Goal: Information Seeking & Learning: Compare options

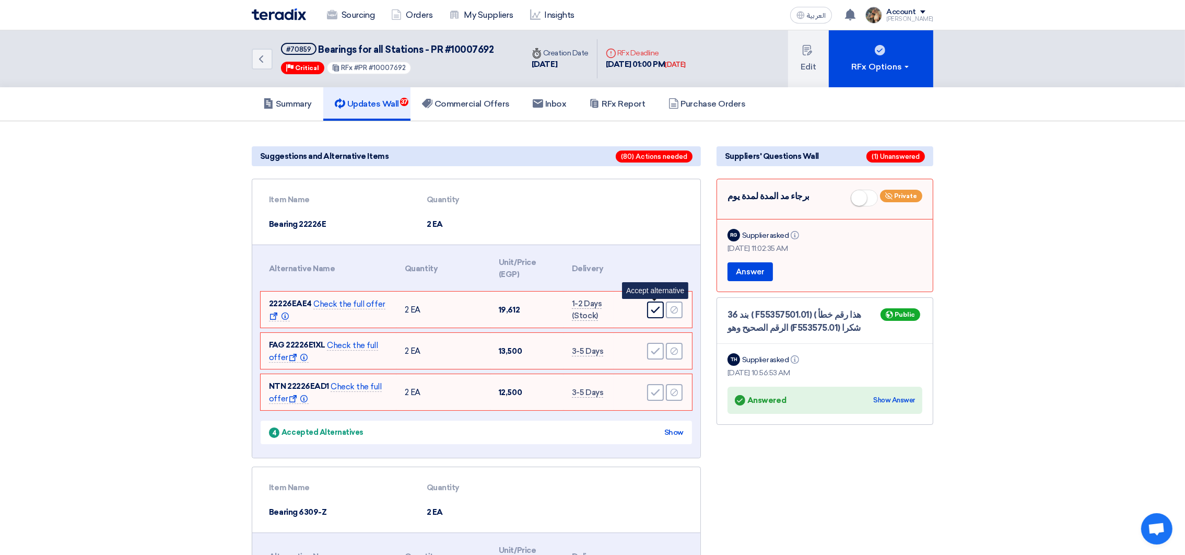
click at [653, 308] on icon "Accept" at bounding box center [655, 309] width 9 height 9
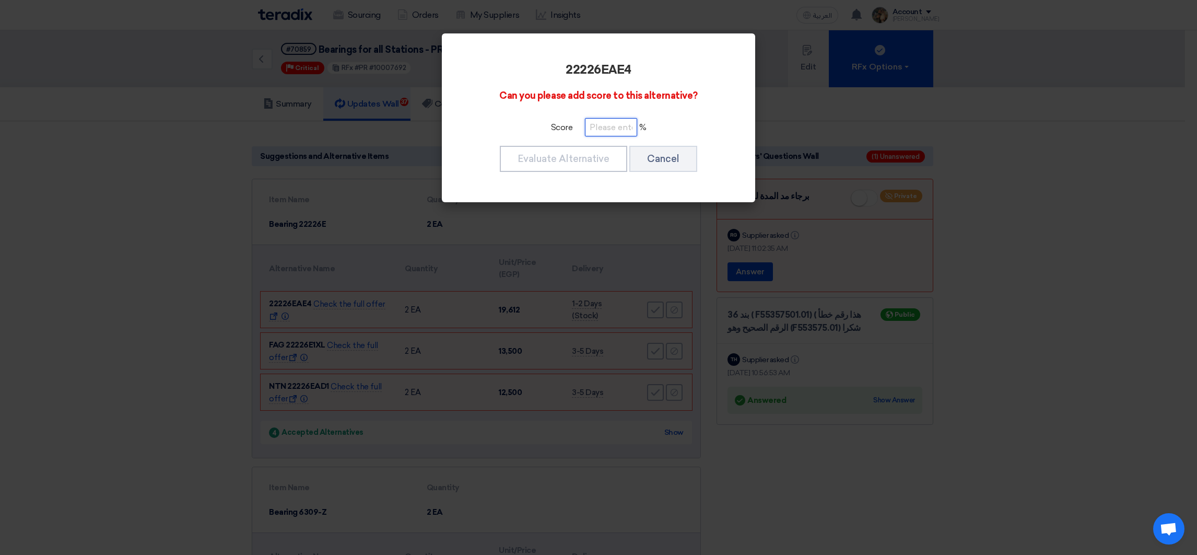
click at [595, 132] on input "number" at bounding box center [611, 127] width 52 height 18
type input "100"
click at [582, 153] on button "Evaluate Alternative" at bounding box center [563, 159] width 127 height 26
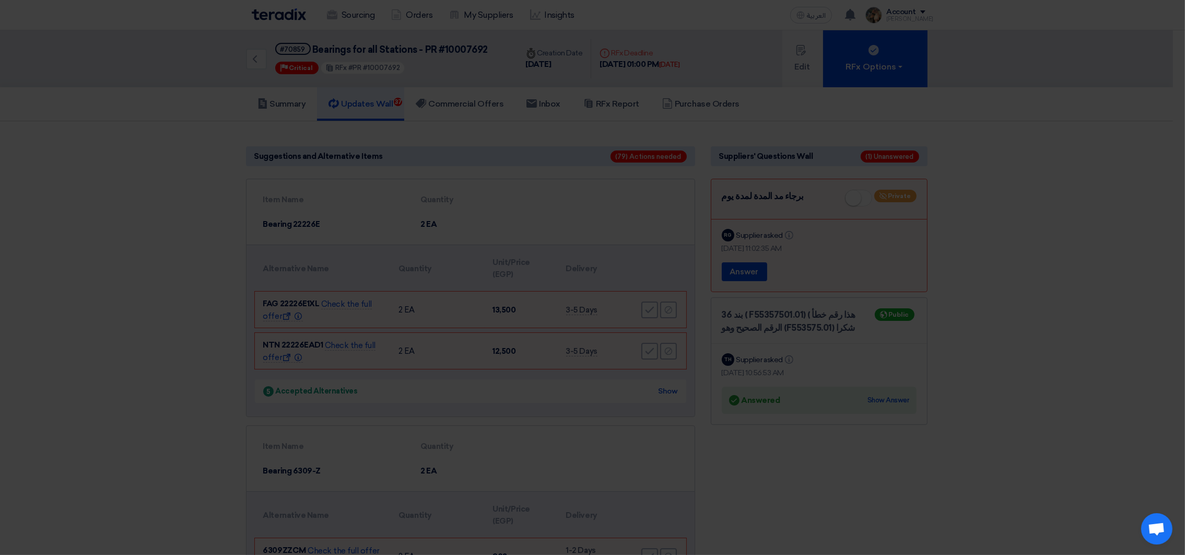
click at [651, 307] on modal-container "22226EAE4 Can you please add score to this alternative? Score 100 % Evaluate Al…" at bounding box center [592, 277] width 1185 height 555
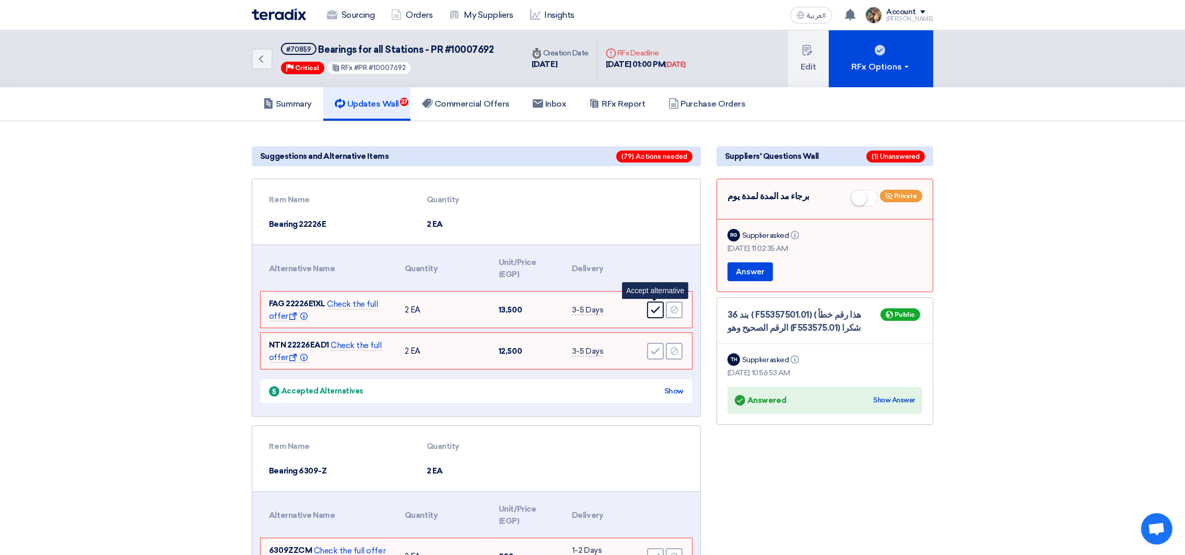
click at [653, 309] on use at bounding box center [655, 310] width 9 height 7
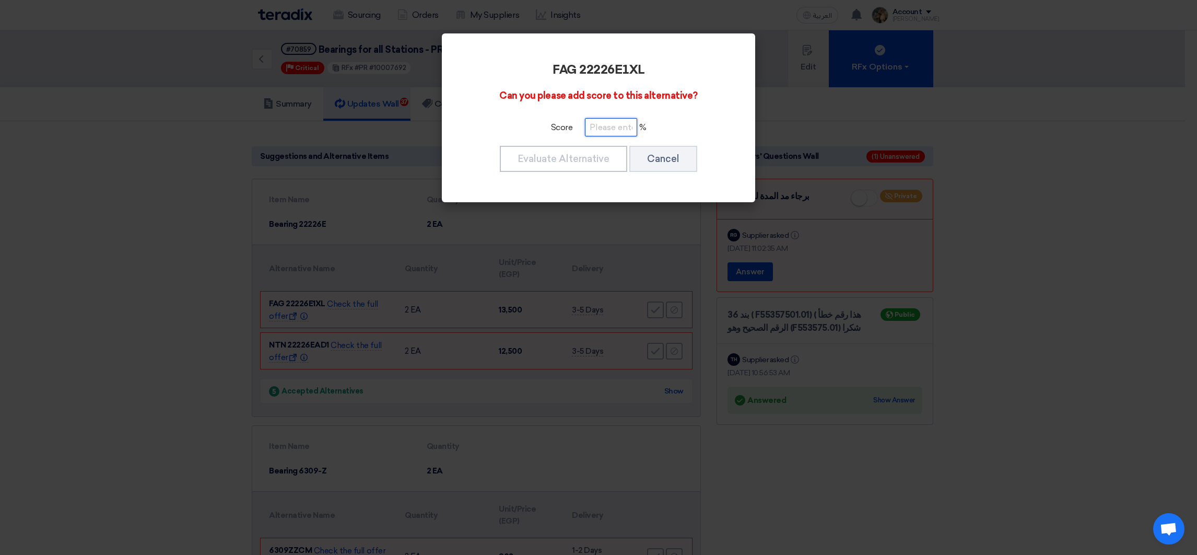
click at [603, 127] on input "number" at bounding box center [611, 127] width 52 height 18
paste input "100"
type input "100"
click at [594, 158] on button "Evaluate Alternative" at bounding box center [563, 159] width 127 height 26
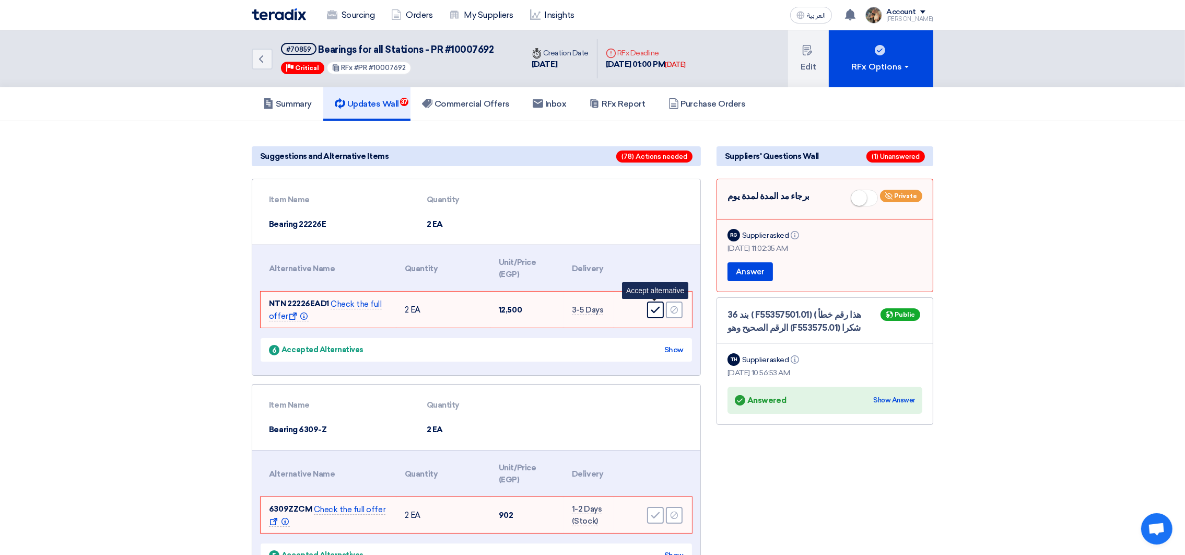
click at [653, 310] on use at bounding box center [655, 310] width 9 height 7
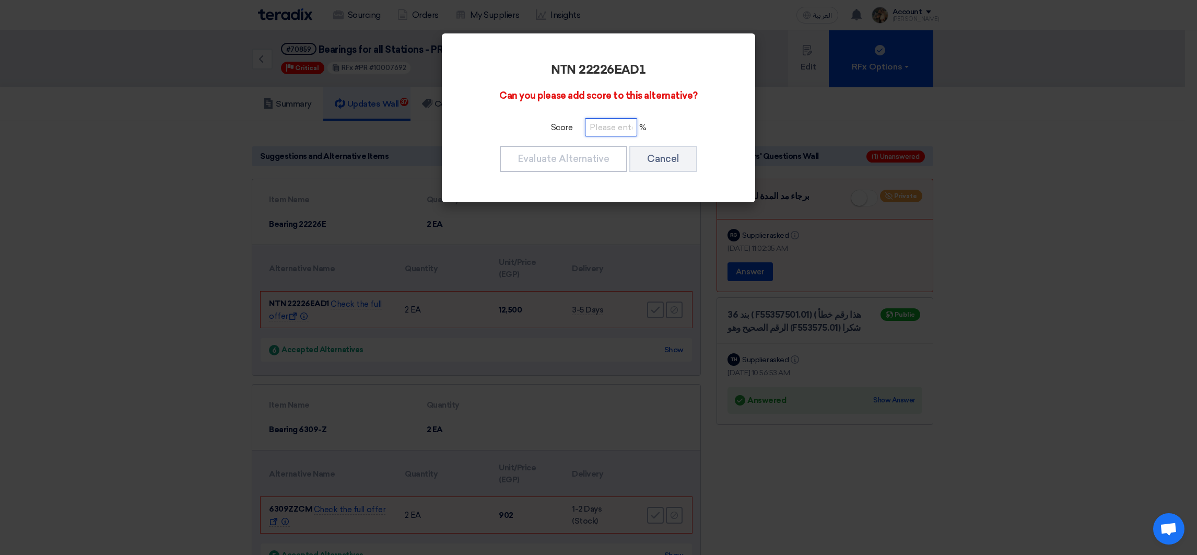
click at [615, 126] on input "number" at bounding box center [611, 127] width 52 height 18
paste input "100"
type input "100"
click at [564, 161] on button "Evaluate Alternative" at bounding box center [563, 159] width 127 height 26
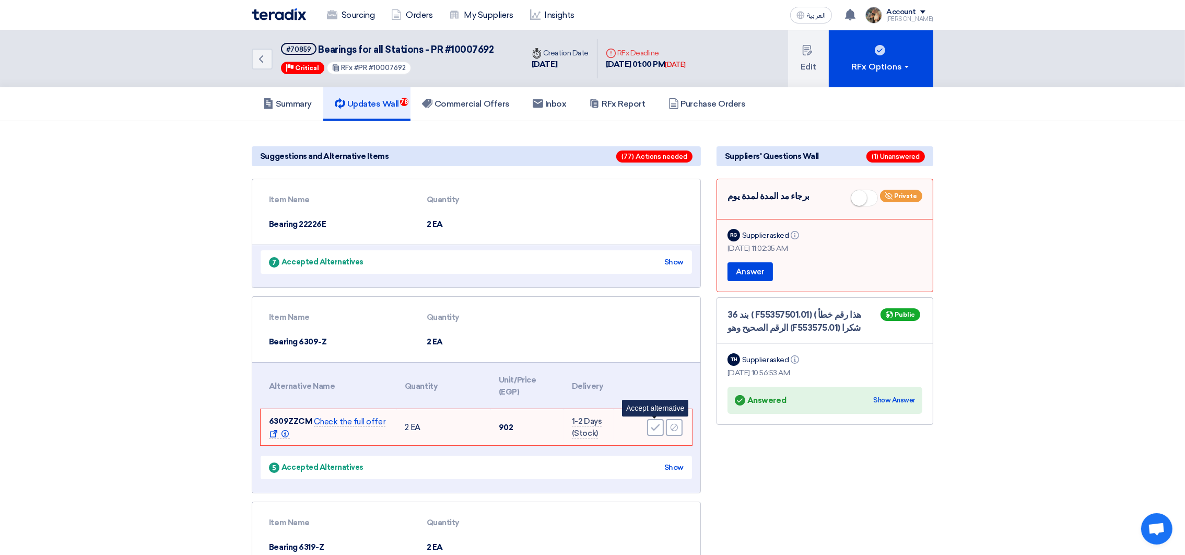
click at [655, 424] on icon "Accept" at bounding box center [655, 427] width 9 height 9
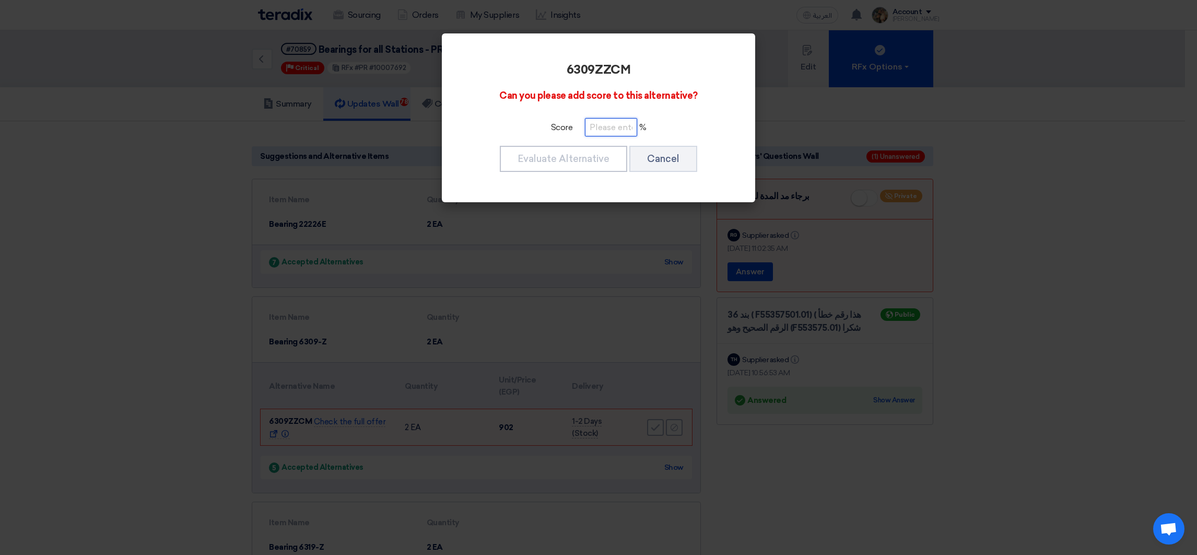
click at [615, 132] on input "number" at bounding box center [611, 127] width 52 height 18
paste input "100"
type input "100"
click at [604, 145] on div "Evaluate Alternative Cancel" at bounding box center [598, 159] width 255 height 28
click at [600, 156] on button "Evaluate Alternative" at bounding box center [563, 159] width 127 height 26
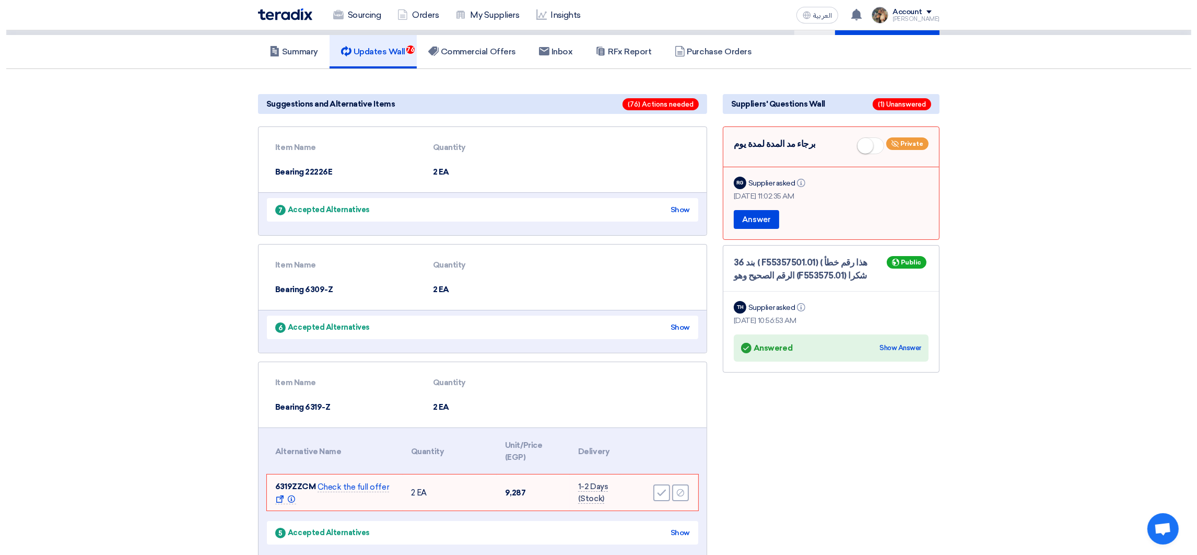
scroll to position [157, 0]
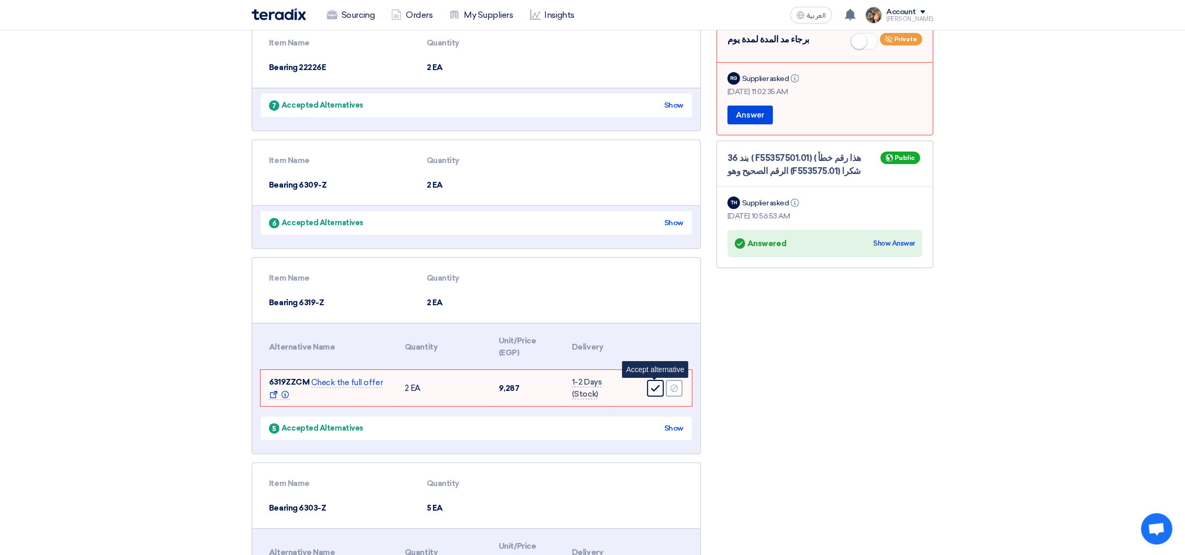
click at [655, 387] on icon "Accept" at bounding box center [655, 387] width 9 height 9
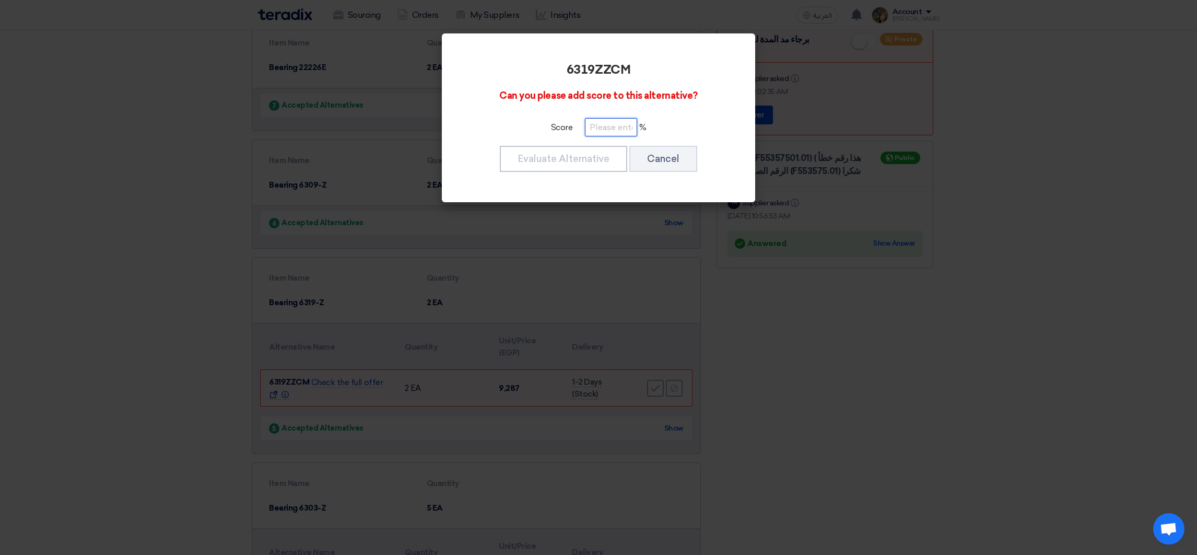
click at [603, 131] on input "number" at bounding box center [611, 127] width 52 height 18
paste input "100"
type input "100"
click at [590, 158] on button "Evaluate Alternative" at bounding box center [563, 159] width 127 height 26
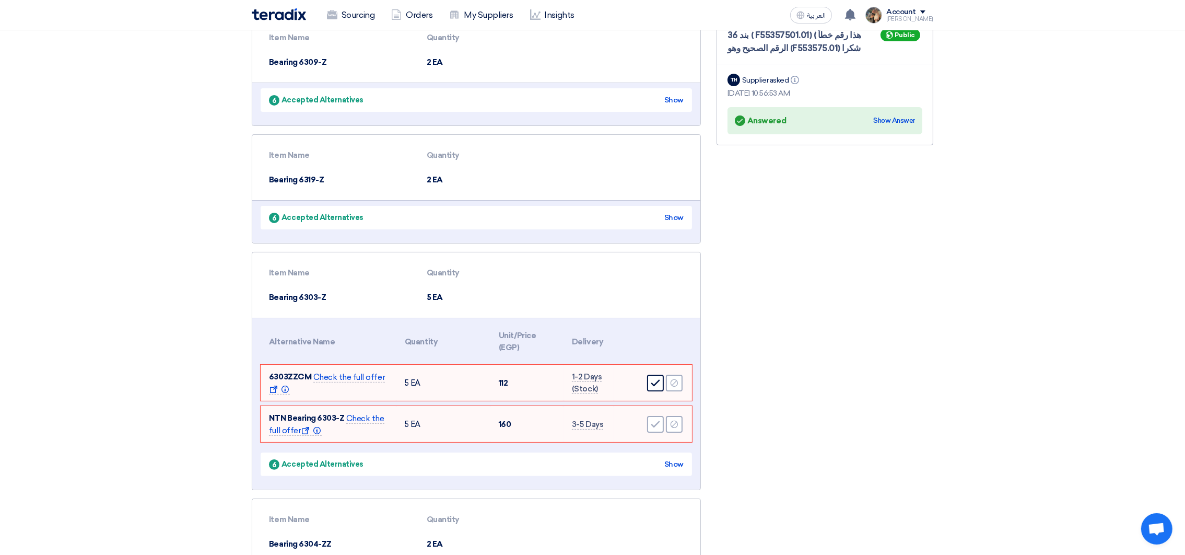
scroll to position [391, 0]
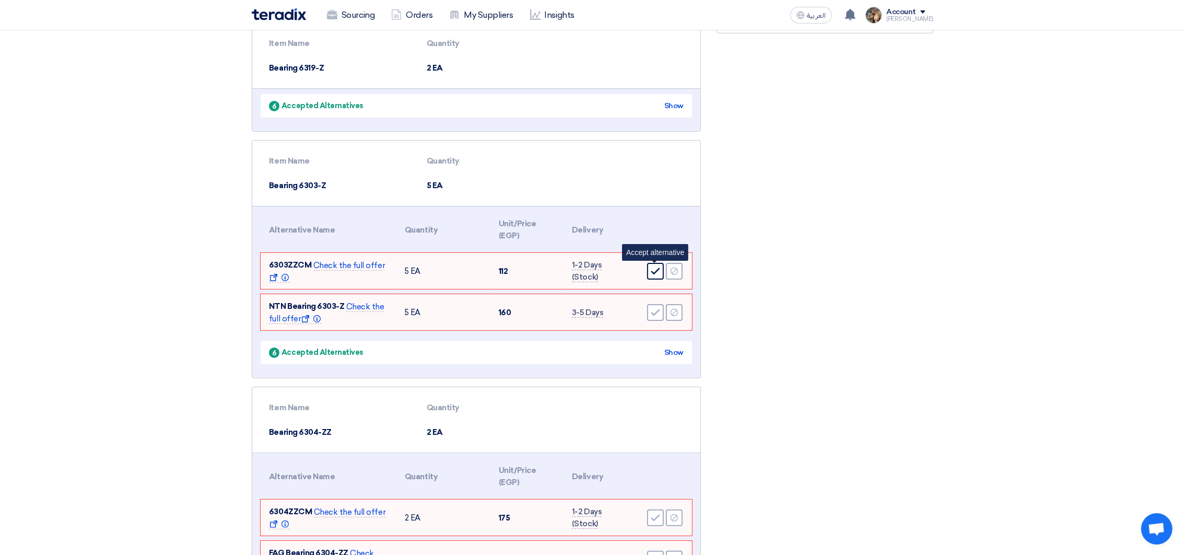
click at [650, 267] on div "Accept" at bounding box center [655, 271] width 17 height 17
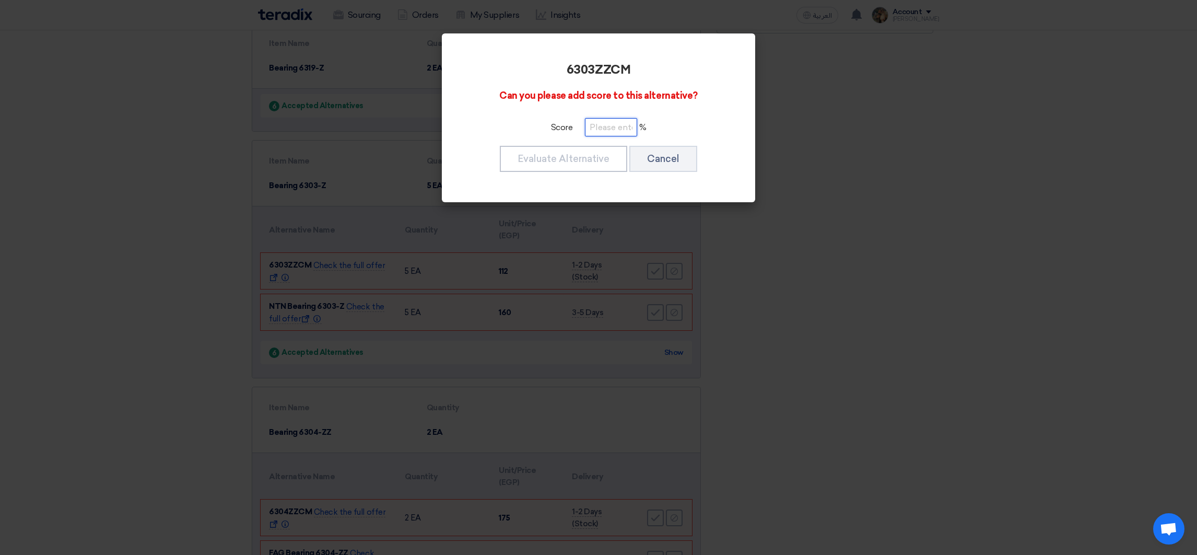
click at [616, 133] on input "number" at bounding box center [611, 127] width 52 height 18
paste input "100"
type input "100"
click at [571, 154] on button "Evaluate Alternative" at bounding box center [563, 159] width 127 height 26
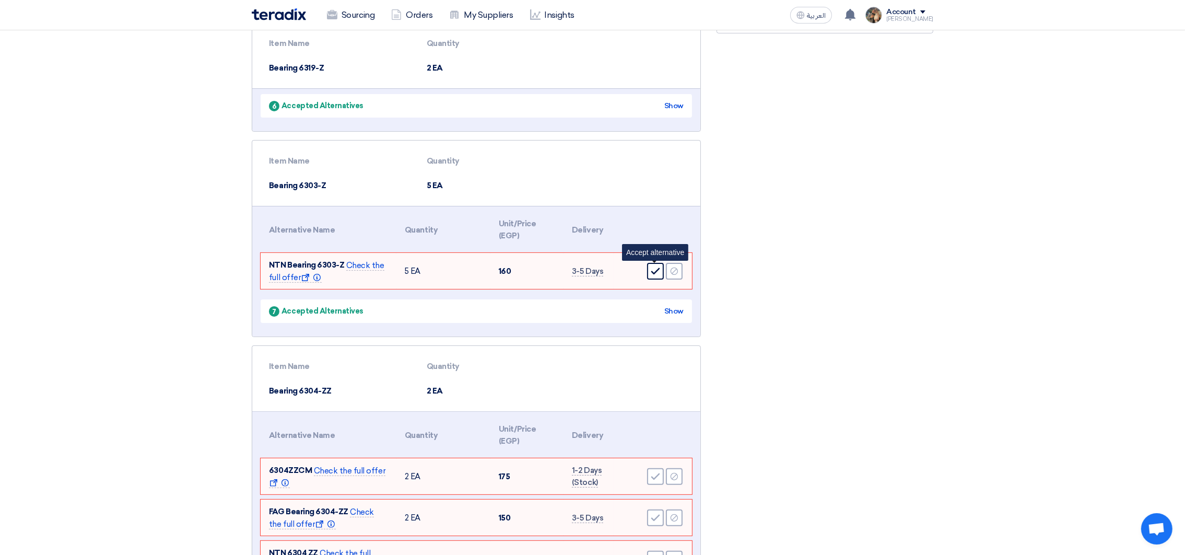
click at [656, 270] on use at bounding box center [655, 271] width 9 height 7
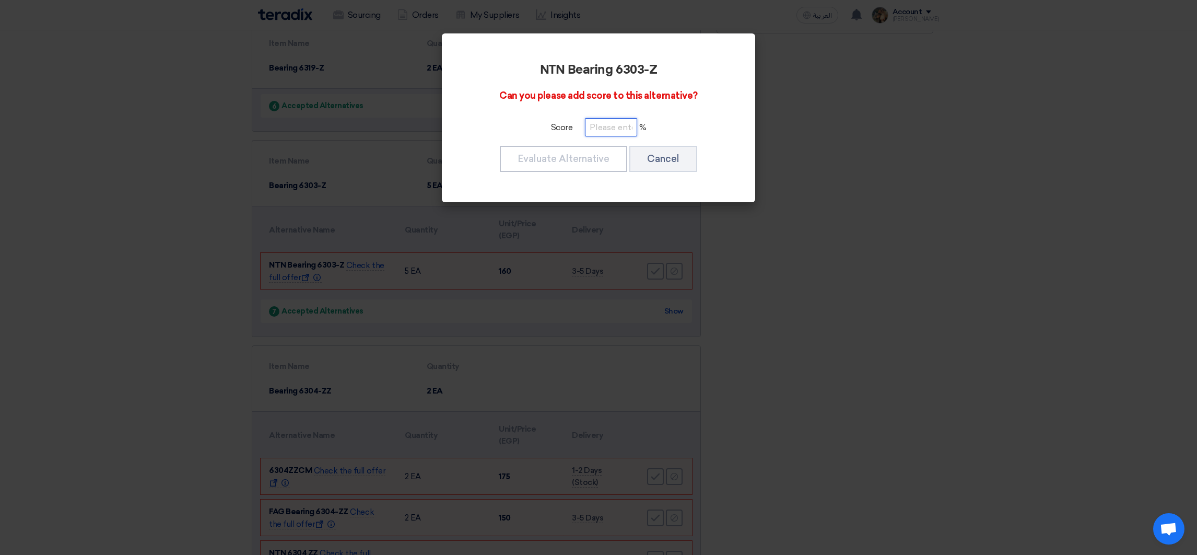
click at [618, 128] on input "number" at bounding box center [611, 127] width 52 height 18
paste input "100"
type input "100"
click at [582, 158] on button "Evaluate Alternative" at bounding box center [563, 159] width 127 height 26
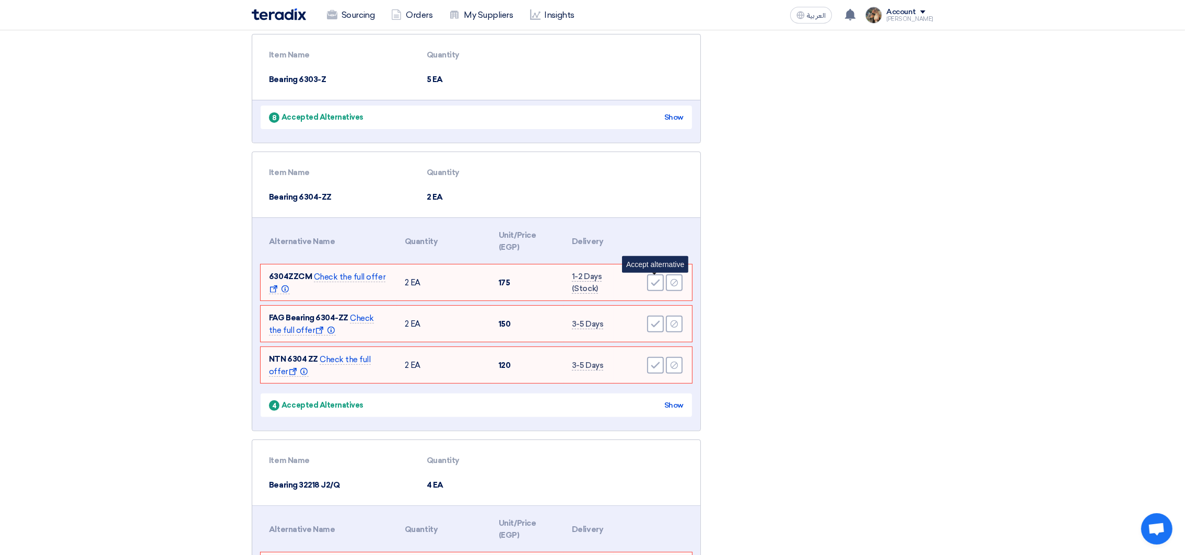
scroll to position [548, 0]
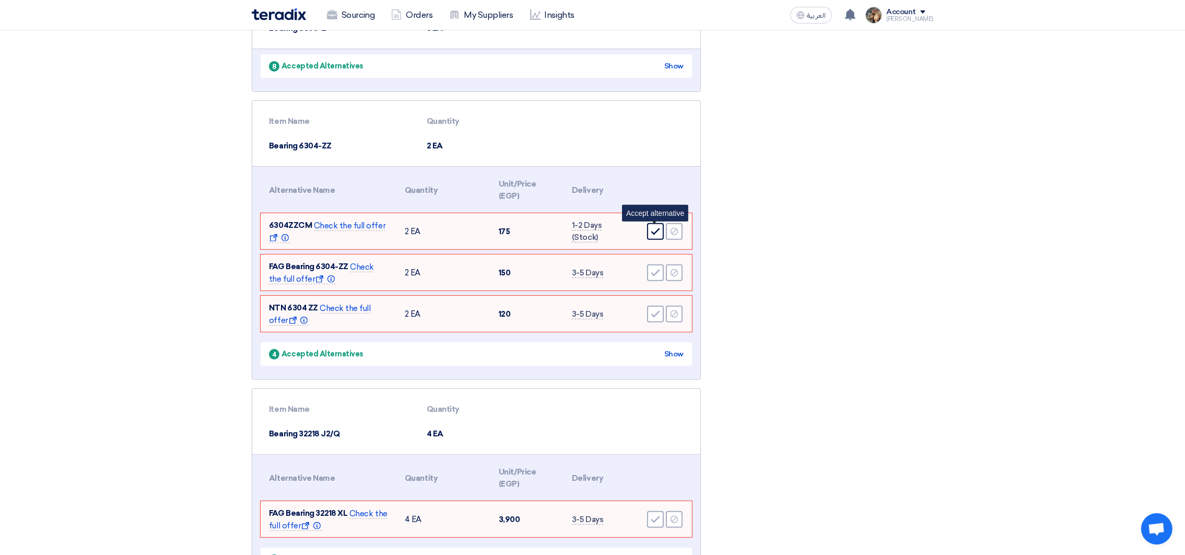
click at [648, 231] on div "Accept" at bounding box center [655, 231] width 17 height 17
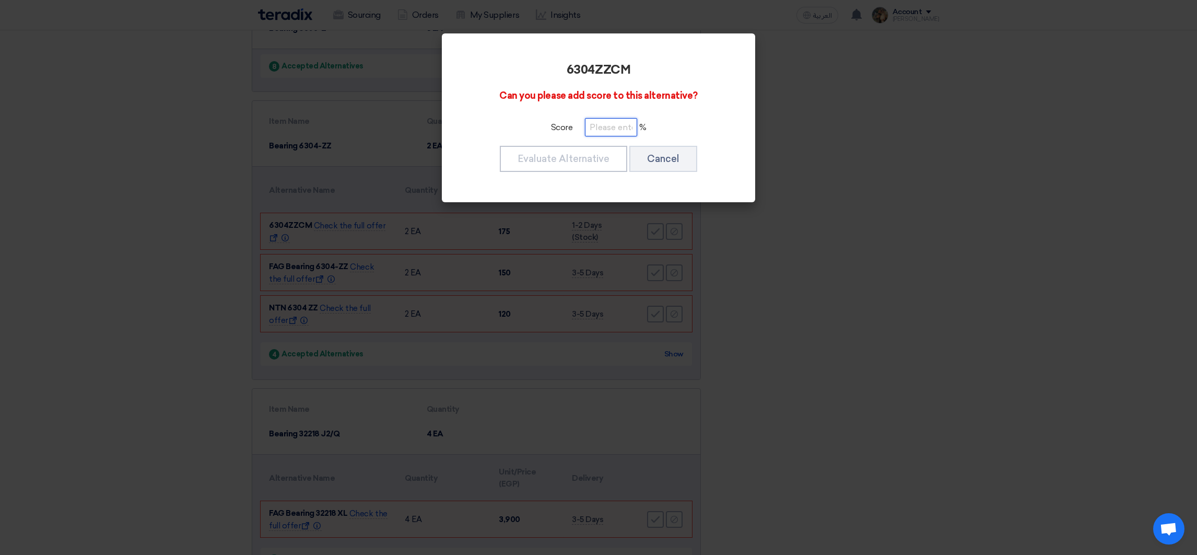
click at [612, 126] on input "number" at bounding box center [611, 127] width 52 height 18
paste input "100"
type input "100"
click at [582, 170] on button "Evaluate Alternative" at bounding box center [563, 159] width 127 height 26
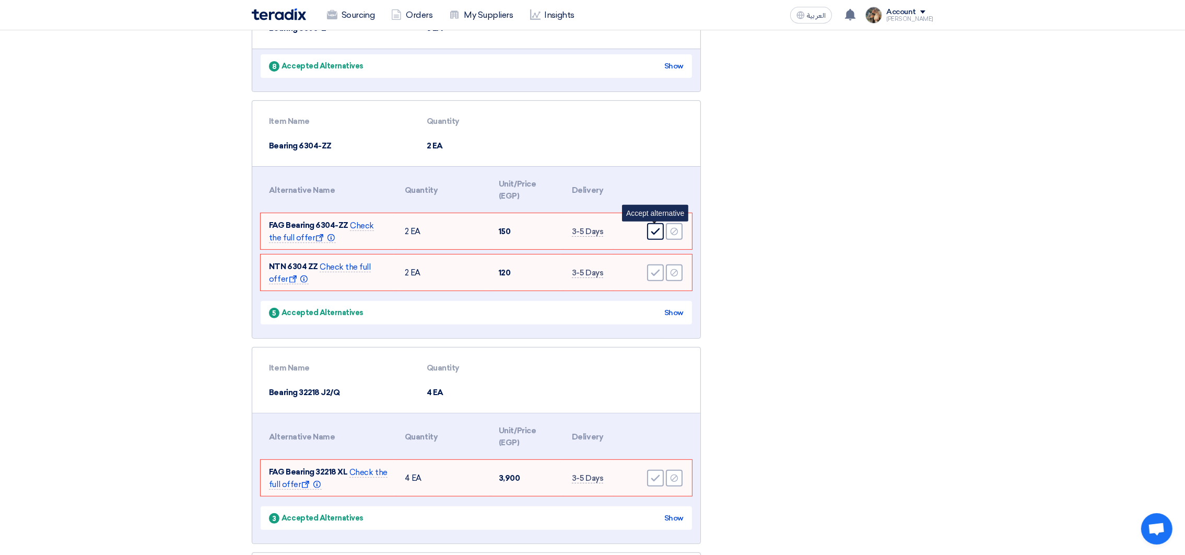
click at [653, 227] on icon "Accept" at bounding box center [655, 231] width 9 height 9
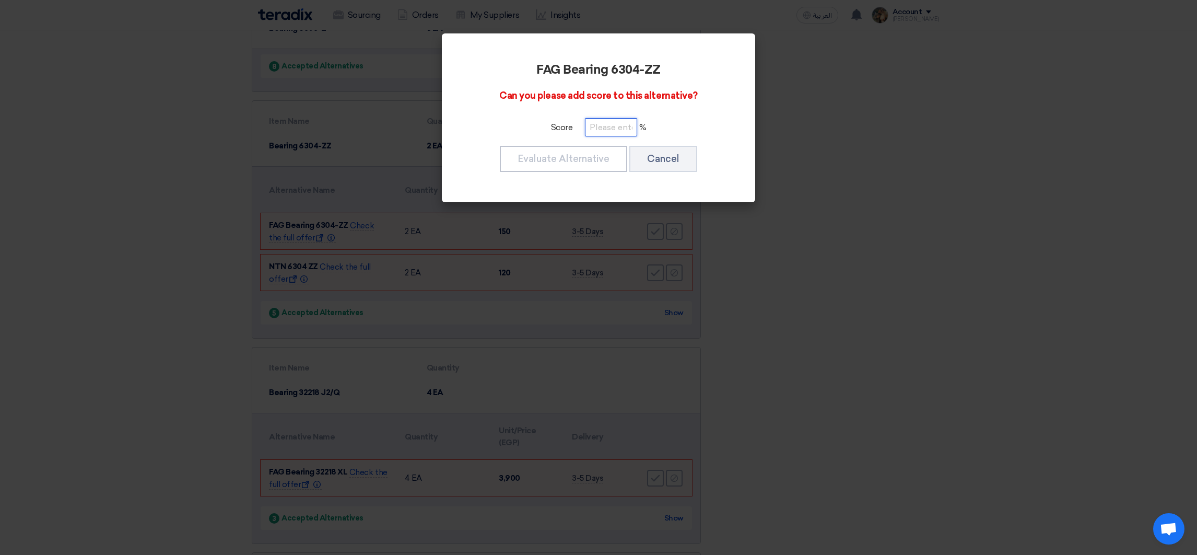
click at [615, 122] on input "number" at bounding box center [611, 127] width 52 height 18
paste input "100"
type input "100"
click at [587, 172] on div "FAG Bearing 6304-ZZ Can you please add score to this alternative? Score 100 % E…" at bounding box center [598, 118] width 288 height 144
click at [585, 164] on button "Evaluate Alternative" at bounding box center [563, 159] width 127 height 26
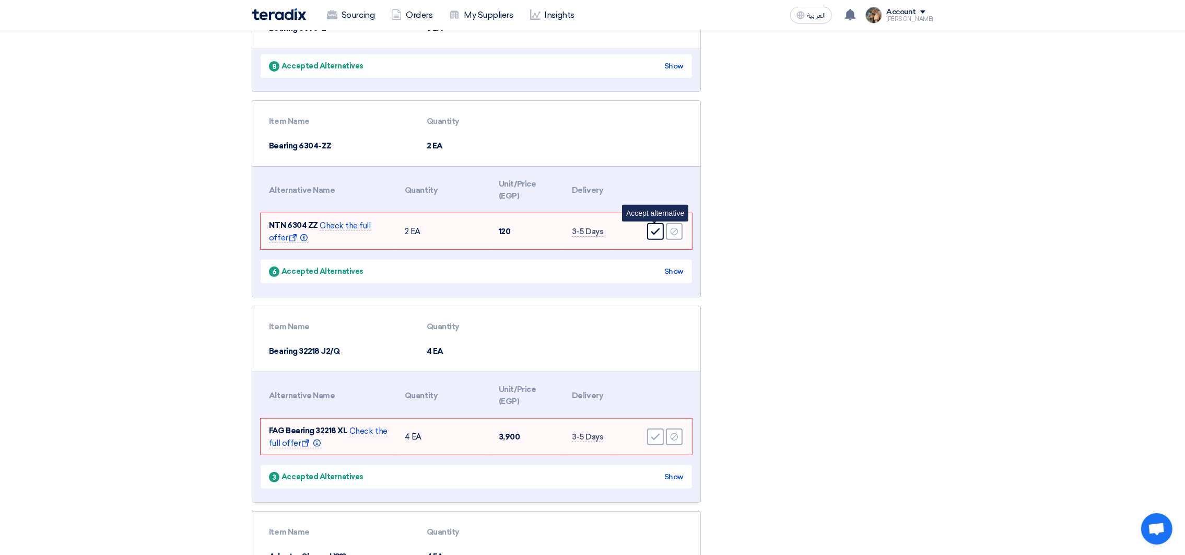
click at [652, 234] on icon "Accept" at bounding box center [655, 231] width 9 height 9
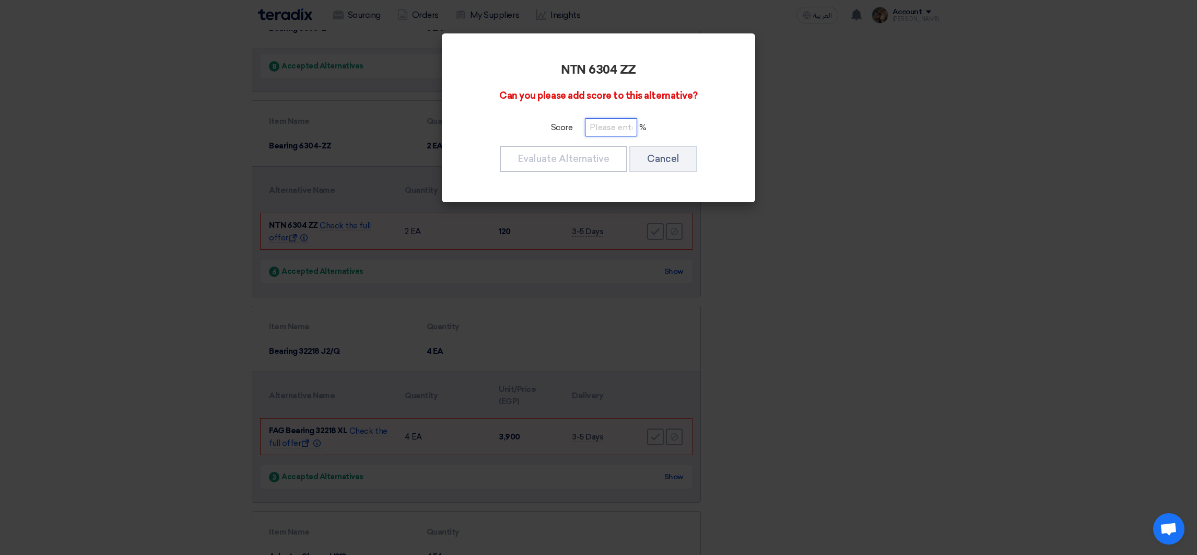
click at [607, 136] on input "number" at bounding box center [611, 127] width 52 height 18
paste input "100"
type input "100"
click at [581, 154] on button "Evaluate Alternative" at bounding box center [563, 159] width 127 height 26
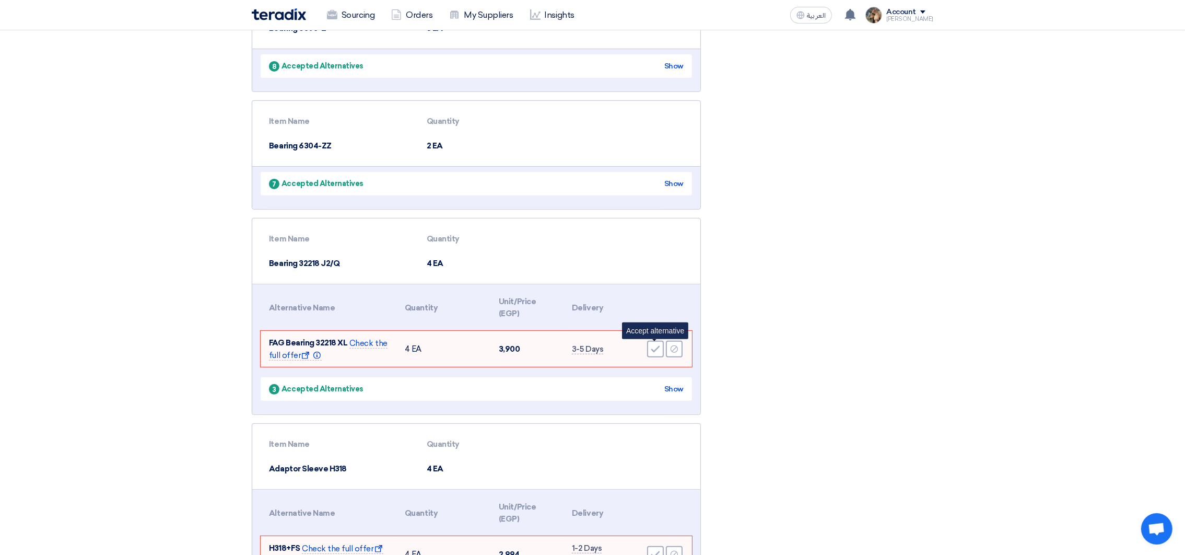
click at [657, 347] on use at bounding box center [655, 349] width 9 height 7
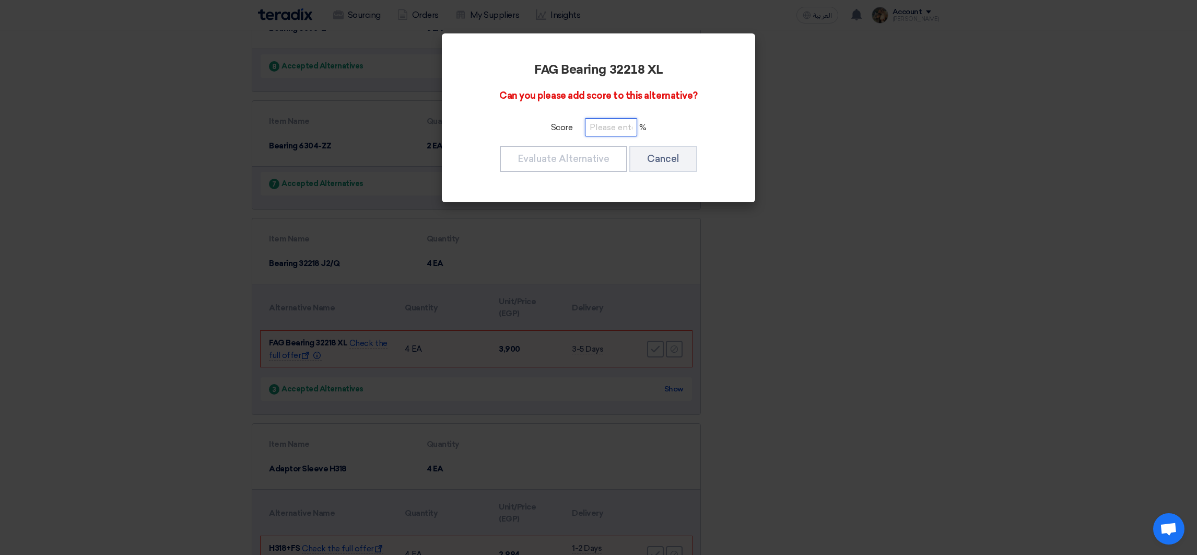
click at [618, 130] on input "number" at bounding box center [611, 127] width 52 height 18
paste input "100"
type input "100"
click at [591, 158] on button "Evaluate Alternative" at bounding box center [563, 159] width 127 height 26
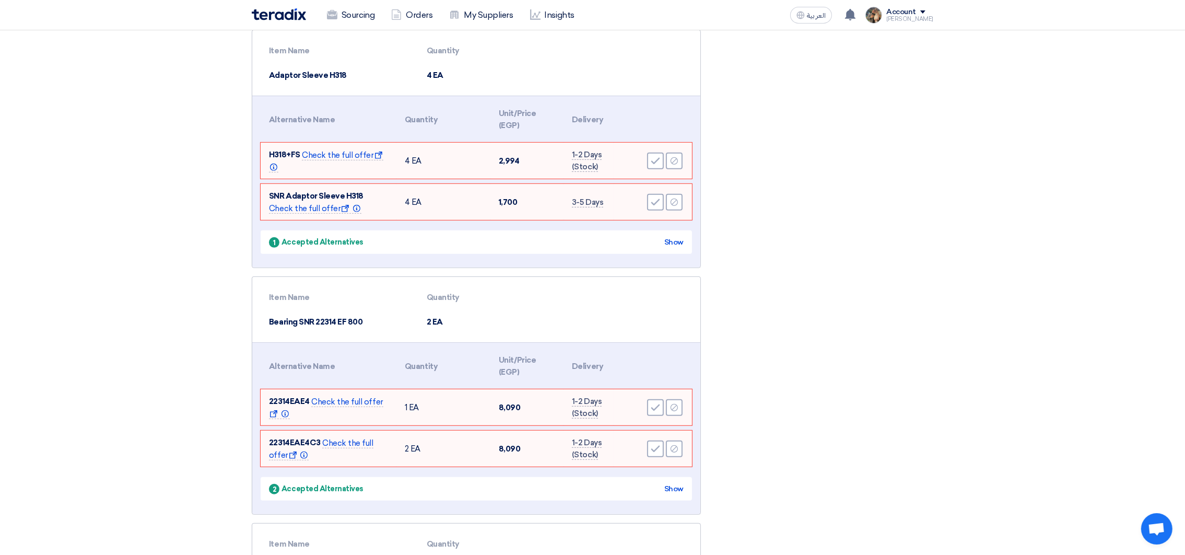
scroll to position [861, 0]
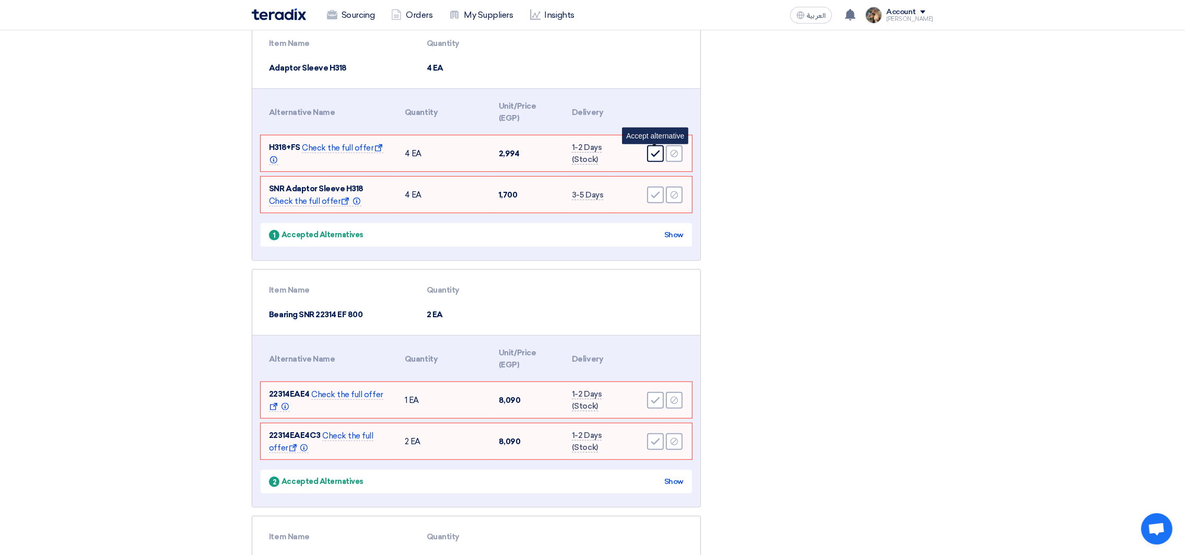
click at [657, 159] on div "Accept" at bounding box center [655, 153] width 17 height 17
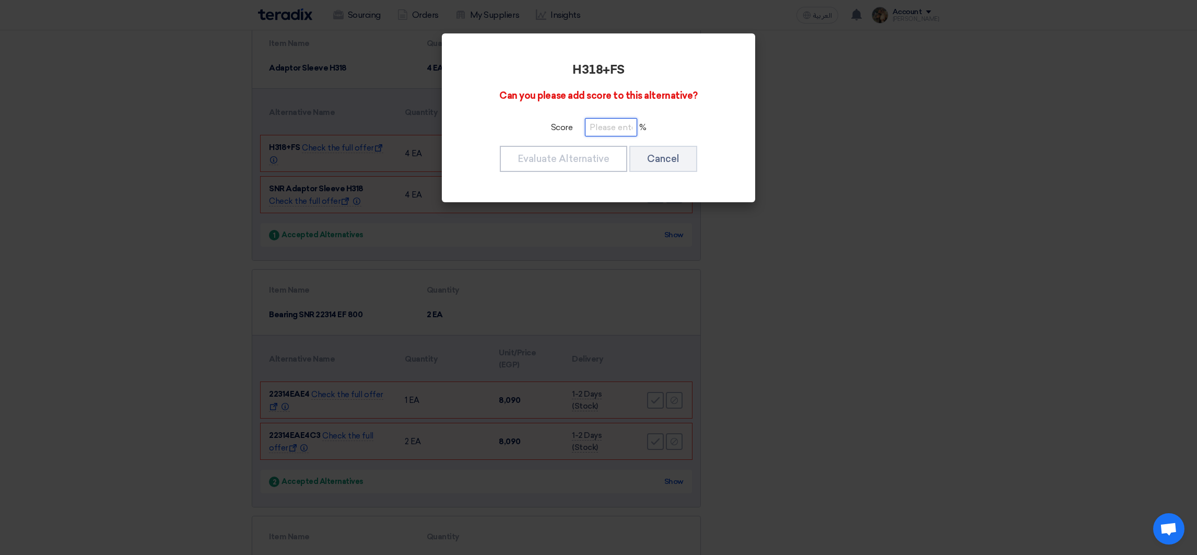
click at [626, 128] on input "number" at bounding box center [611, 127] width 52 height 18
paste input "100"
type input "100"
click at [571, 156] on button "Evaluate Alternative" at bounding box center [563, 159] width 127 height 26
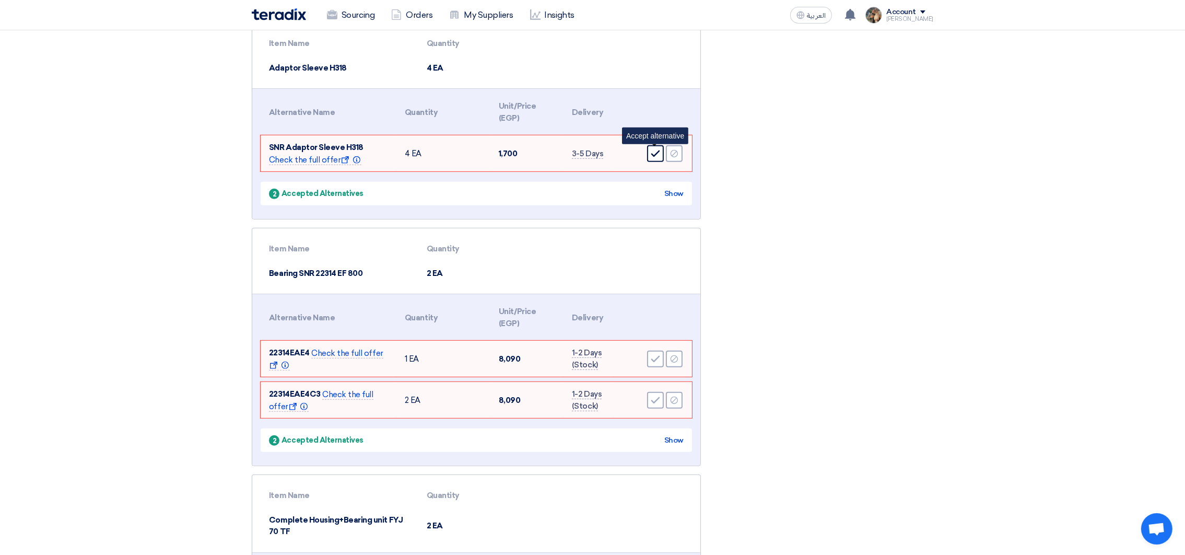
click at [651, 157] on icon "Accept" at bounding box center [655, 153] width 9 height 9
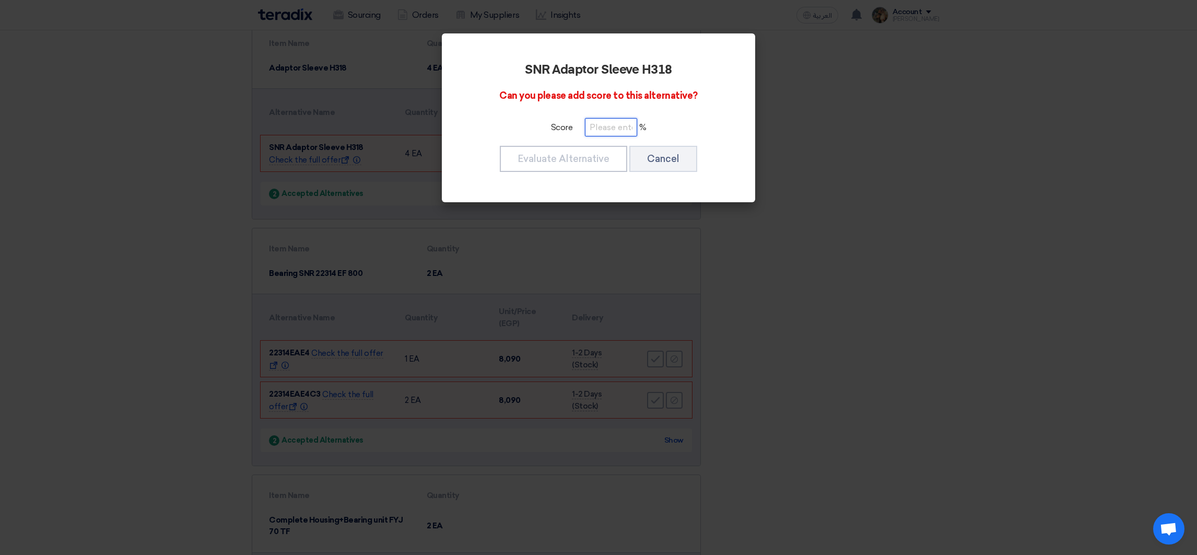
click at [605, 132] on input "number" at bounding box center [611, 127] width 52 height 18
paste input "100"
type input "100"
click at [609, 148] on button "Evaluate Alternative" at bounding box center [563, 159] width 127 height 26
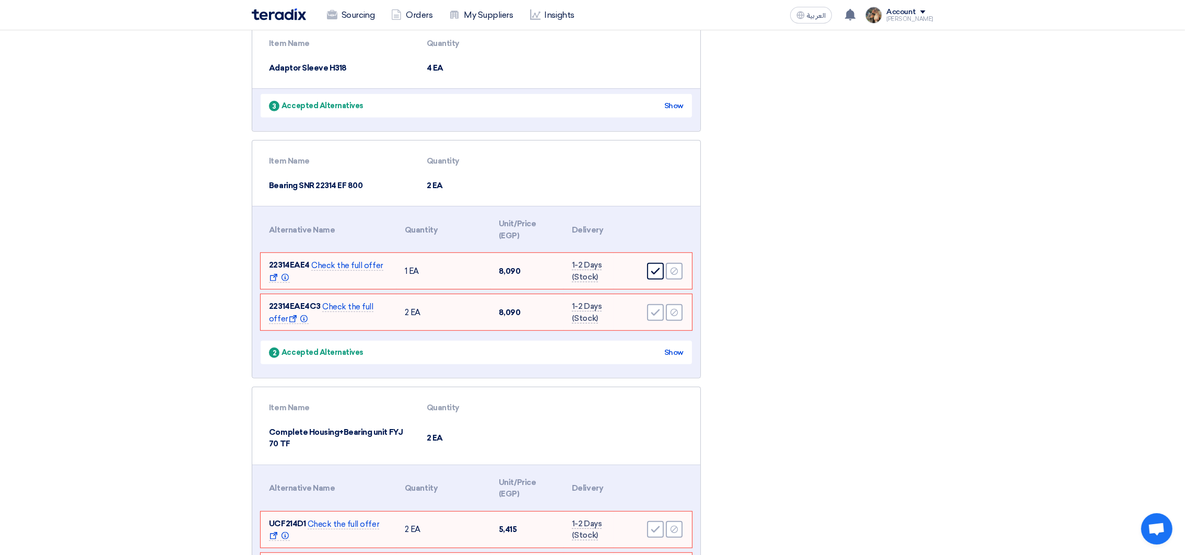
click at [648, 274] on div "Accept" at bounding box center [655, 271] width 17 height 17
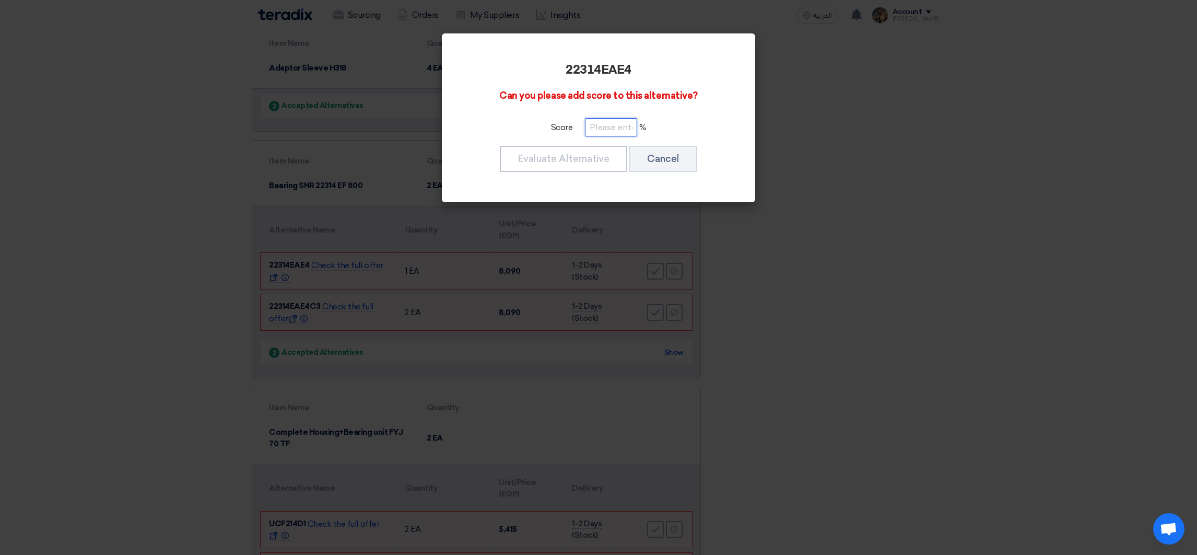
click at [602, 131] on input "number" at bounding box center [611, 127] width 52 height 18
paste input "100"
type input "100"
click at [598, 160] on button "Evaluate Alternative" at bounding box center [563, 159] width 127 height 26
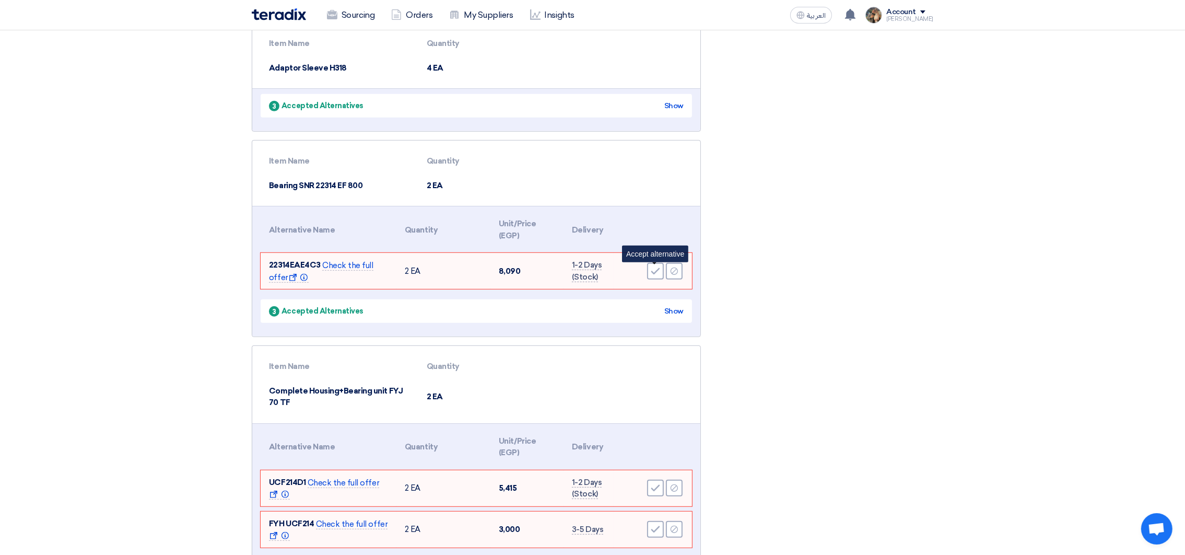
click at [659, 271] on icon "Accept" at bounding box center [655, 270] width 9 height 9
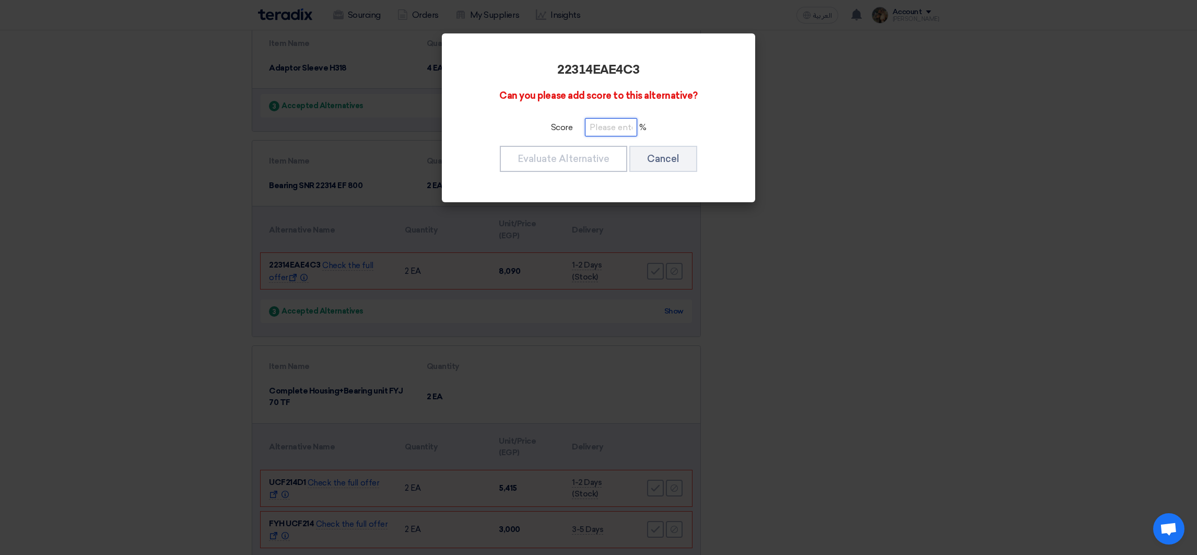
click at [610, 124] on input "number" at bounding box center [611, 127] width 52 height 18
paste input "100"
type input "100"
click at [600, 156] on button "Evaluate Alternative" at bounding box center [563, 159] width 127 height 26
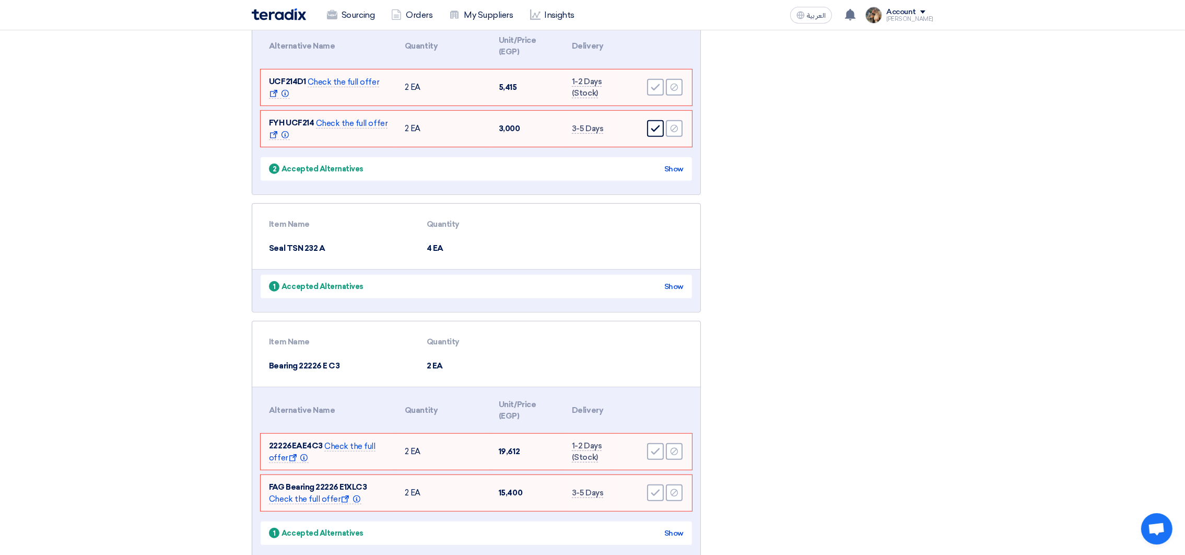
scroll to position [1175, 0]
click at [653, 85] on icon "Accept" at bounding box center [655, 85] width 9 height 9
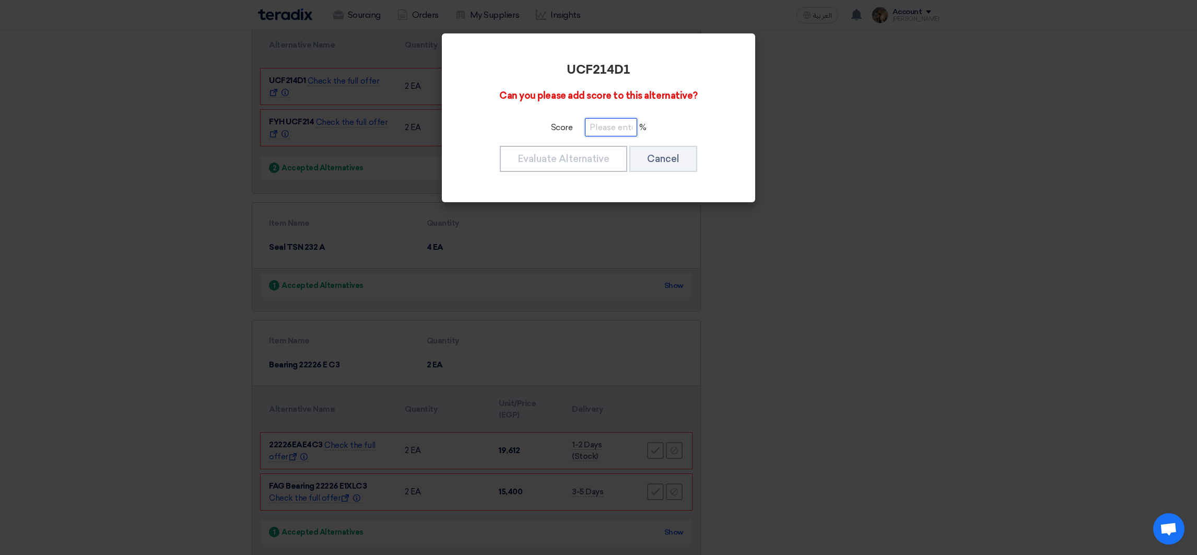
click at [612, 136] on input "number" at bounding box center [611, 127] width 52 height 18
paste input "100"
type input "100"
click at [605, 164] on button "Evaluate Alternative" at bounding box center [563, 159] width 127 height 26
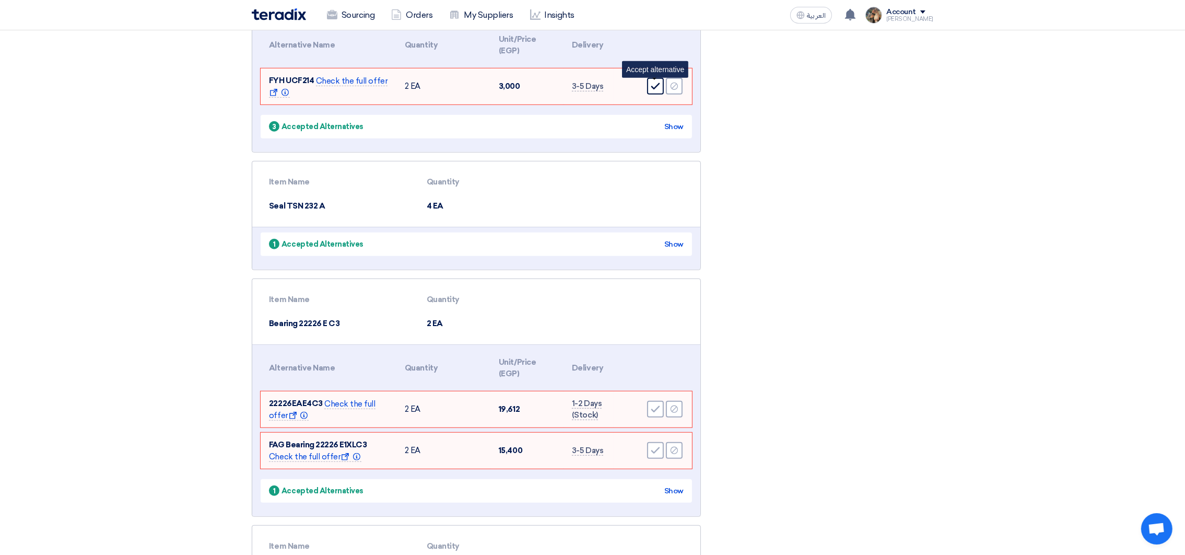
click at [650, 85] on div "Accept" at bounding box center [655, 86] width 17 height 17
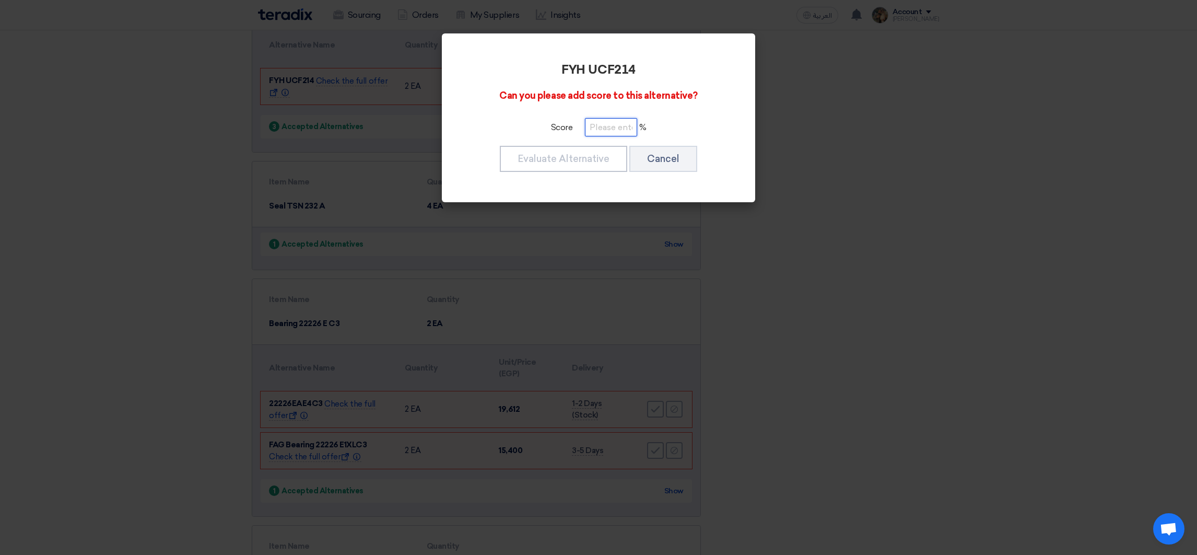
click at [613, 133] on input "number" at bounding box center [611, 127] width 52 height 18
paste input "100"
type input "100"
click at [601, 158] on button "Evaluate Alternative" at bounding box center [563, 159] width 127 height 26
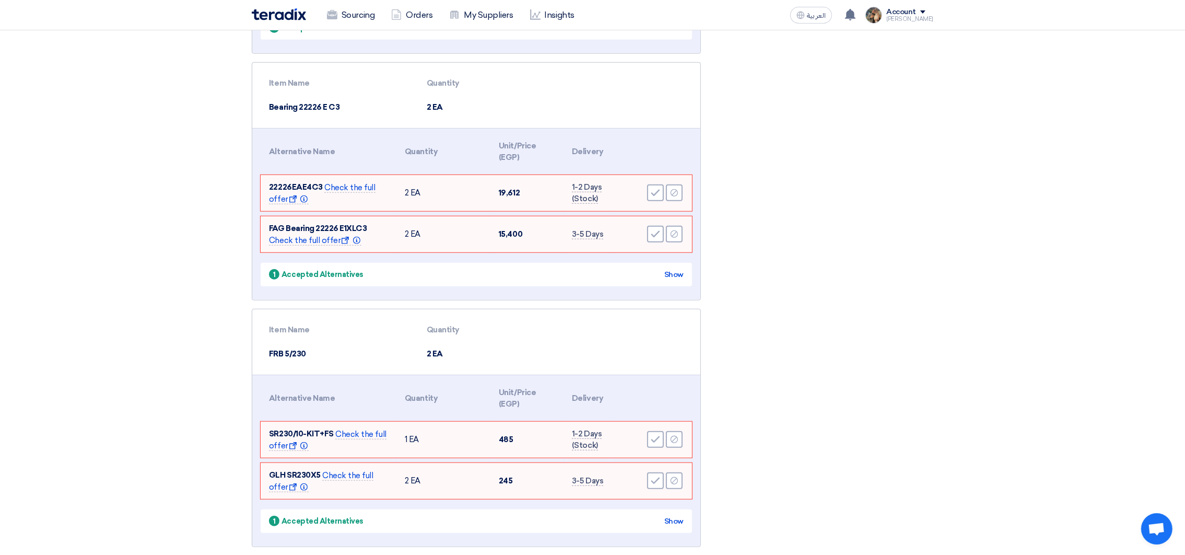
scroll to position [1410, 0]
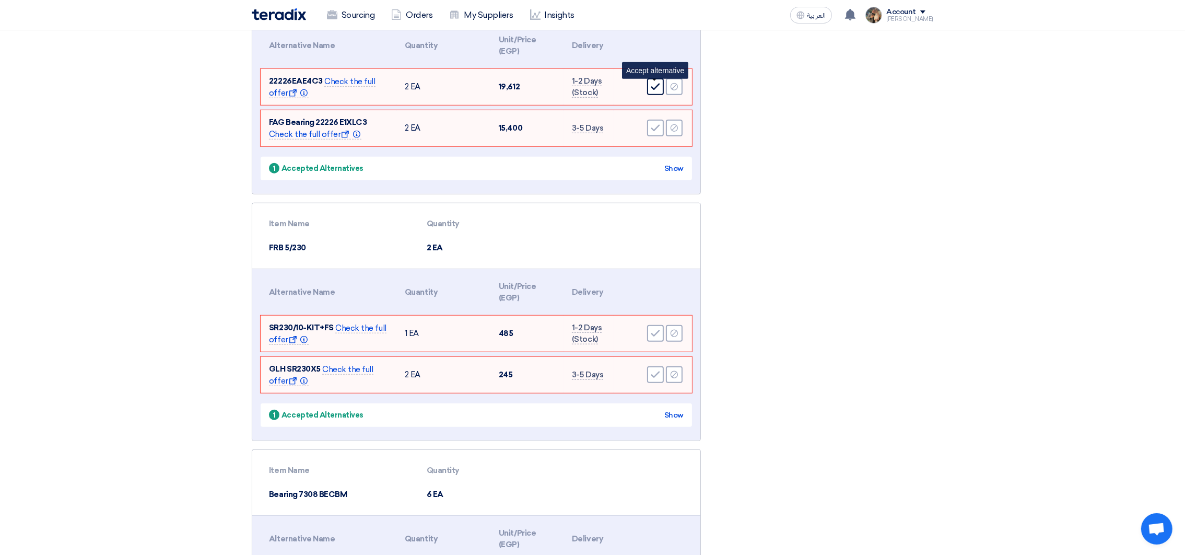
click at [651, 88] on icon "Accept" at bounding box center [655, 86] width 9 height 9
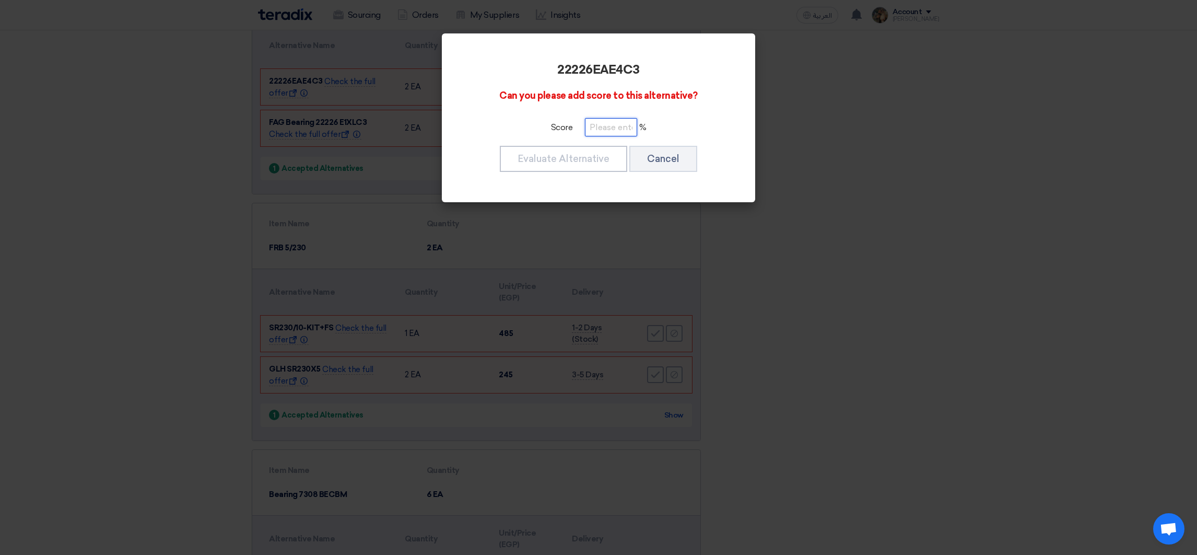
click at [597, 136] on input "number" at bounding box center [611, 127] width 52 height 18
paste input "100"
type input "100"
click at [593, 161] on button "Evaluate Alternative" at bounding box center [563, 159] width 127 height 26
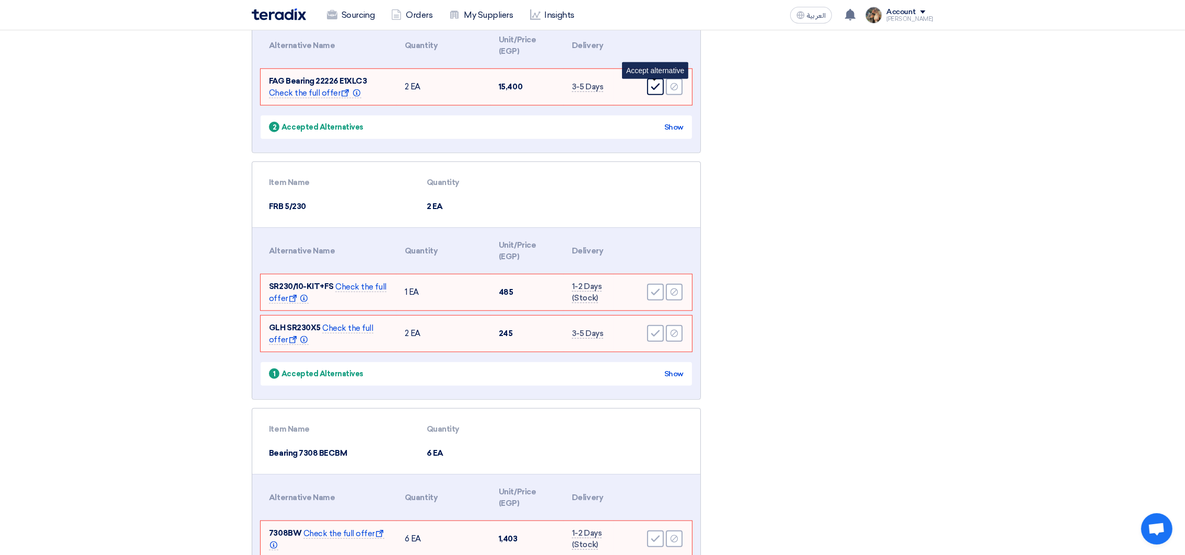
click at [652, 94] on div "Accept" at bounding box center [655, 86] width 17 height 17
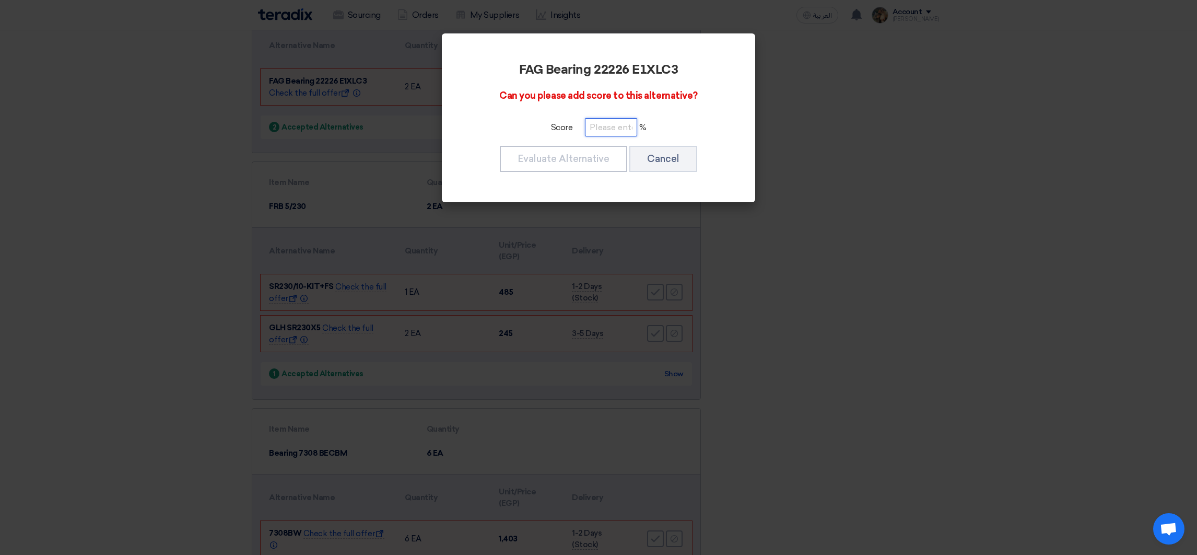
click at [629, 124] on input "number" at bounding box center [611, 127] width 52 height 18
paste input "100"
type input "100"
click at [585, 152] on button "Evaluate Alternative" at bounding box center [563, 159] width 127 height 26
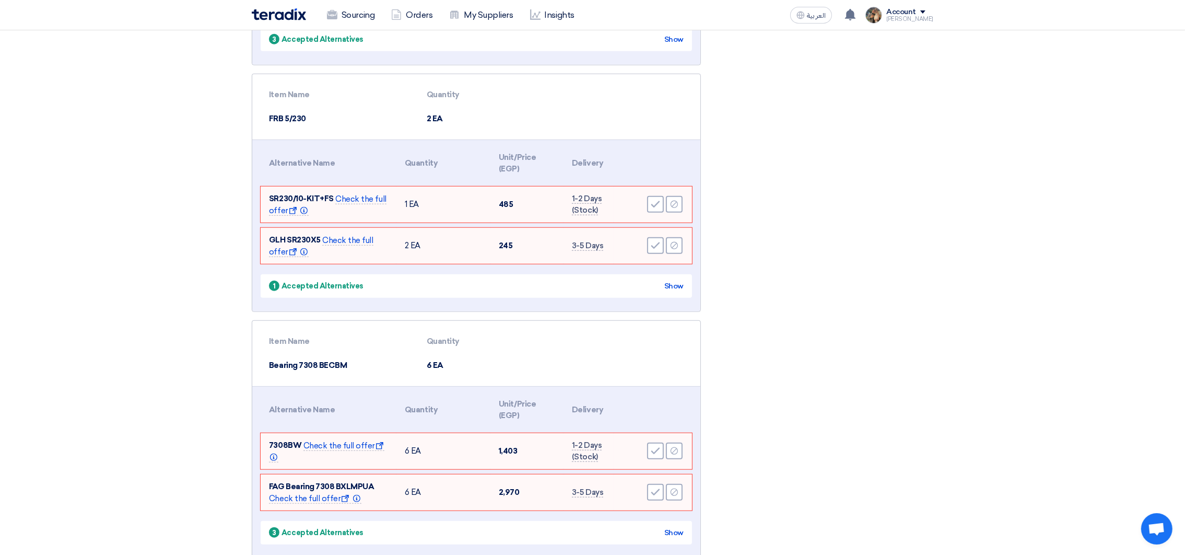
click at [655, 291] on div "1 Accepted Alternatives Show" at bounding box center [476, 286] width 431 height 24
click at [647, 211] on div "Accept" at bounding box center [655, 204] width 17 height 17
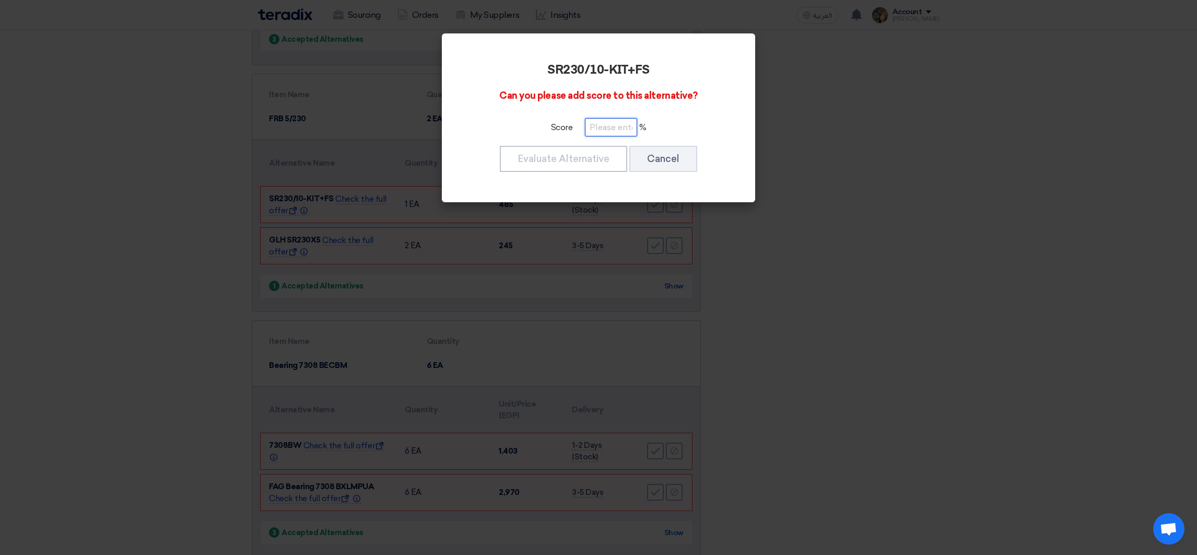
click at [609, 127] on input "number" at bounding box center [611, 127] width 52 height 18
paste input "100"
type input "100"
click at [602, 161] on button "Evaluate Alternative" at bounding box center [563, 159] width 127 height 26
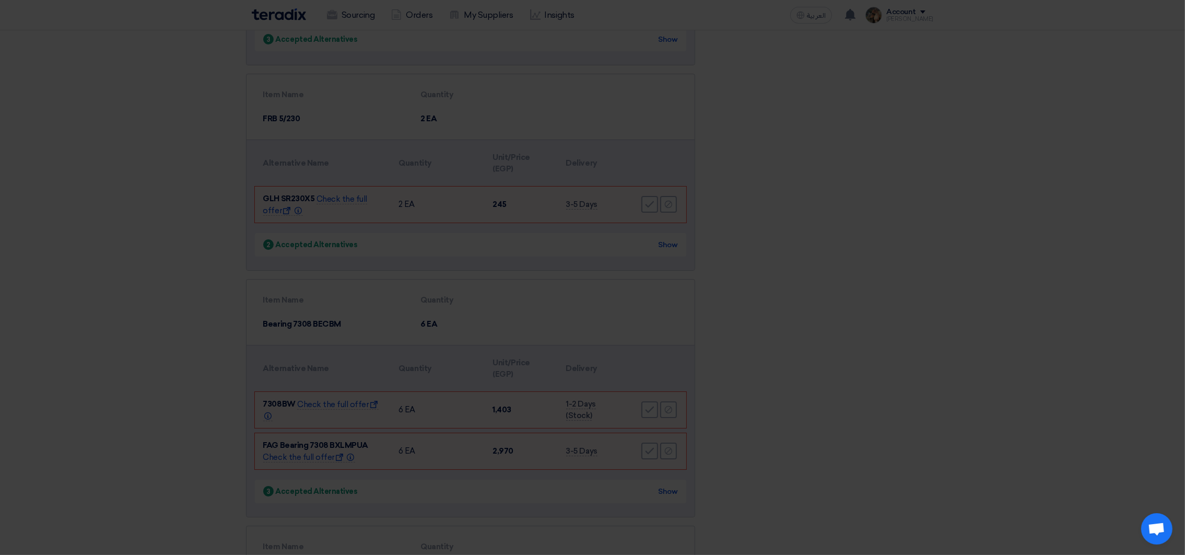
click at [659, 206] on modal-container "SR230/10-KIT+FS Can you please add score to this alternative? Score 100 % Evalu…" at bounding box center [592, 277] width 1185 height 555
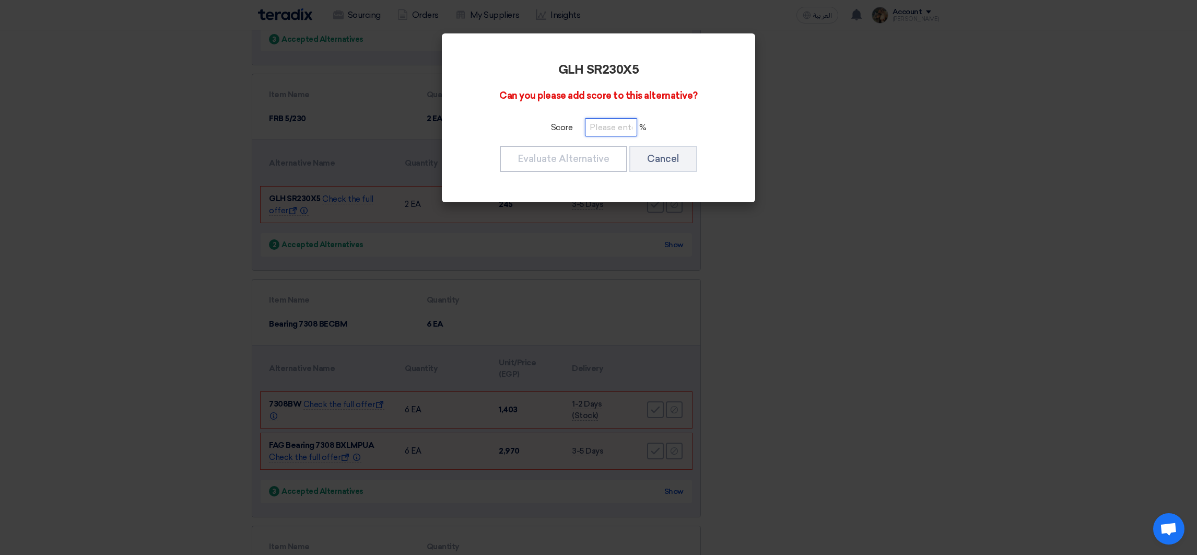
click at [613, 131] on input "number" at bounding box center [611, 127] width 52 height 18
paste input "100"
type input "100"
click at [609, 147] on button "Evaluate Alternative" at bounding box center [563, 159] width 127 height 26
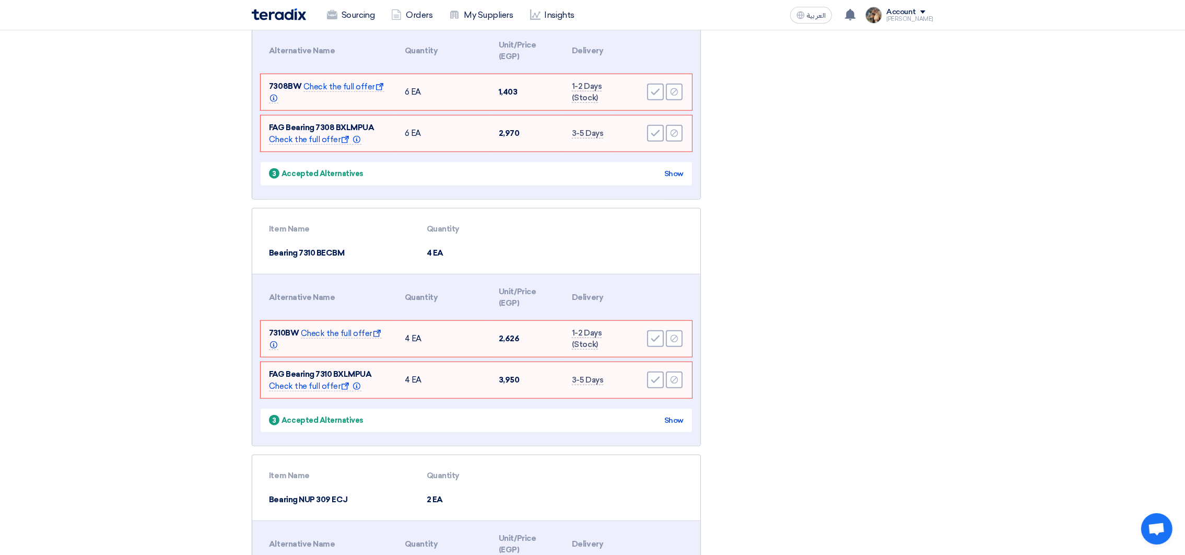
scroll to position [1645, 0]
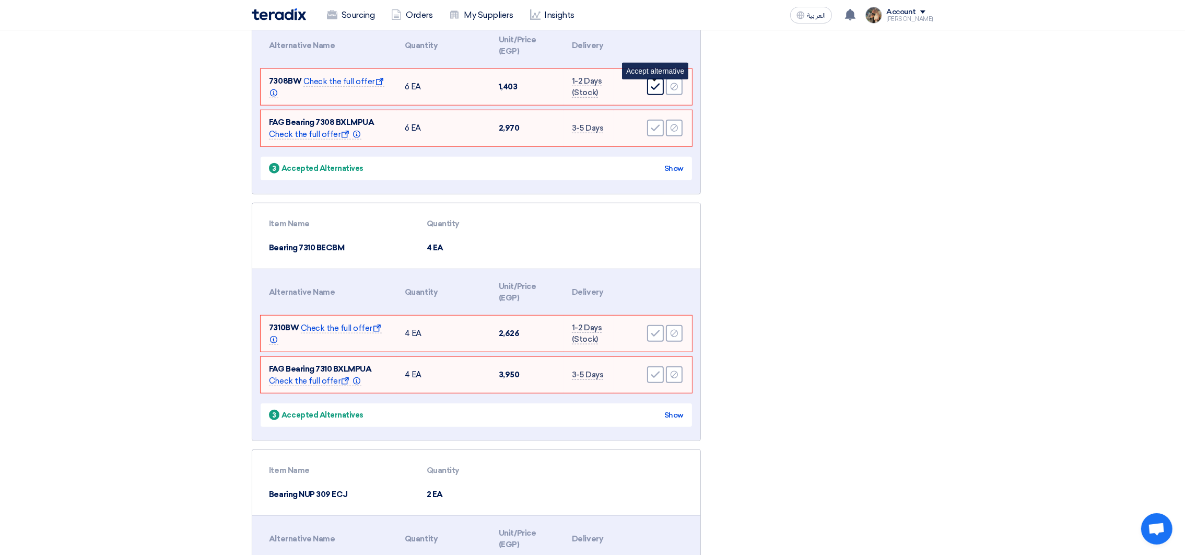
click at [653, 91] on icon "Accept" at bounding box center [655, 86] width 9 height 9
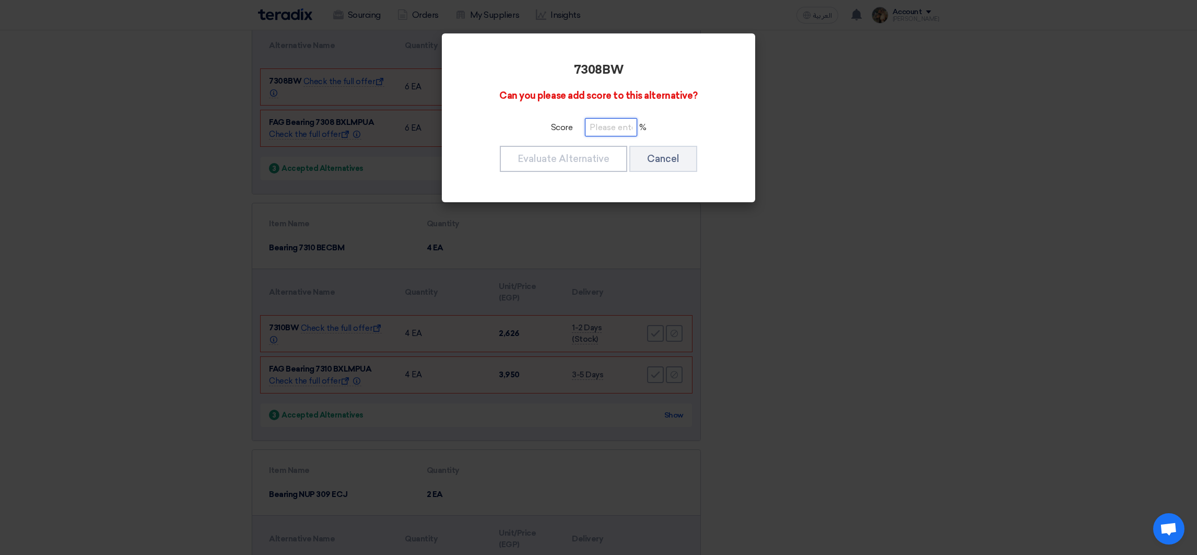
click at [606, 129] on input "number" at bounding box center [611, 127] width 52 height 18
paste input "100"
type input "100"
click at [595, 148] on button "Evaluate Alternative" at bounding box center [563, 159] width 127 height 26
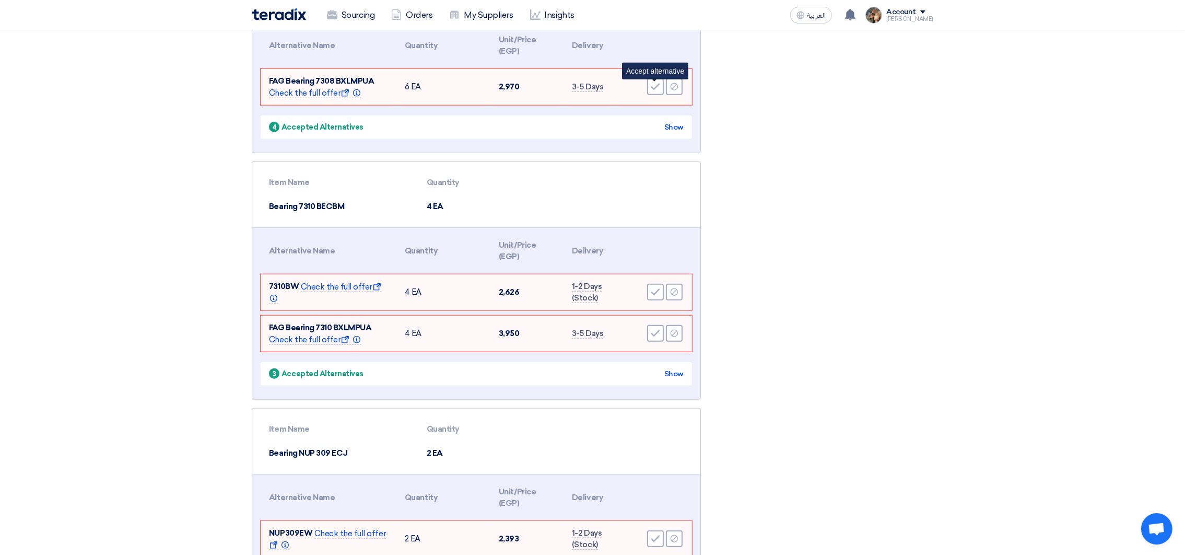
click at [650, 88] on div "Accept" at bounding box center [655, 86] width 17 height 17
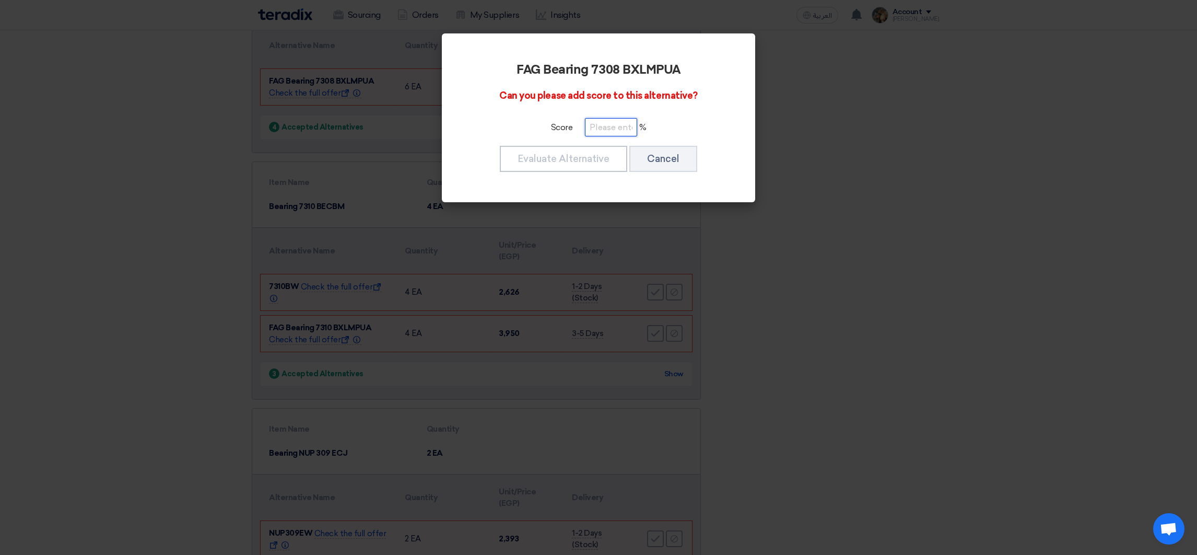
click at [608, 126] on input "number" at bounding box center [611, 127] width 52 height 18
paste input "100"
type input "100"
click at [601, 151] on button "Evaluate Alternative" at bounding box center [563, 159] width 127 height 26
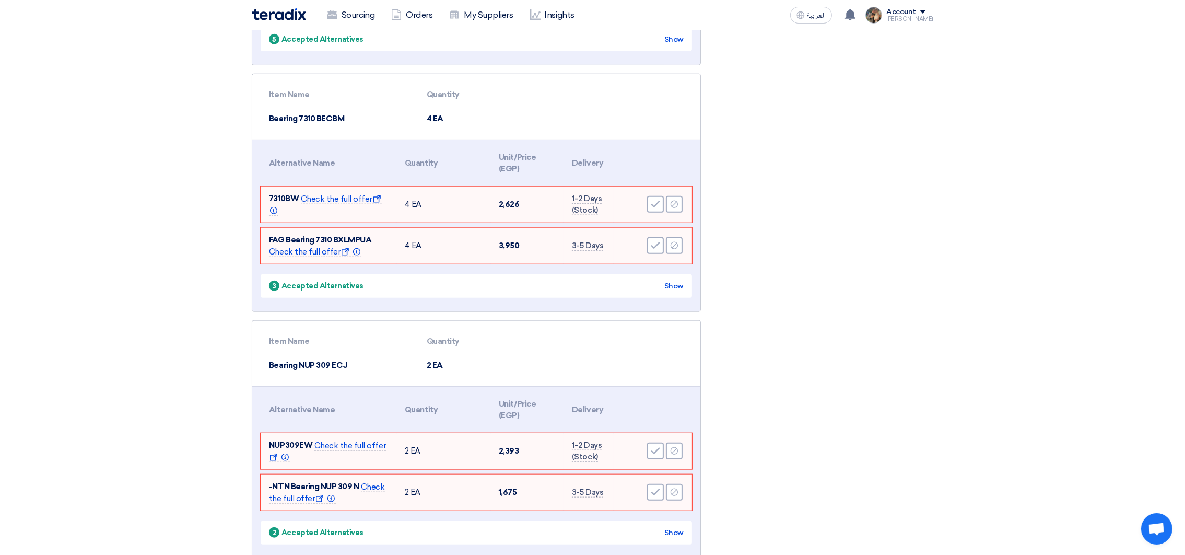
click at [658, 205] on icon "Accept" at bounding box center [655, 204] width 9 height 9
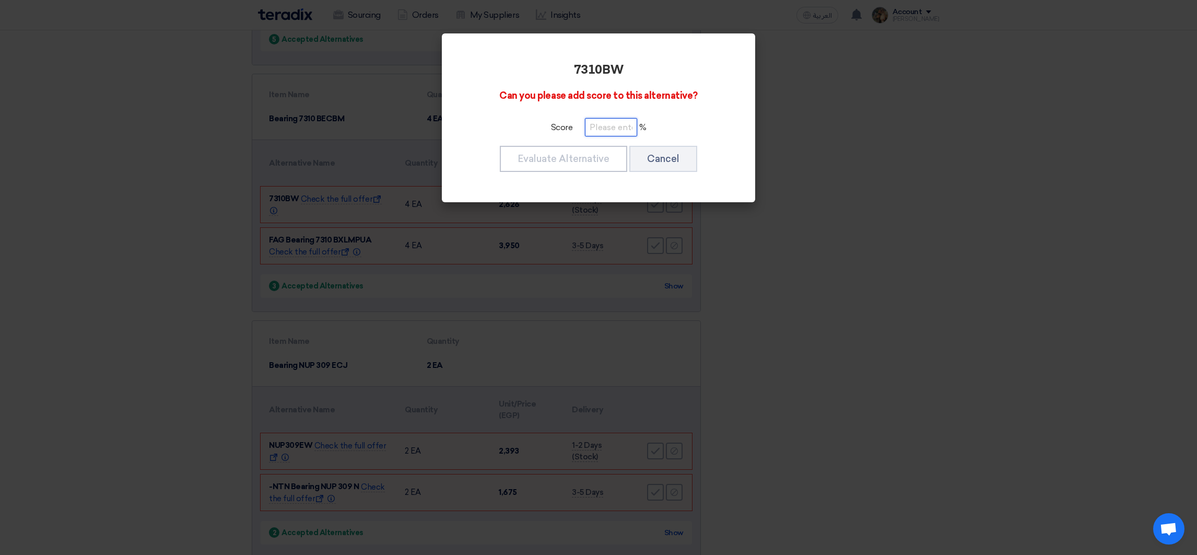
click at [633, 122] on input "number" at bounding box center [611, 127] width 52 height 18
paste input "100"
type input "100"
click at [593, 153] on button "Evaluate Alternative" at bounding box center [563, 159] width 127 height 26
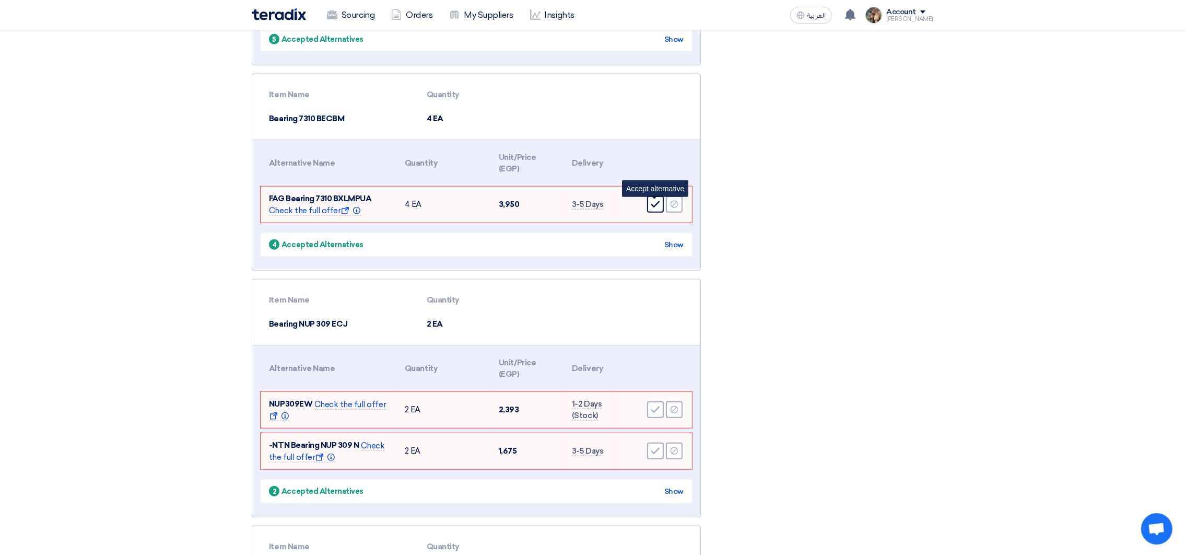
click at [653, 206] on icon "Accept" at bounding box center [655, 204] width 9 height 9
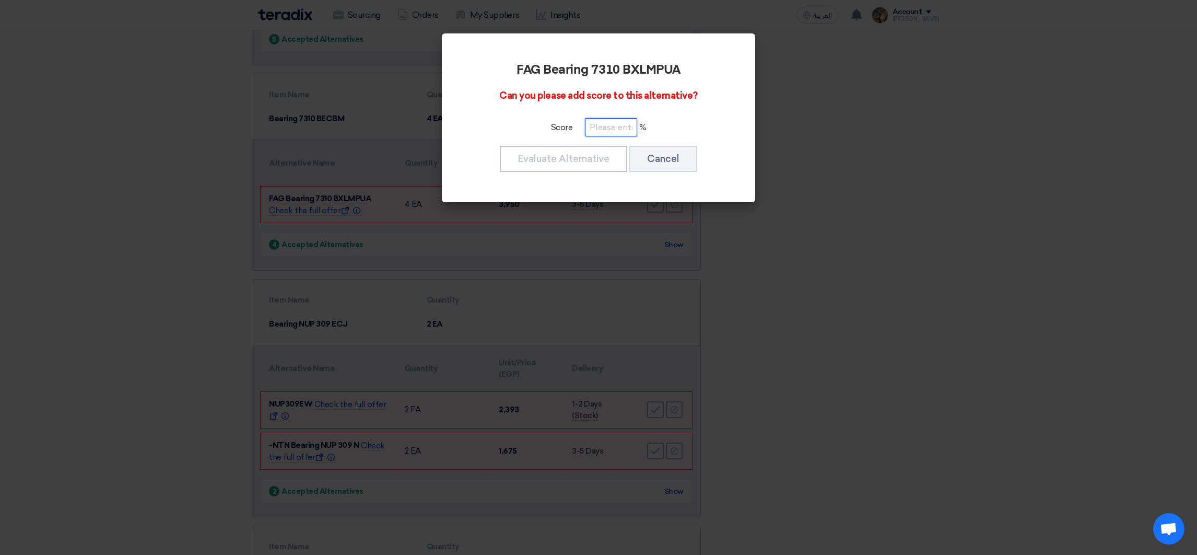
click at [601, 126] on input "number" at bounding box center [611, 127] width 52 height 18
paste input "100"
type input "100"
click at [591, 159] on button "Evaluate Alternative" at bounding box center [563, 159] width 127 height 26
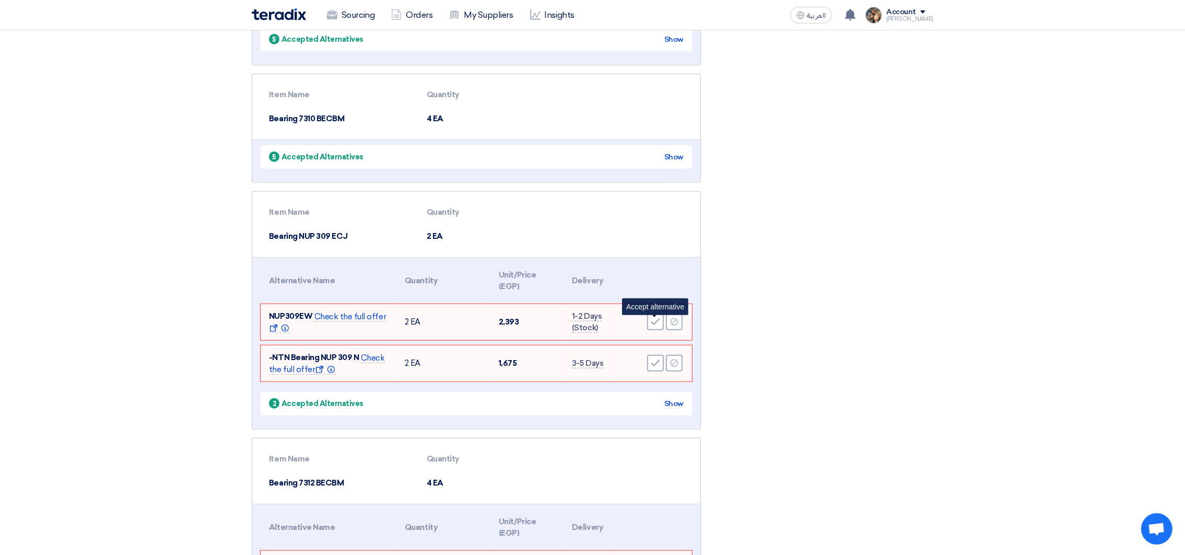
click at [652, 319] on icon "Accept" at bounding box center [655, 321] width 9 height 9
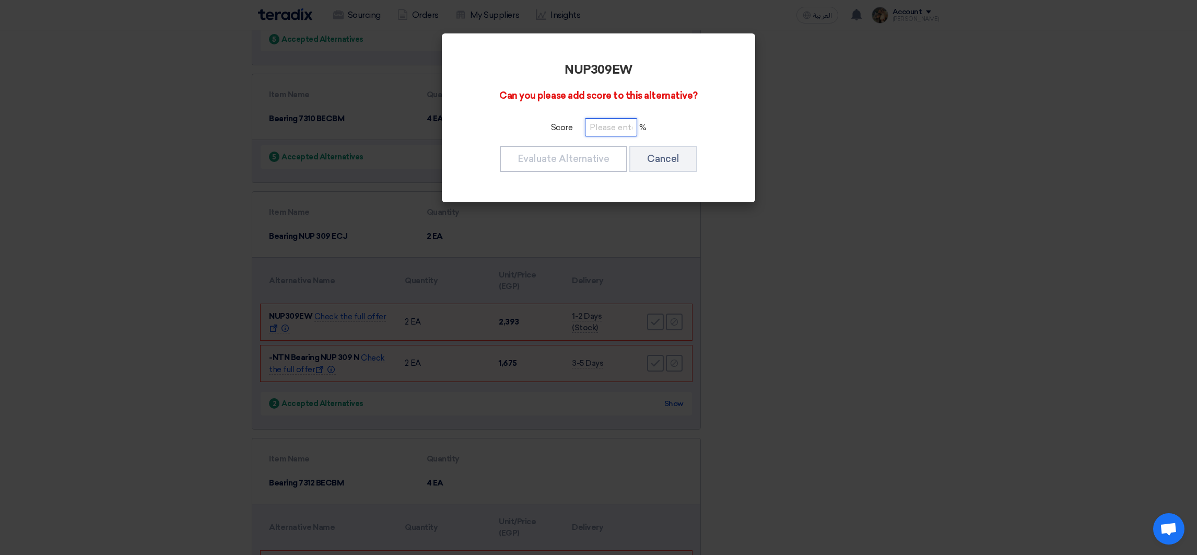
click at [604, 130] on input "number" at bounding box center [611, 127] width 52 height 18
paste input "100"
type input "100"
click at [601, 152] on button "Evaluate Alternative" at bounding box center [563, 159] width 127 height 26
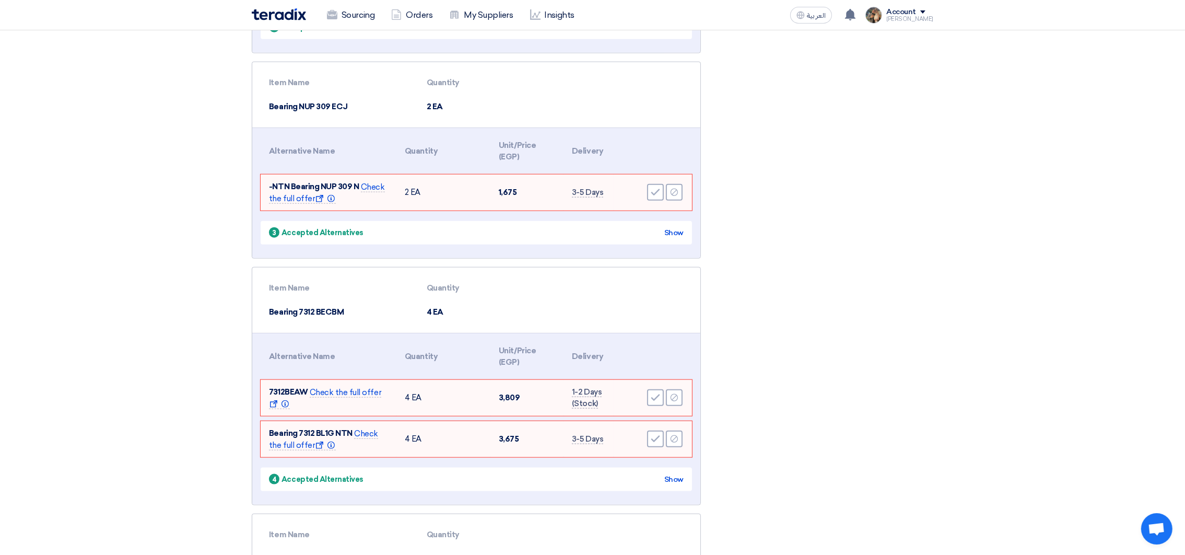
scroll to position [1802, 0]
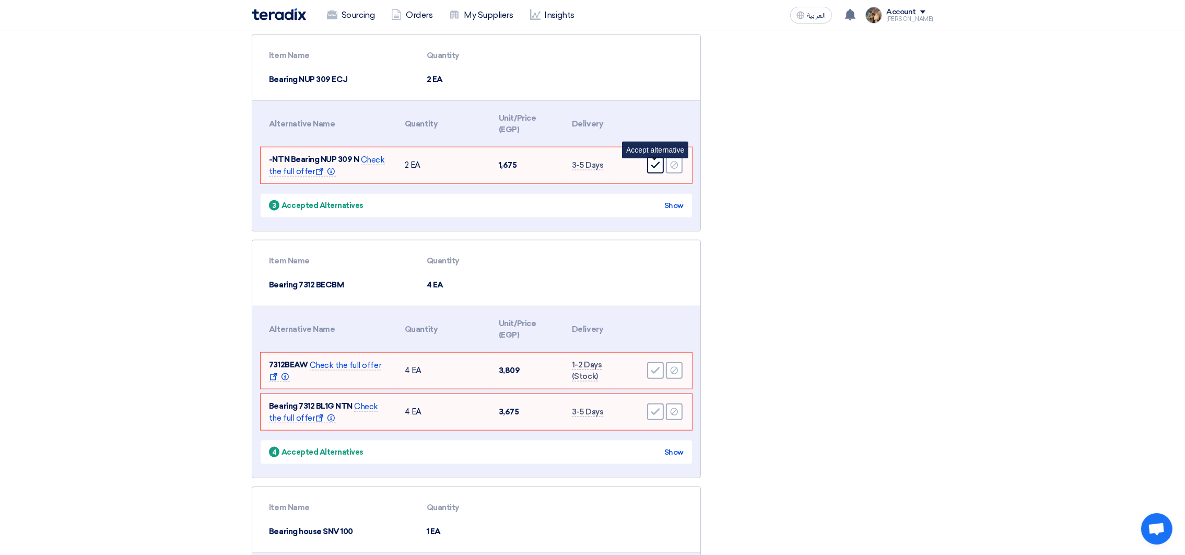
click at [653, 160] on div "Accept" at bounding box center [655, 165] width 17 height 17
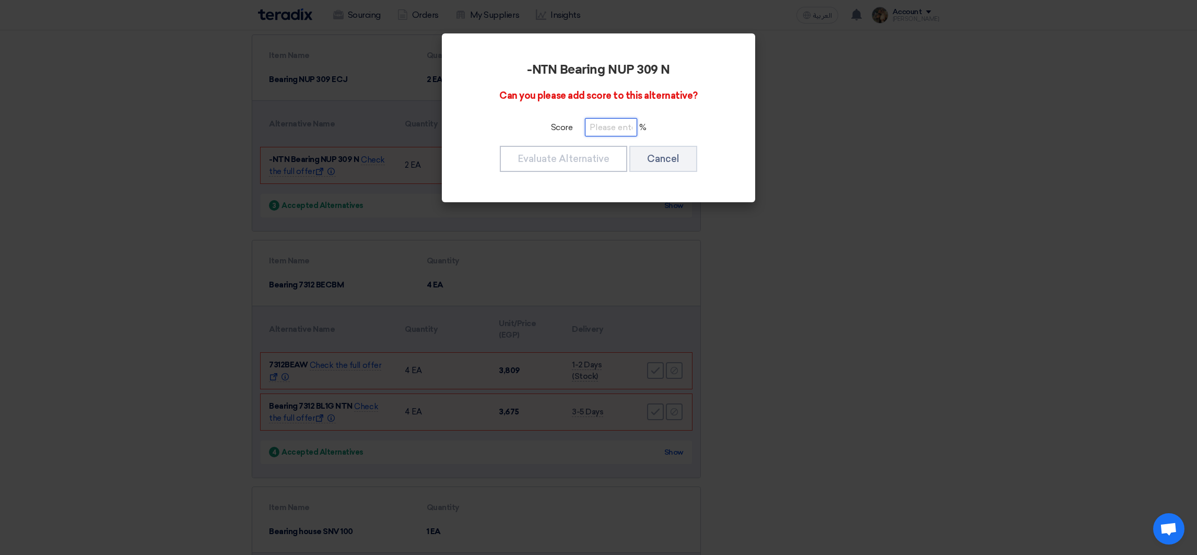
click at [603, 129] on input "number" at bounding box center [611, 127] width 52 height 18
paste input "100"
type input "100"
click at [590, 156] on button "Evaluate Alternative" at bounding box center [563, 159] width 127 height 26
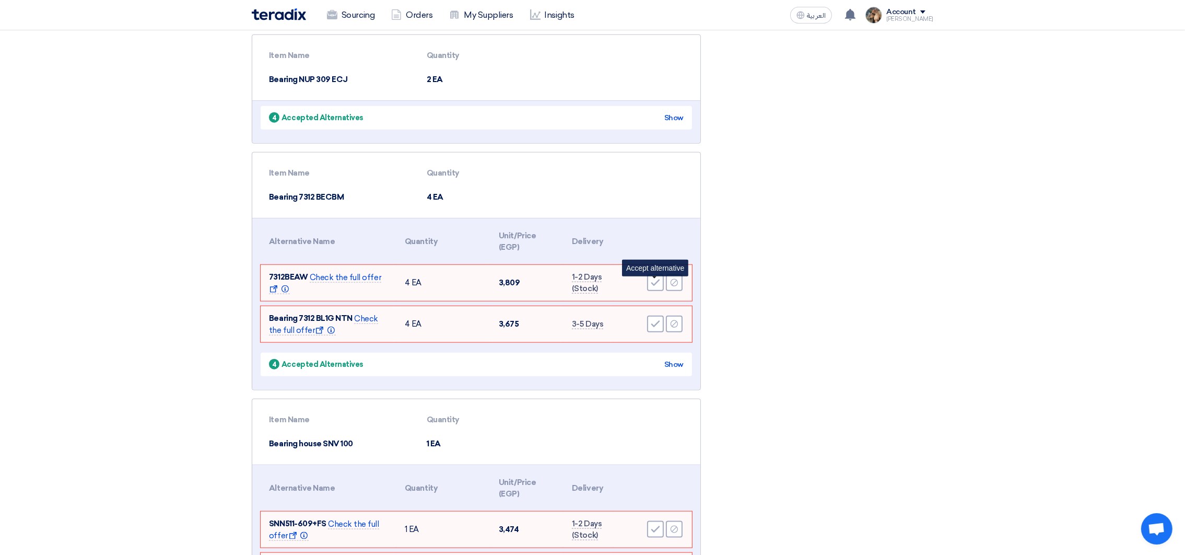
click at [657, 286] on icon "Accept" at bounding box center [655, 282] width 9 height 9
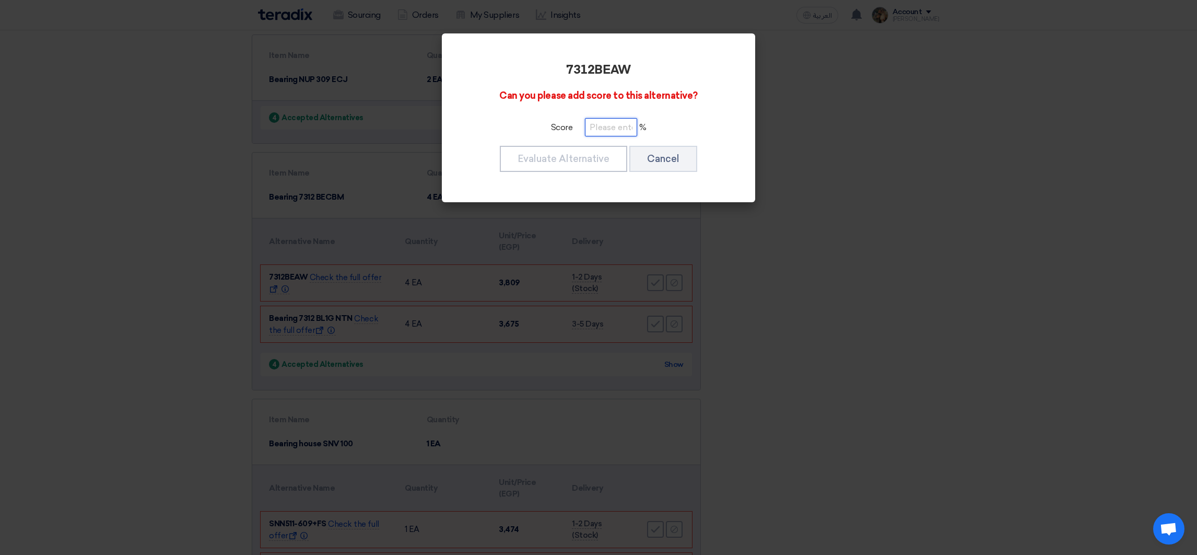
click at [628, 130] on input "number" at bounding box center [611, 127] width 52 height 18
paste input "100"
type input "100"
click at [579, 157] on button "Evaluate Alternative" at bounding box center [563, 159] width 127 height 26
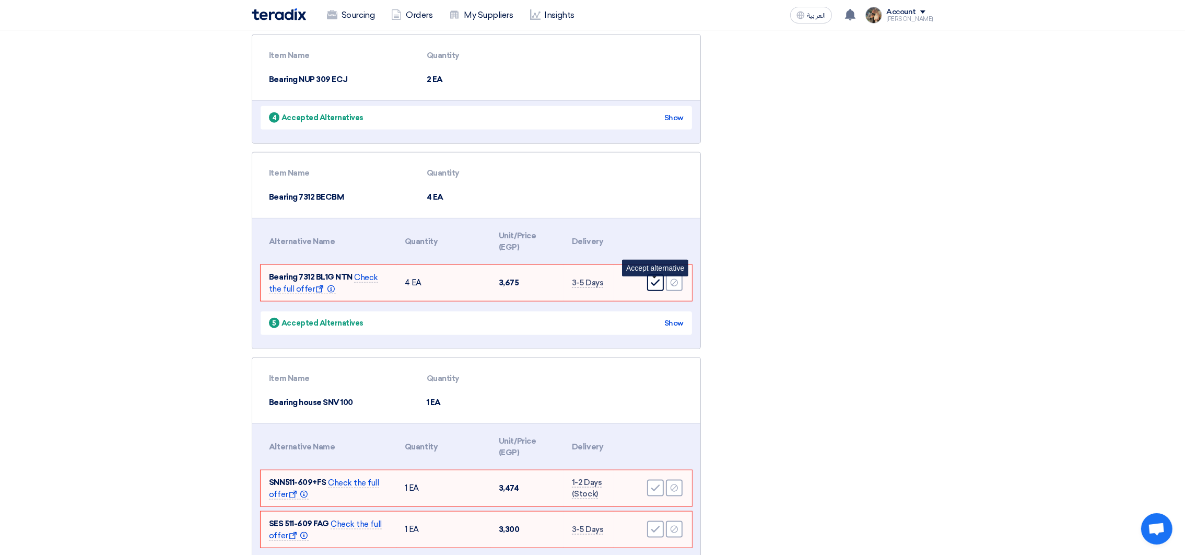
click at [660, 286] on icon "Accept" at bounding box center [655, 282] width 9 height 9
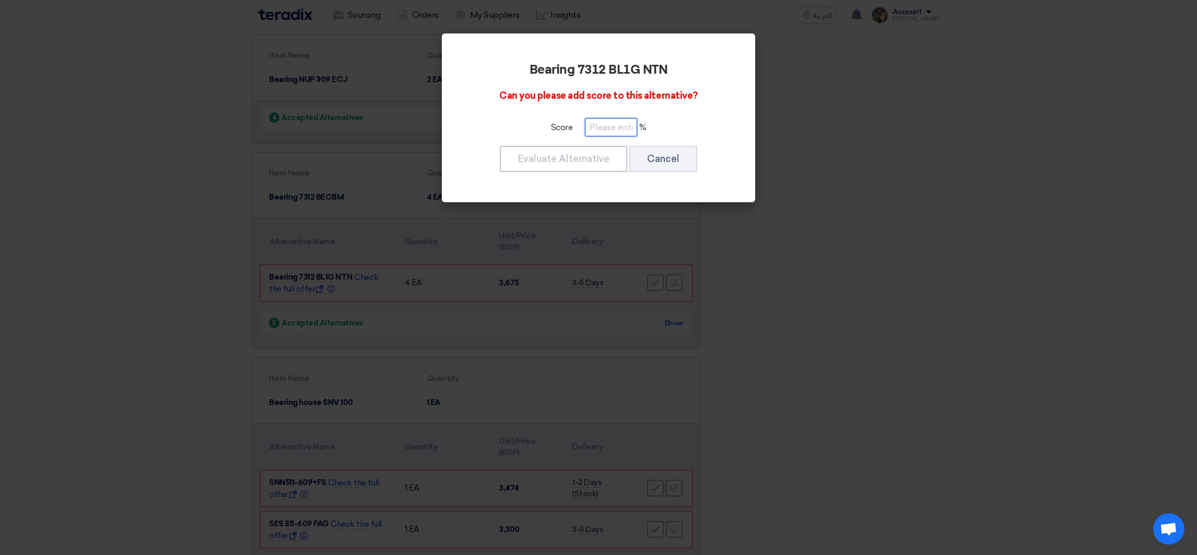
click at [629, 124] on input "number" at bounding box center [611, 127] width 52 height 18
paste input "100"
type input "100"
click at [599, 147] on button "Evaluate Alternative" at bounding box center [563, 159] width 127 height 26
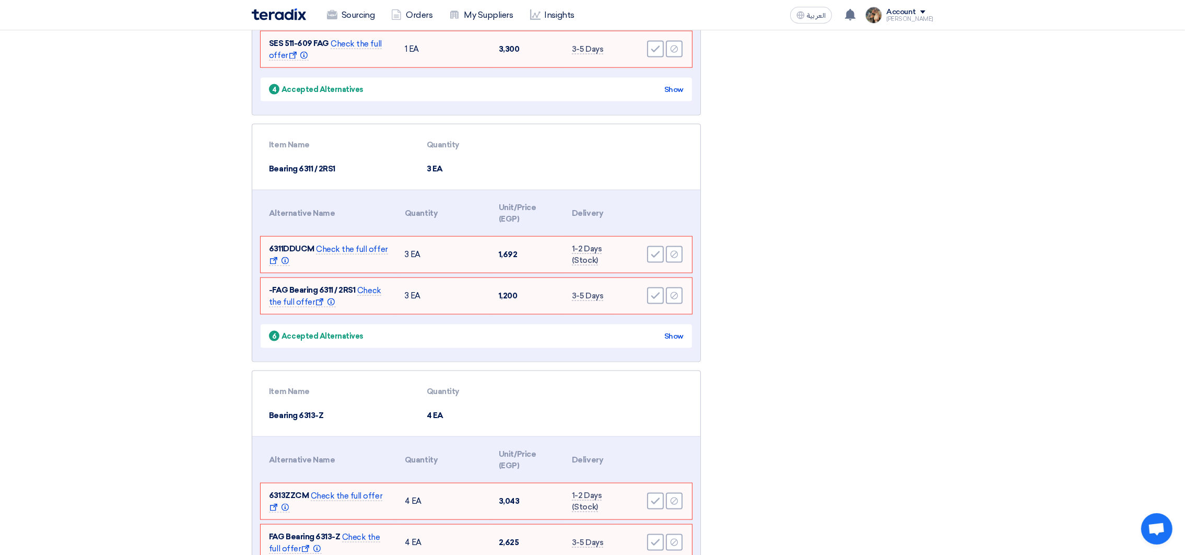
scroll to position [2115, 0]
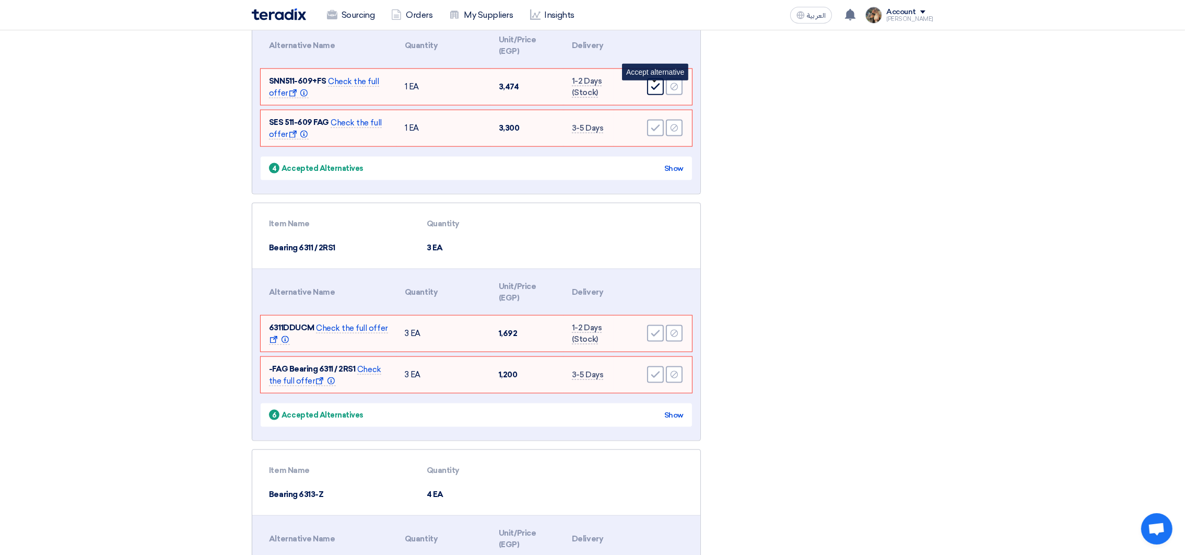
click at [655, 95] on div "Accept" at bounding box center [655, 86] width 17 height 17
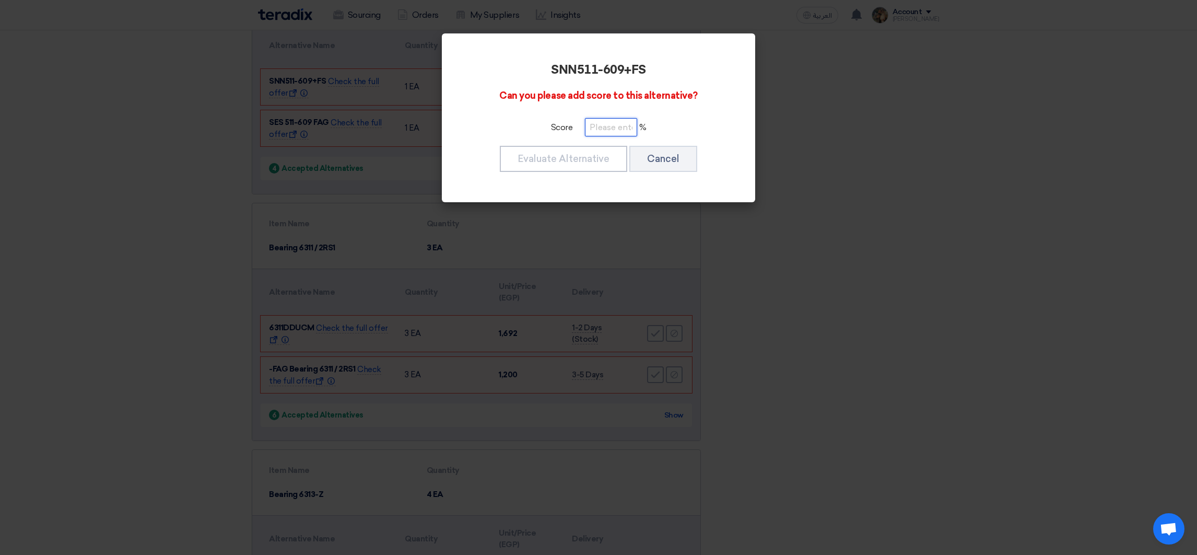
click at [602, 133] on input "number" at bounding box center [611, 127] width 52 height 18
paste input "100"
type input "100"
click at [600, 150] on button "Evaluate Alternative" at bounding box center [563, 159] width 127 height 26
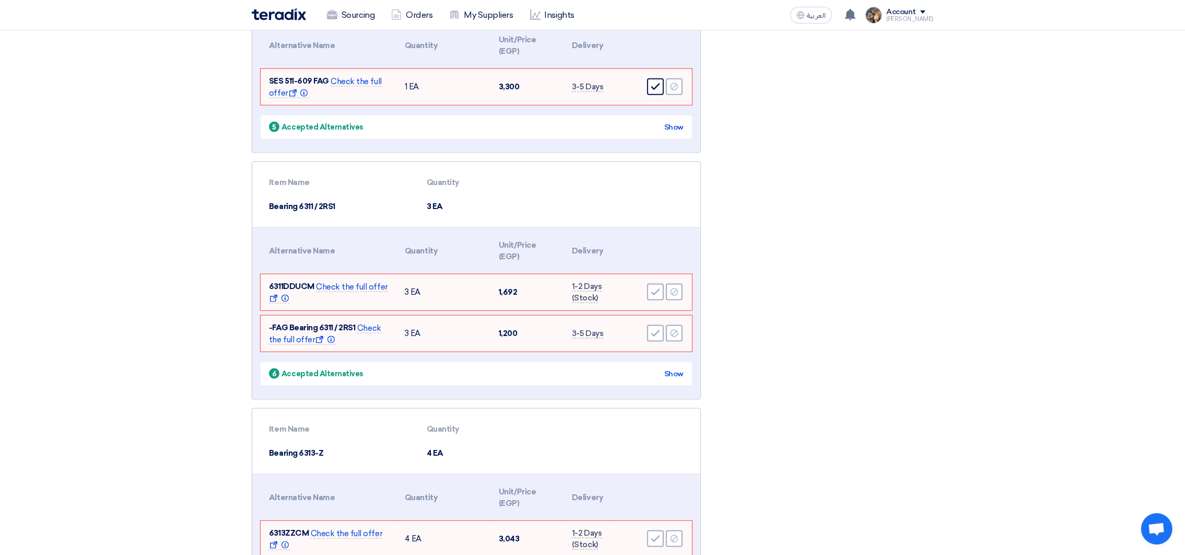
click at [649, 90] on div "Accept" at bounding box center [655, 86] width 17 height 17
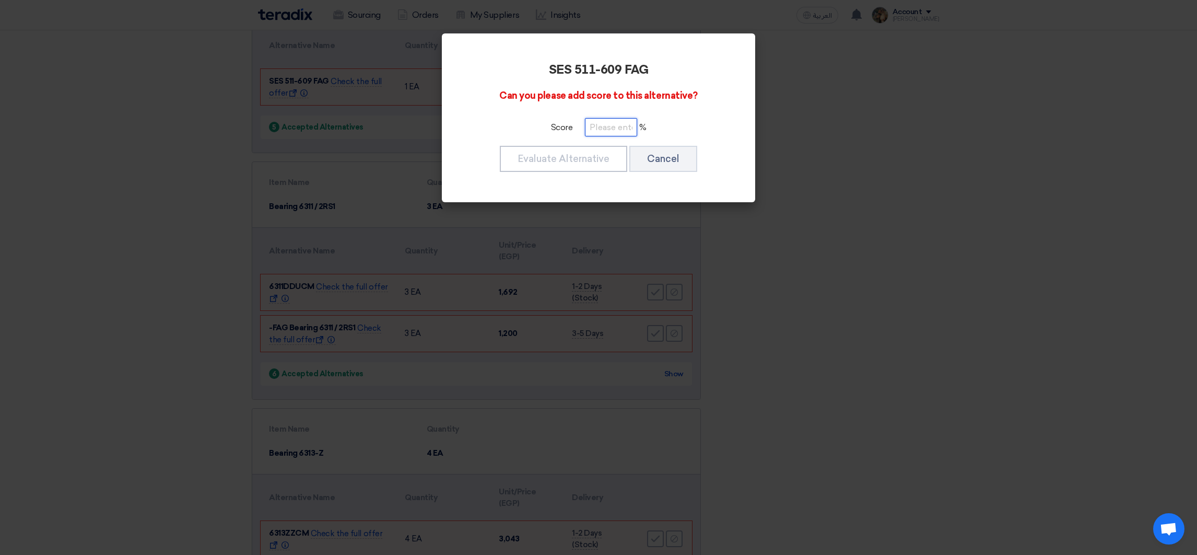
click at [618, 126] on input "number" at bounding box center [611, 127] width 52 height 18
paste input "100"
type input "100"
click at [598, 153] on button "Evaluate Alternative" at bounding box center [563, 159] width 127 height 26
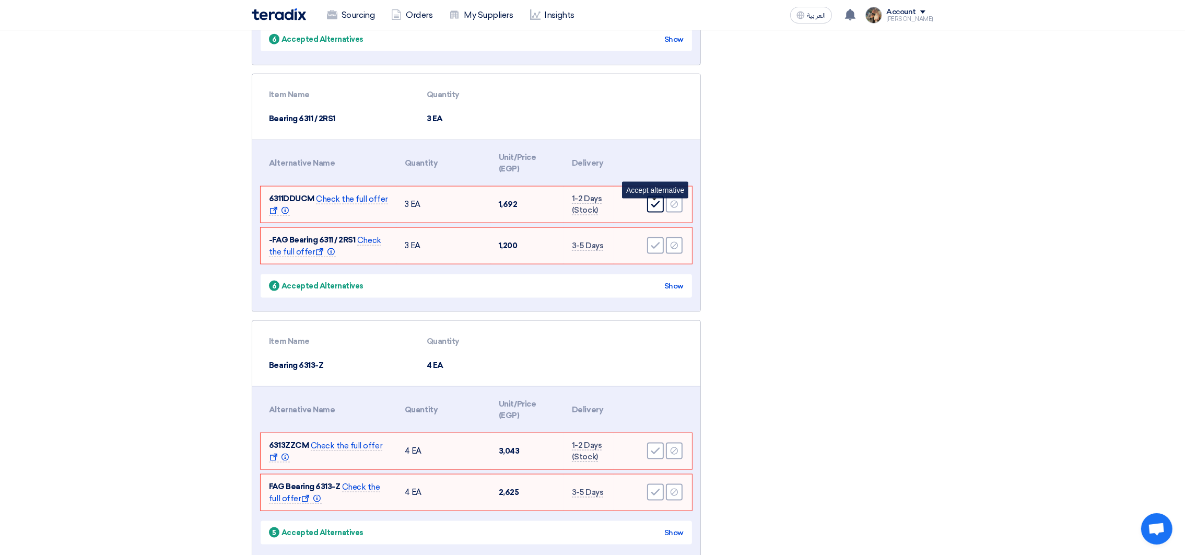
click at [649, 208] on div "Accept" at bounding box center [655, 204] width 17 height 17
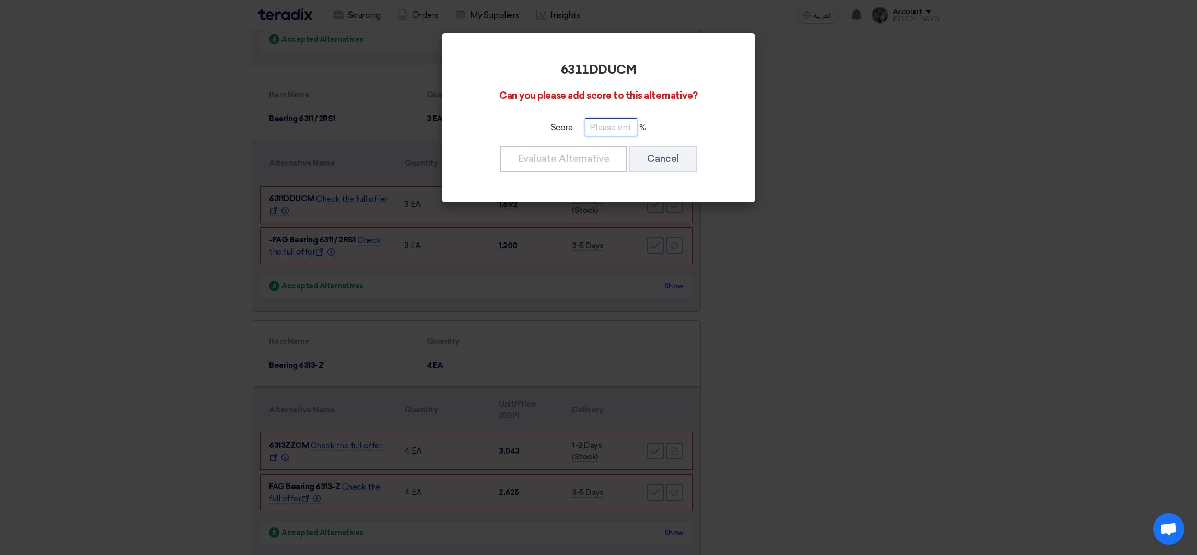
click at [620, 134] on input "number" at bounding box center [611, 127] width 52 height 18
paste input "100"
type input "100"
click at [597, 153] on button "Evaluate Alternative" at bounding box center [563, 159] width 127 height 26
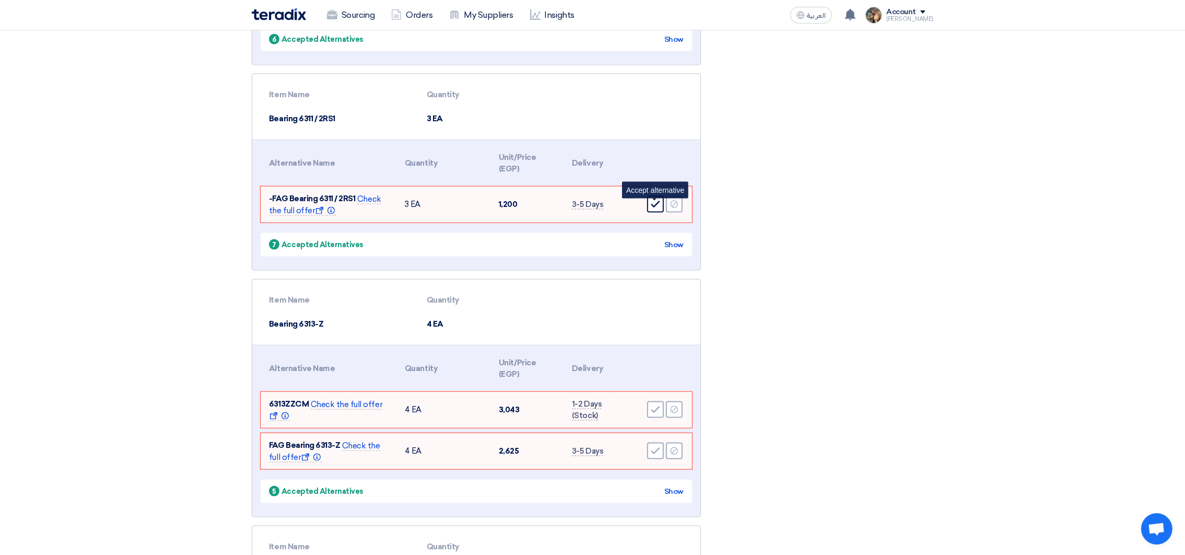
click at [659, 204] on use at bounding box center [655, 204] width 9 height 7
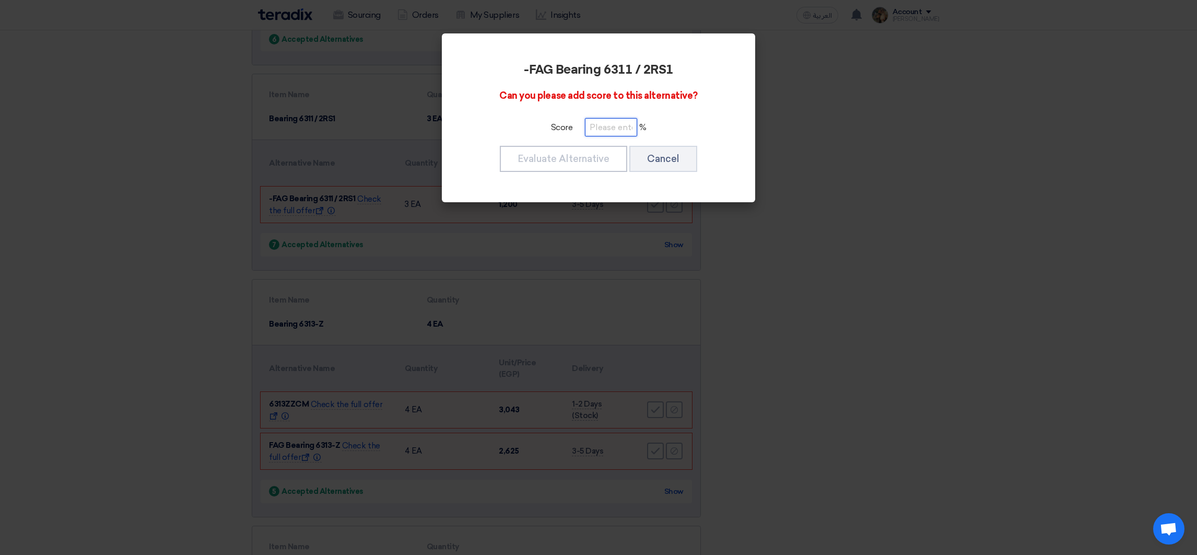
click at [615, 123] on input "number" at bounding box center [611, 127] width 52 height 18
paste input "100"
type input "100"
click at [612, 153] on button "Evaluate Alternative" at bounding box center [563, 159] width 127 height 26
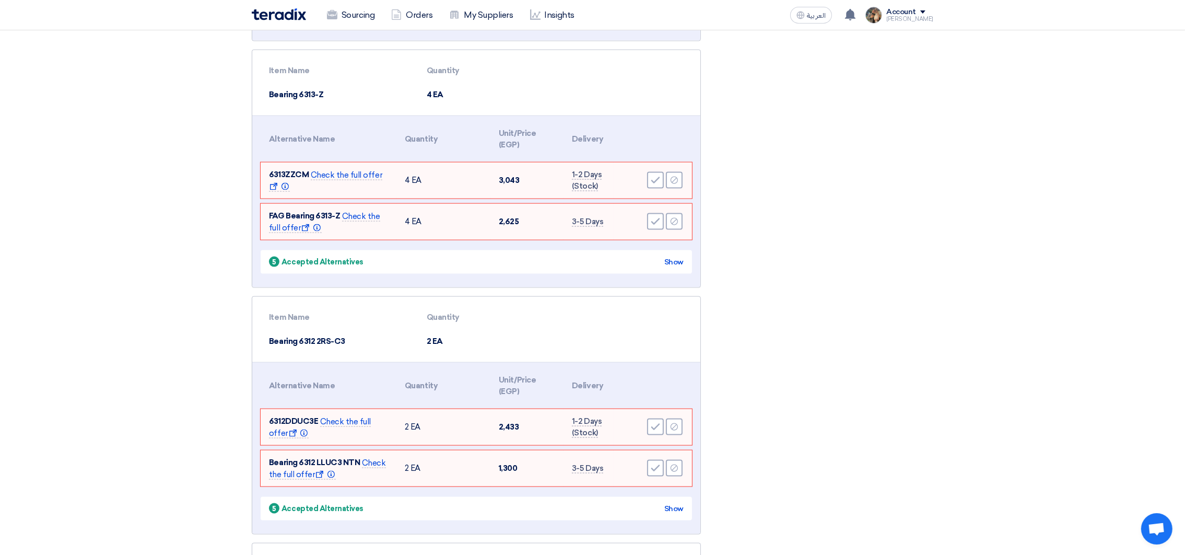
scroll to position [2272, 0]
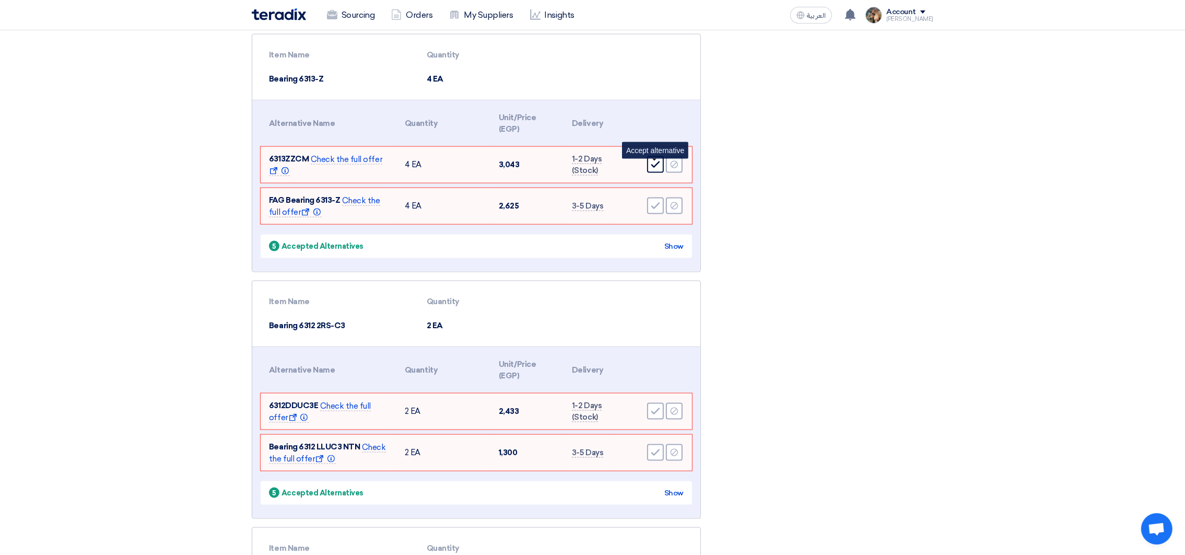
click at [653, 173] on div "Accept" at bounding box center [655, 164] width 17 height 17
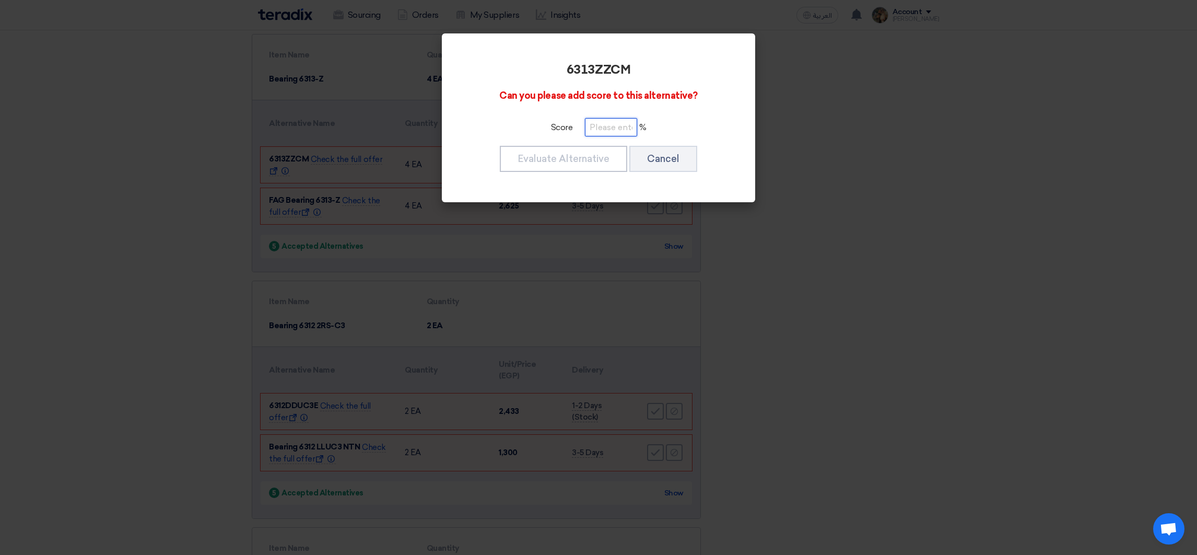
click at [604, 129] on input "number" at bounding box center [611, 127] width 52 height 18
paste input "100"
type input "100"
click at [598, 155] on button "Evaluate Alternative" at bounding box center [563, 159] width 127 height 26
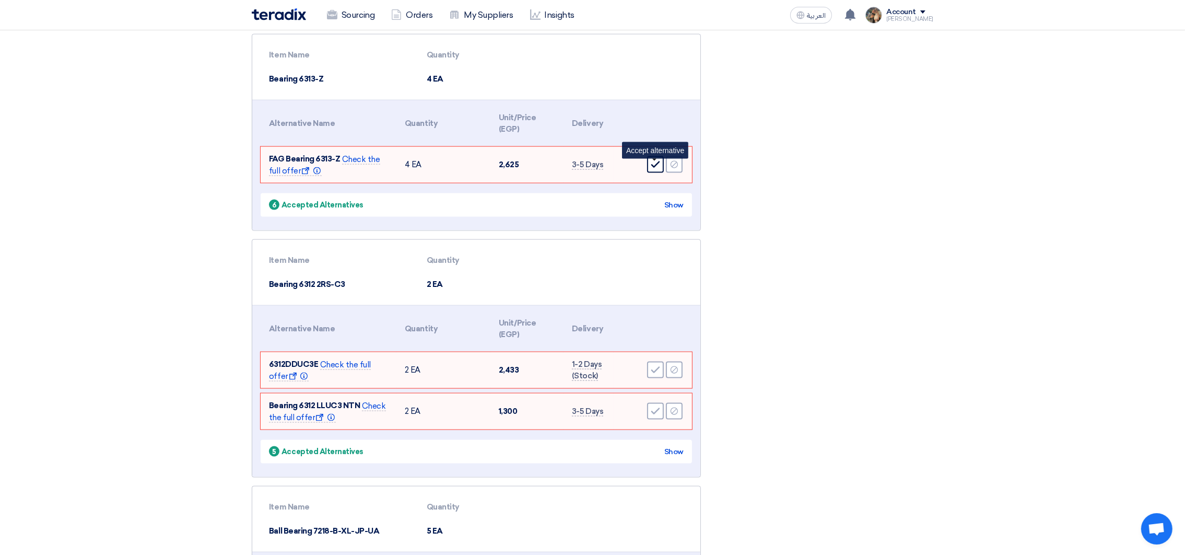
click at [657, 167] on use at bounding box center [655, 164] width 9 height 7
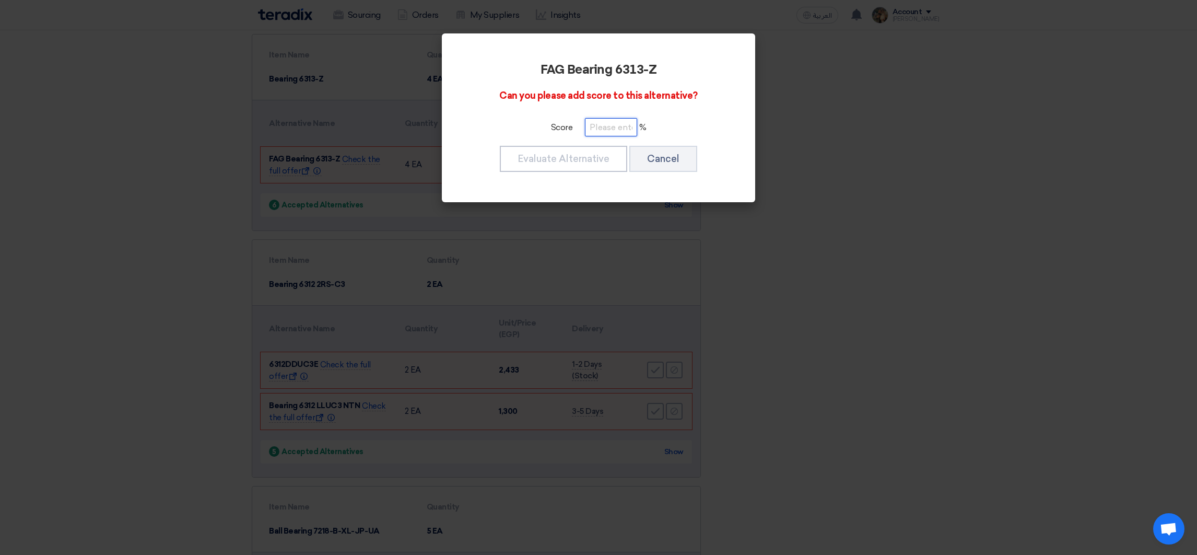
click at [628, 126] on input "number" at bounding box center [611, 127] width 52 height 18
paste input "100"
type input "100"
click at [594, 151] on button "Evaluate Alternative" at bounding box center [563, 159] width 127 height 26
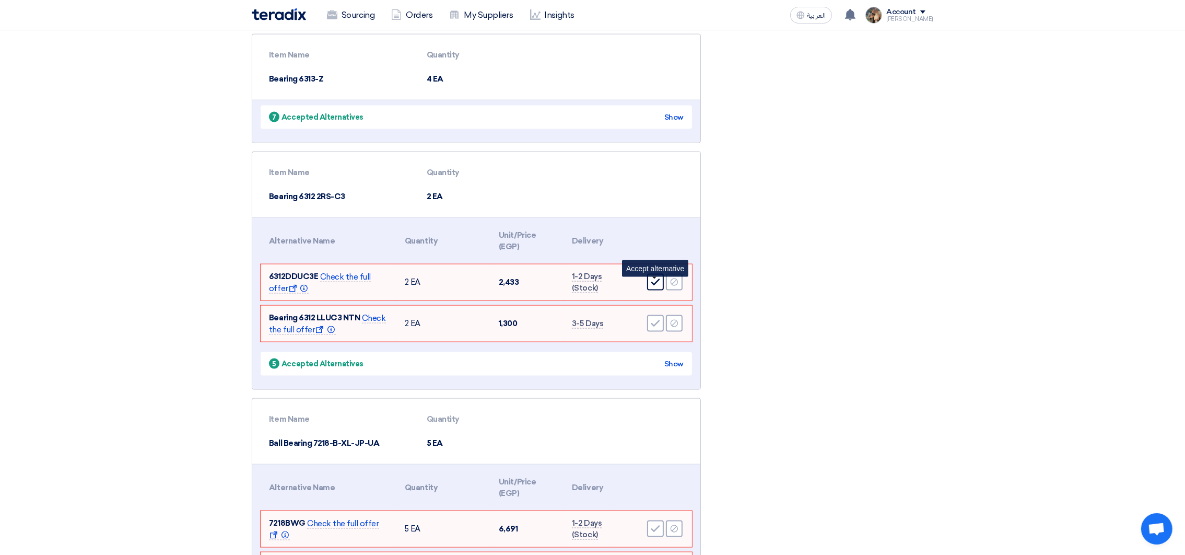
click at [651, 280] on div "Accept" at bounding box center [655, 282] width 17 height 17
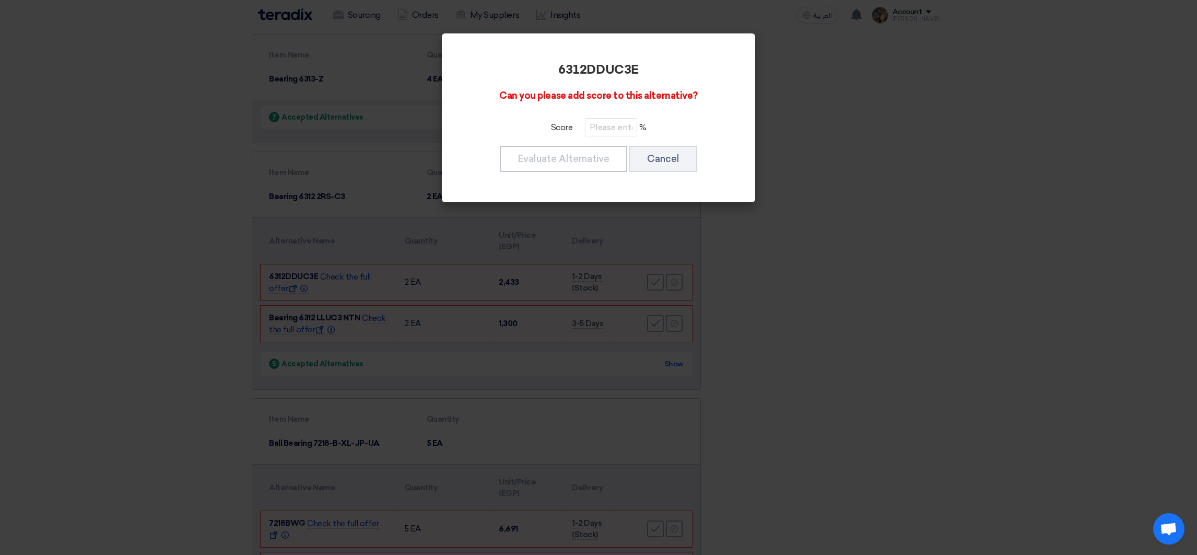
click at [604, 137] on div "6312DDUC3E Can you please add score to this alternative? Score % Evaluate Alter…" at bounding box center [598, 118] width 288 height 144
click at [606, 132] on input "number" at bounding box center [611, 127] width 52 height 18
paste input "100"
type input "100"
click at [602, 152] on button "Evaluate Alternative" at bounding box center [563, 159] width 127 height 26
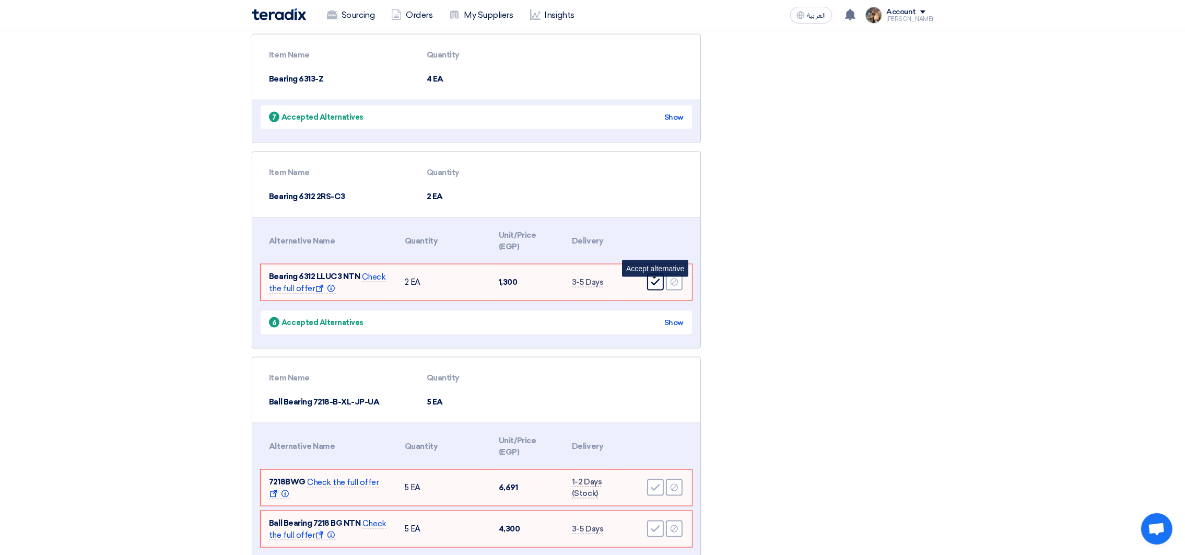
click at [656, 282] on icon "Accept" at bounding box center [655, 281] width 9 height 9
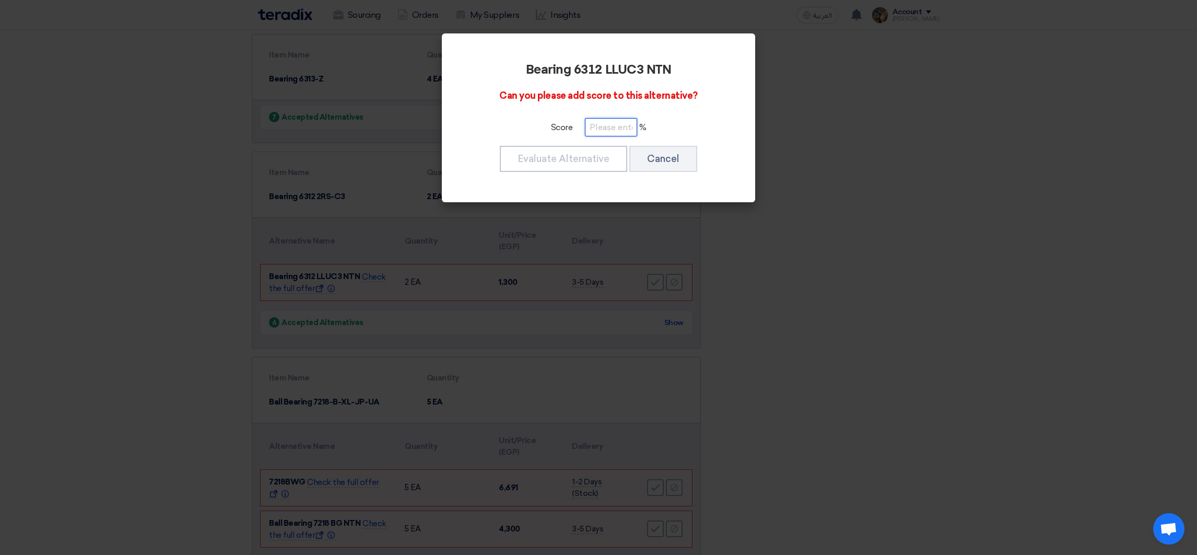
click at [612, 133] on input "number" at bounding box center [611, 127] width 52 height 18
paste input "100"
type input "100"
click at [612, 166] on button "Evaluate Alternative" at bounding box center [563, 159] width 127 height 26
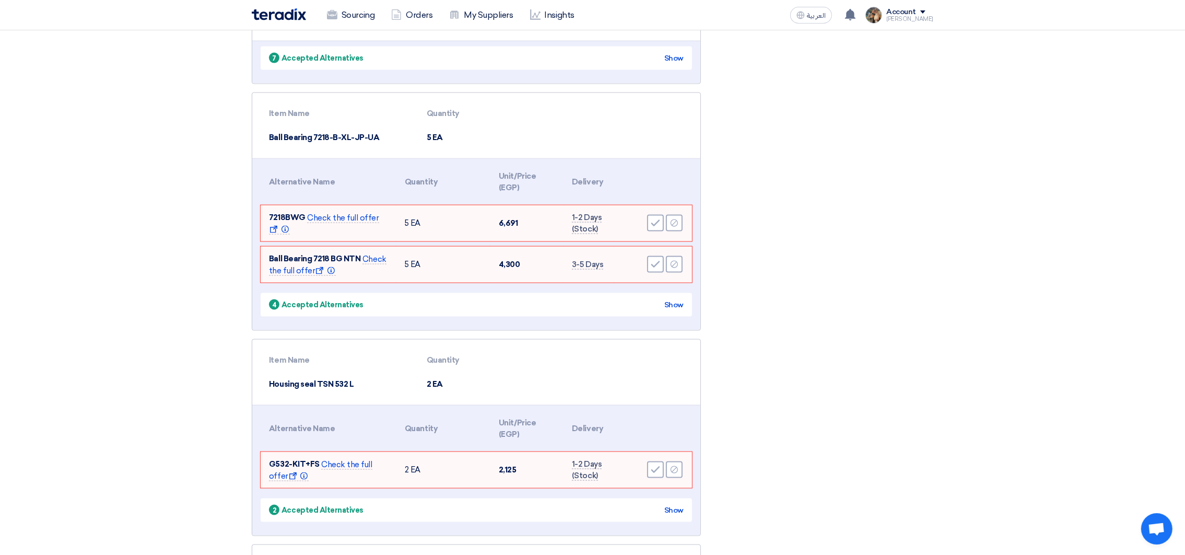
scroll to position [2507, 0]
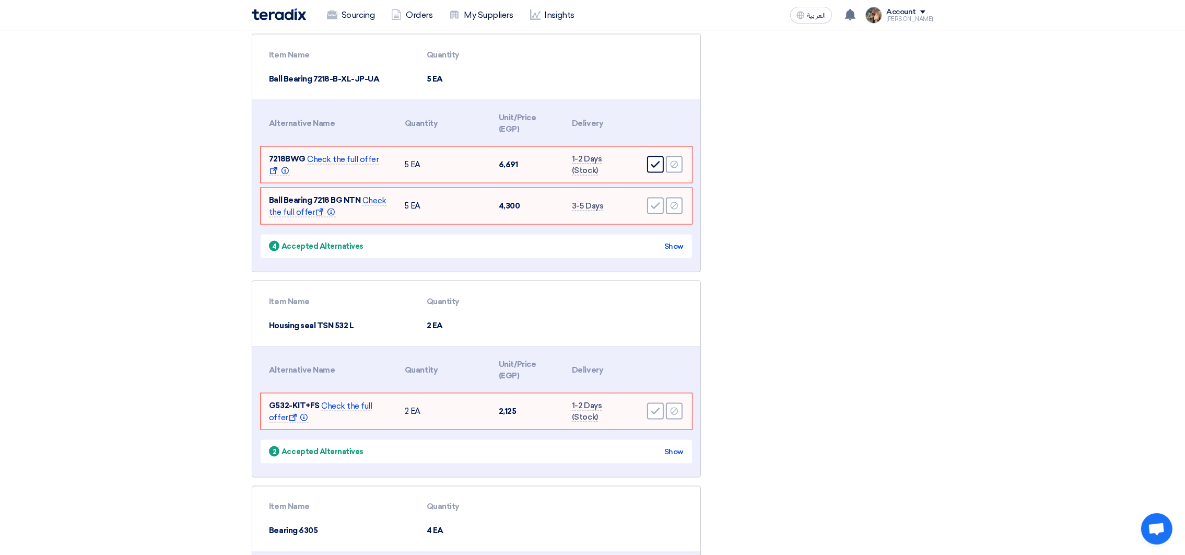
click at [648, 167] on div "Accept" at bounding box center [655, 164] width 17 height 17
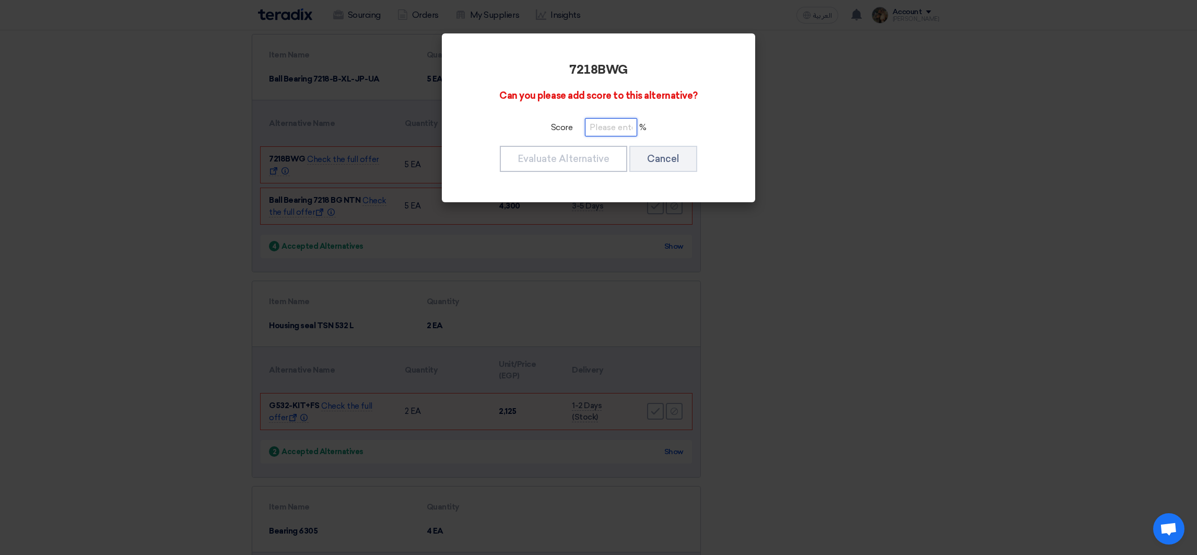
click at [622, 131] on input "number" at bounding box center [611, 127] width 52 height 18
paste input "100"
type input "100"
click at [607, 151] on button "Evaluate Alternative" at bounding box center [563, 159] width 127 height 26
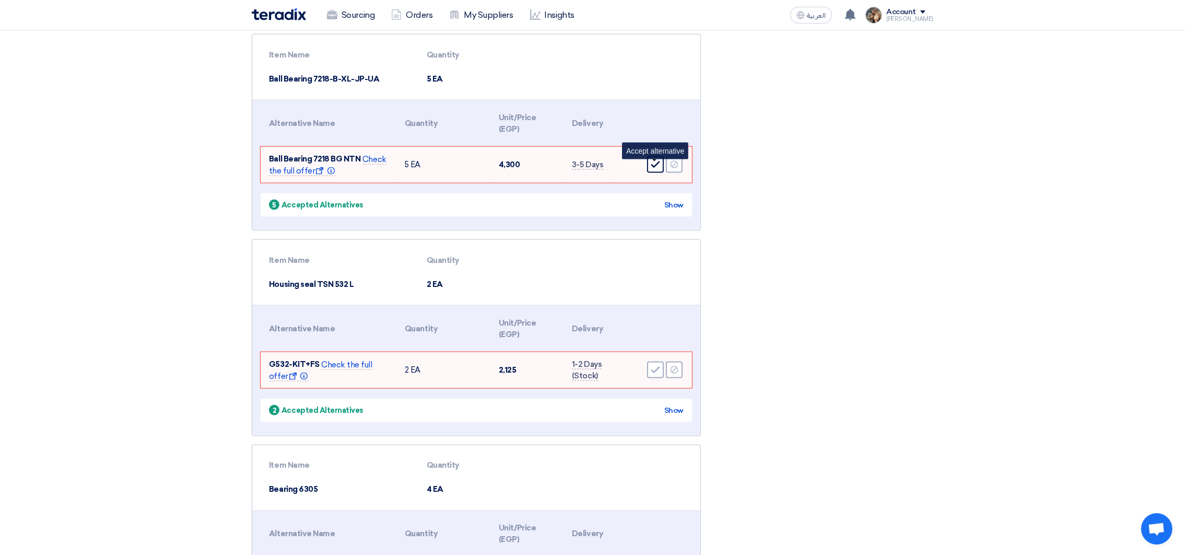
click at [655, 168] on icon "Accept" at bounding box center [655, 164] width 9 height 9
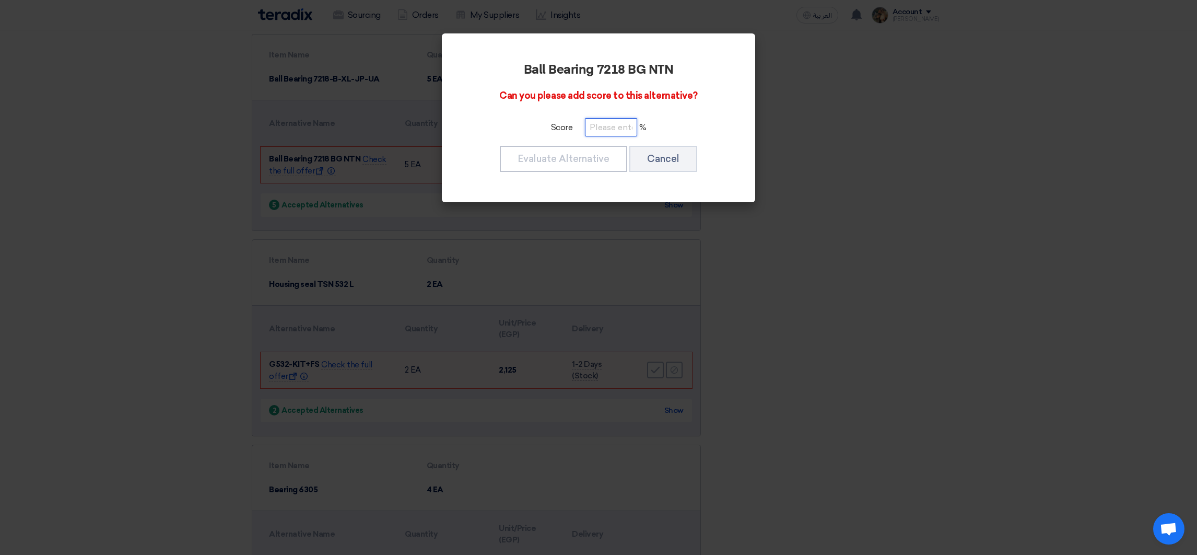
click at [607, 133] on input "number" at bounding box center [611, 127] width 52 height 18
paste input "100"
type input "100"
click at [601, 153] on button "Evaluate Alternative" at bounding box center [563, 159] width 127 height 26
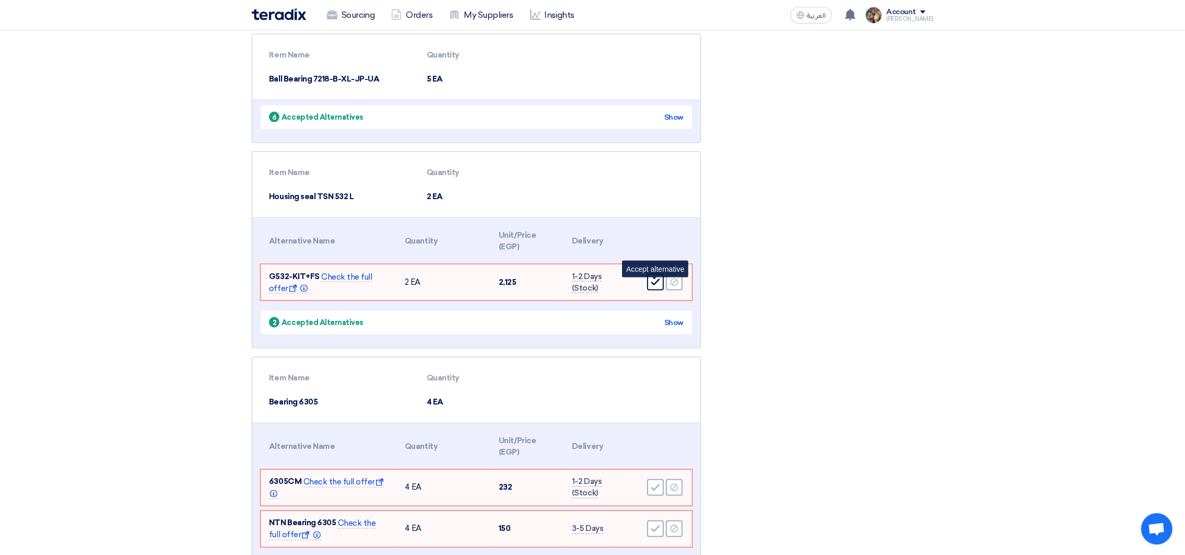
click at [651, 286] on div "Accept" at bounding box center [655, 282] width 17 height 17
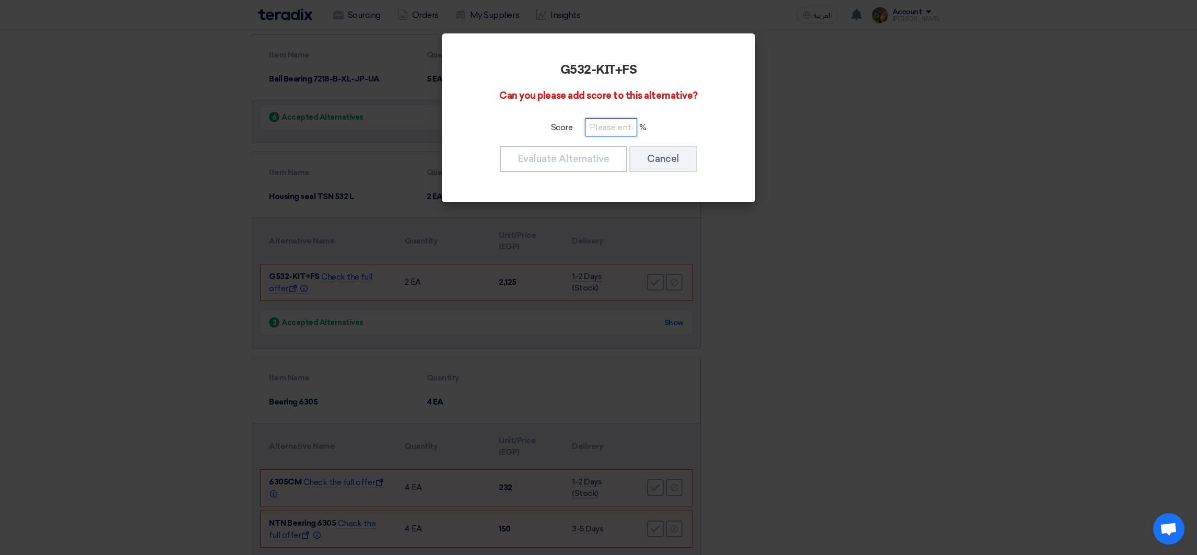
click at [604, 135] on input "number" at bounding box center [611, 127] width 52 height 18
paste input "100"
type input "100"
click at [607, 156] on button "Evaluate Alternative" at bounding box center [563, 159] width 127 height 26
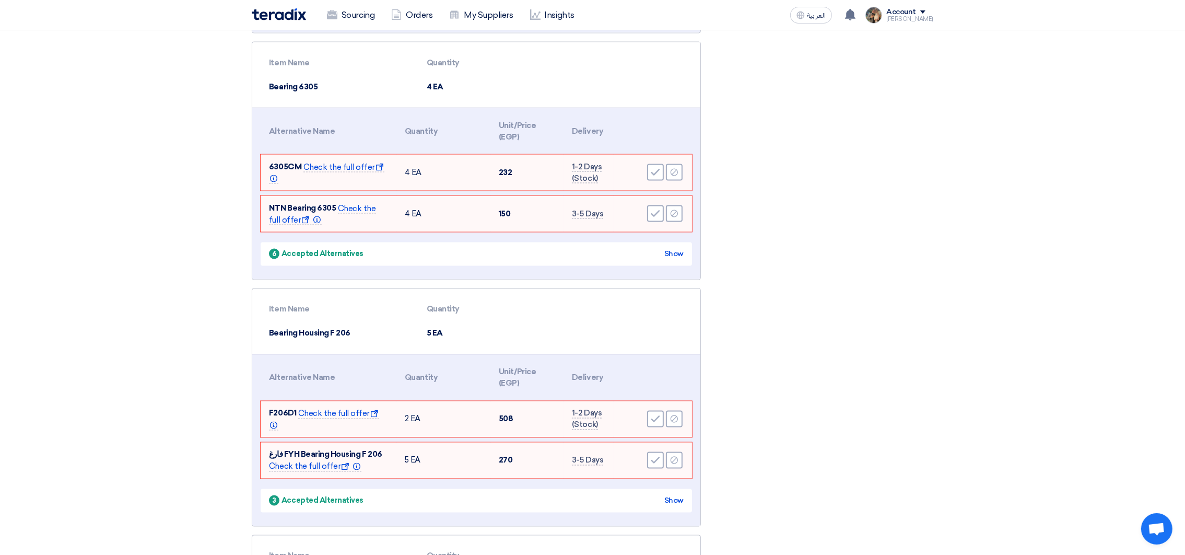
scroll to position [2742, 0]
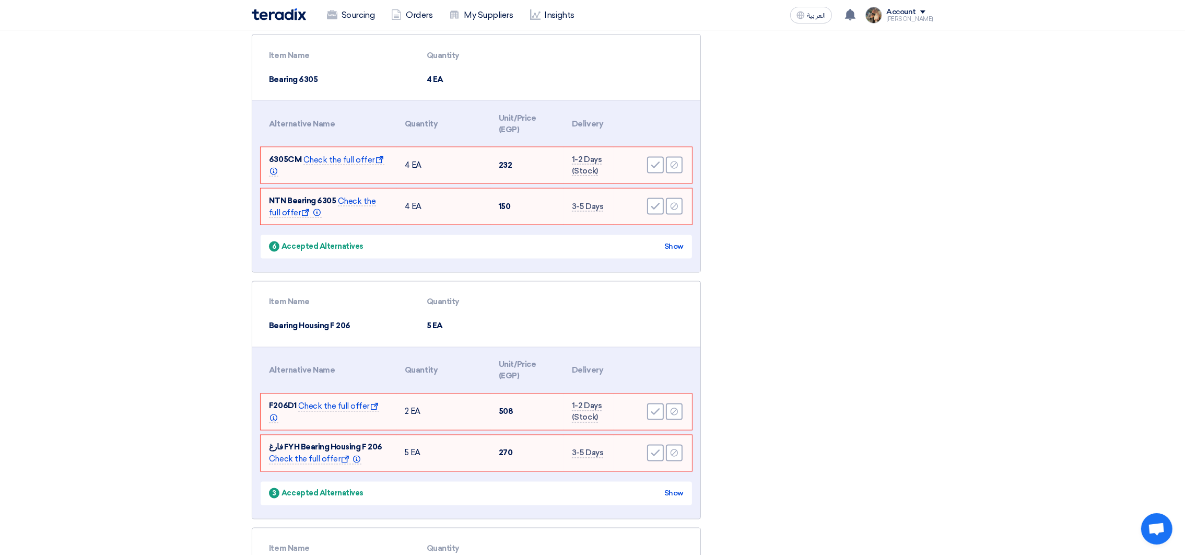
click at [645, 166] on div "Accept Reject" at bounding box center [653, 165] width 62 height 19
click at [650, 168] on div "Accept" at bounding box center [655, 165] width 17 height 17
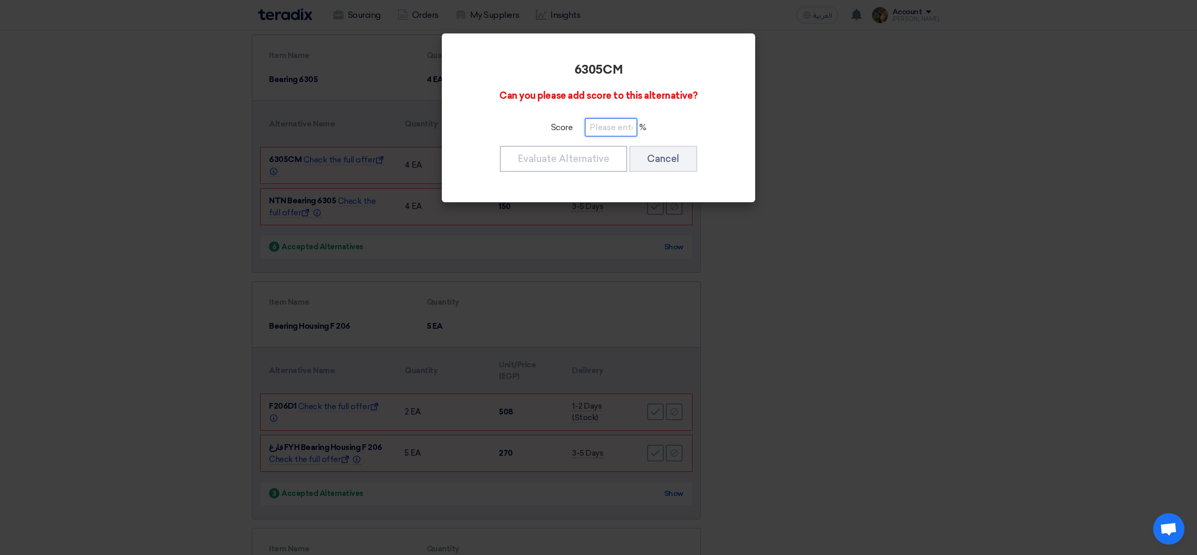
click at [612, 134] on input "number" at bounding box center [611, 127] width 52 height 18
paste input "100"
type input "100"
click at [610, 156] on button "Evaluate Alternative" at bounding box center [563, 159] width 127 height 26
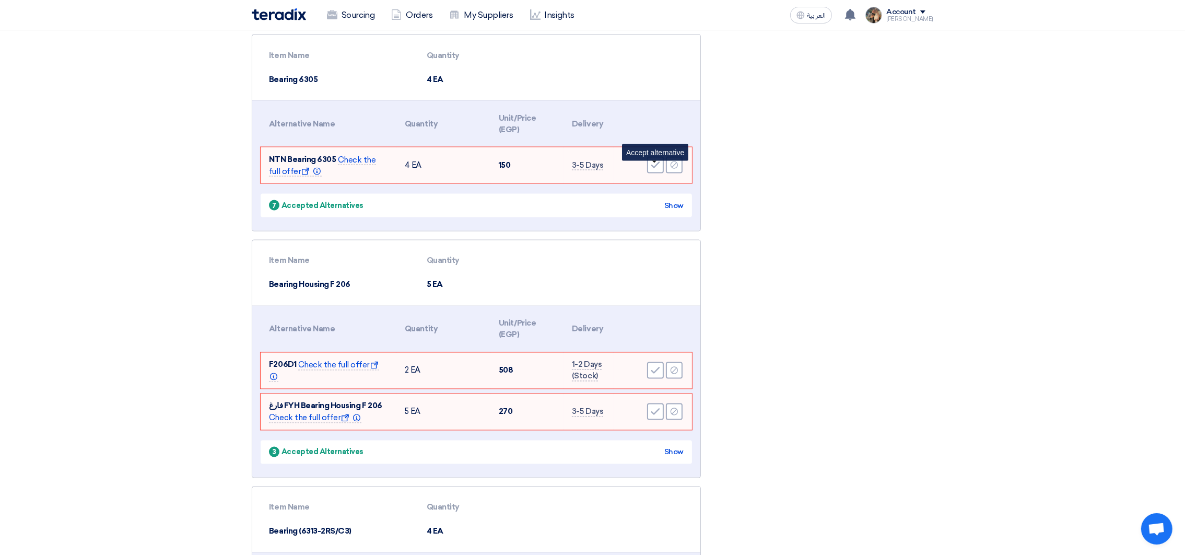
click at [649, 173] on div "Accept" at bounding box center [655, 165] width 17 height 17
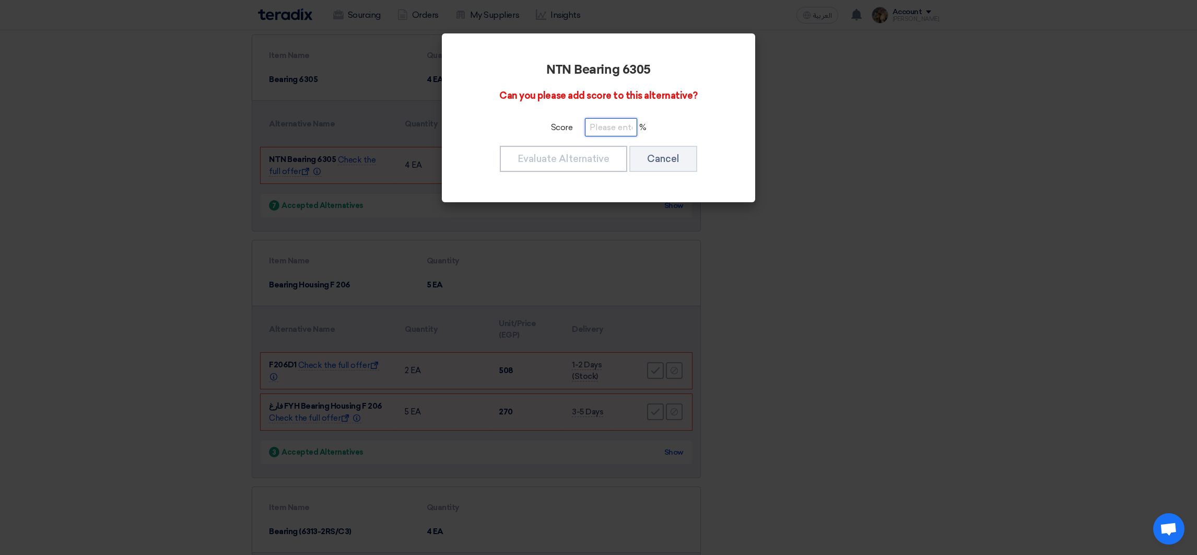
click at [601, 127] on input "number" at bounding box center [611, 127] width 52 height 18
paste input "100"
type input "100"
click at [601, 152] on button "Evaluate Alternative" at bounding box center [563, 159] width 127 height 26
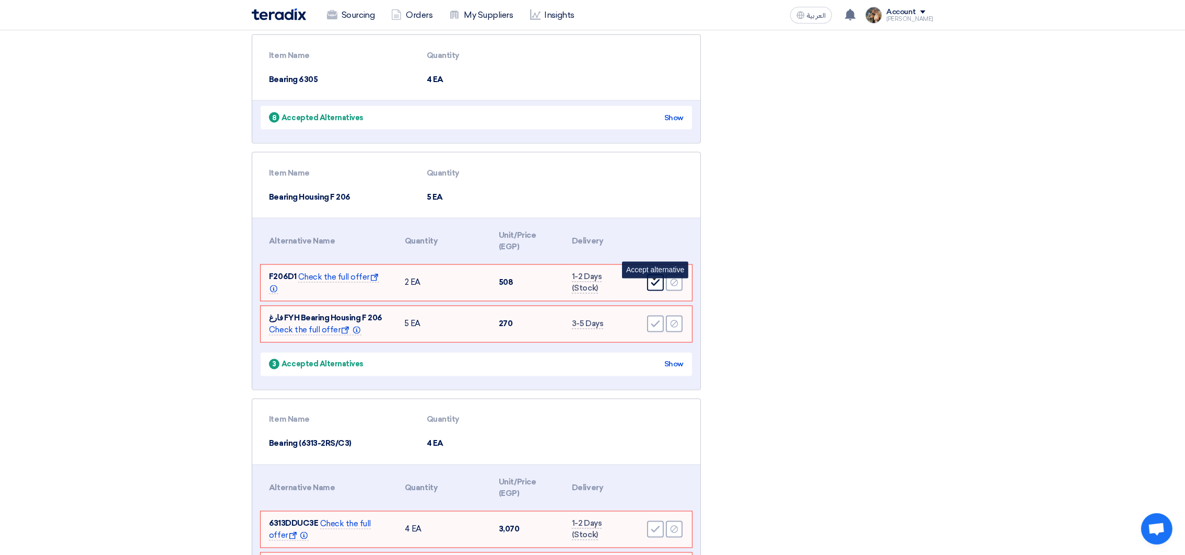
click at [655, 286] on icon "Accept" at bounding box center [655, 282] width 9 height 9
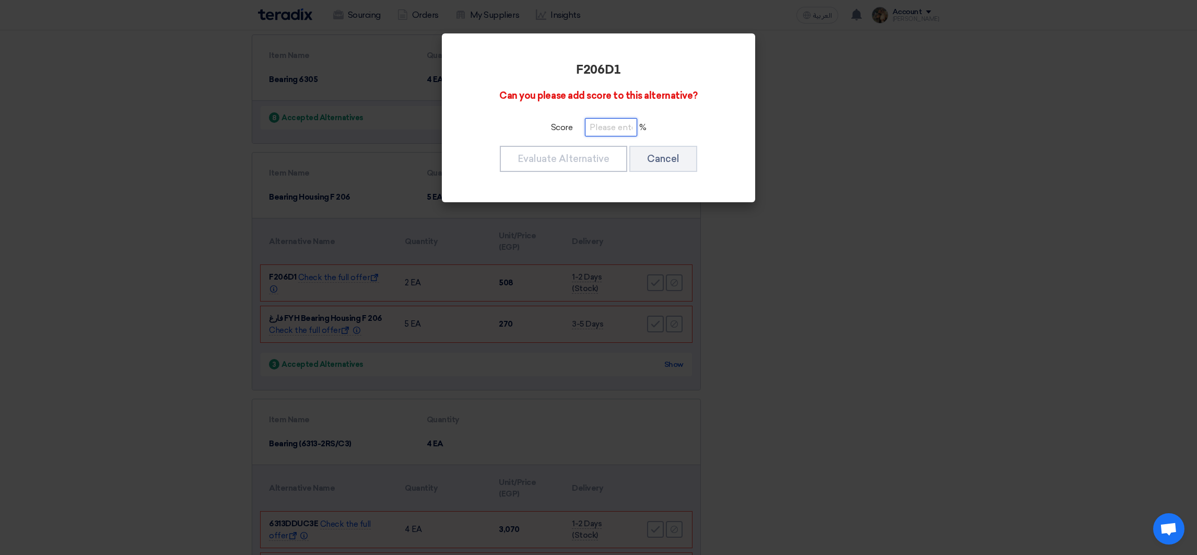
click at [612, 127] on input "number" at bounding box center [611, 127] width 52 height 18
paste input "100"
type input "100"
click at [610, 159] on button "Evaluate Alternative" at bounding box center [563, 159] width 127 height 26
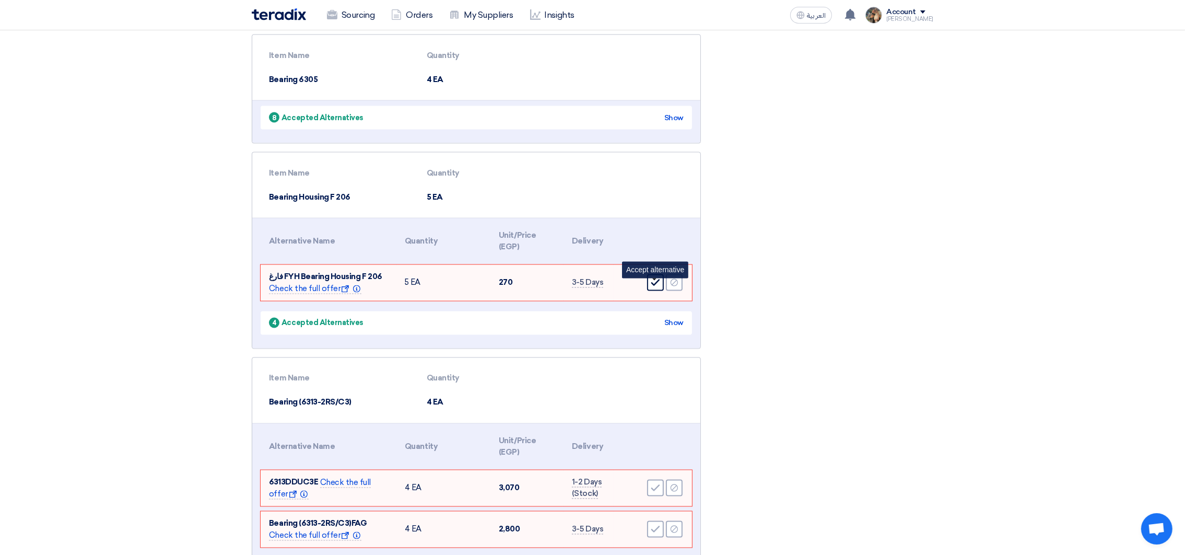
click at [651, 291] on div "Accept" at bounding box center [655, 282] width 17 height 17
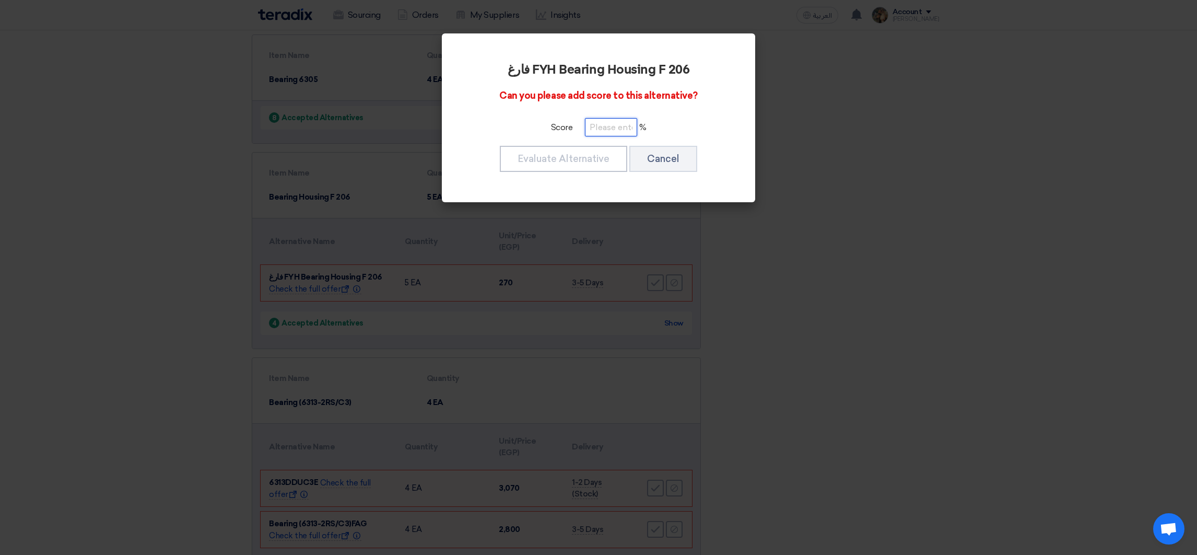
click at [612, 136] on input "number" at bounding box center [611, 127] width 52 height 18
paste input "100"
type input "100"
click at [604, 151] on button "Evaluate Alternative" at bounding box center [563, 159] width 127 height 26
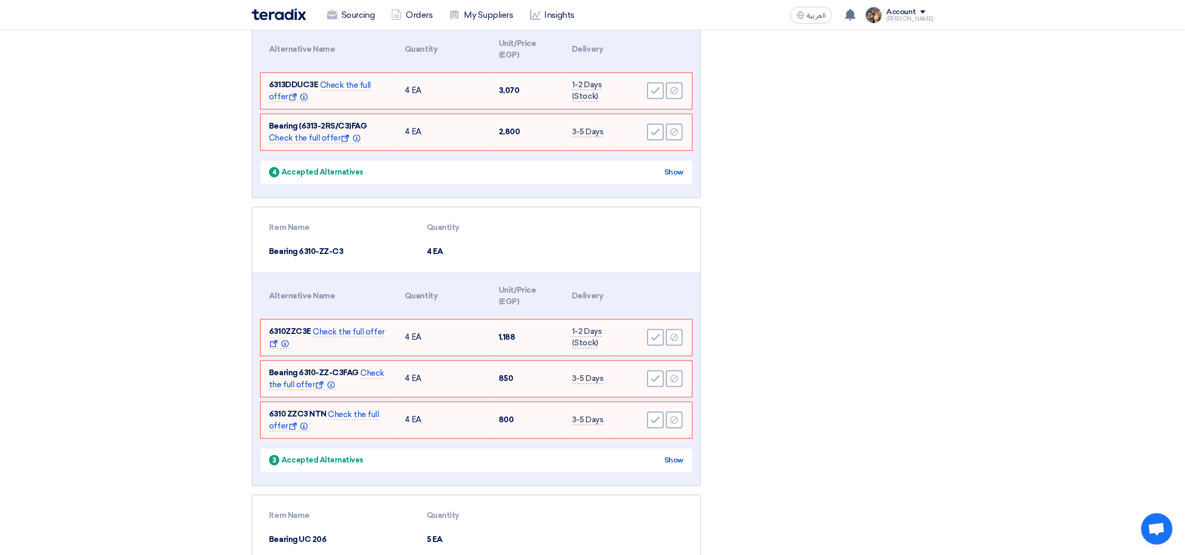
scroll to position [3055, 0]
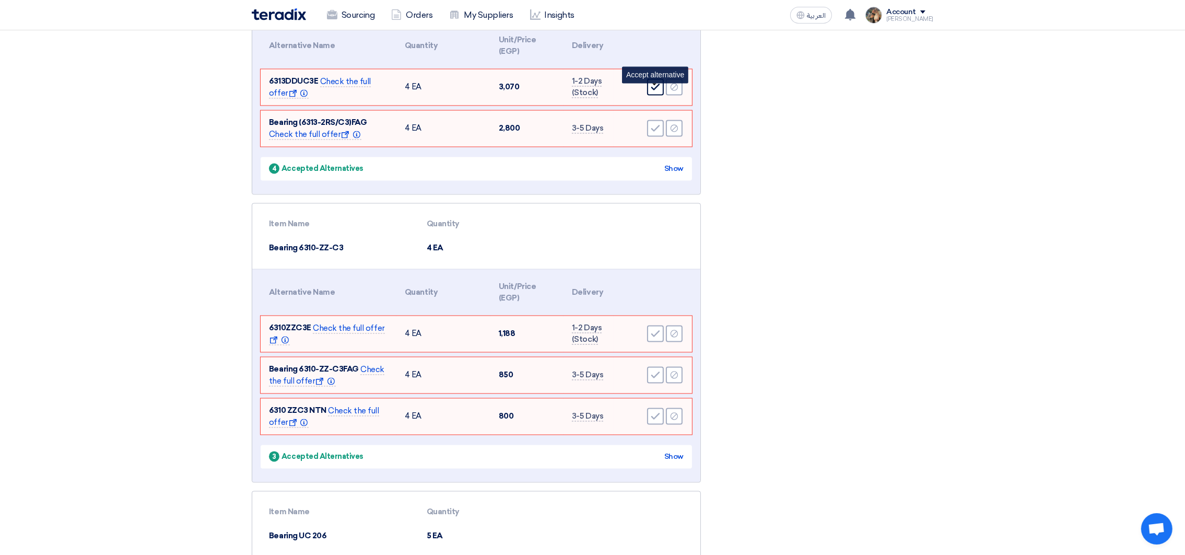
click at [651, 90] on icon "Accept" at bounding box center [655, 86] width 9 height 9
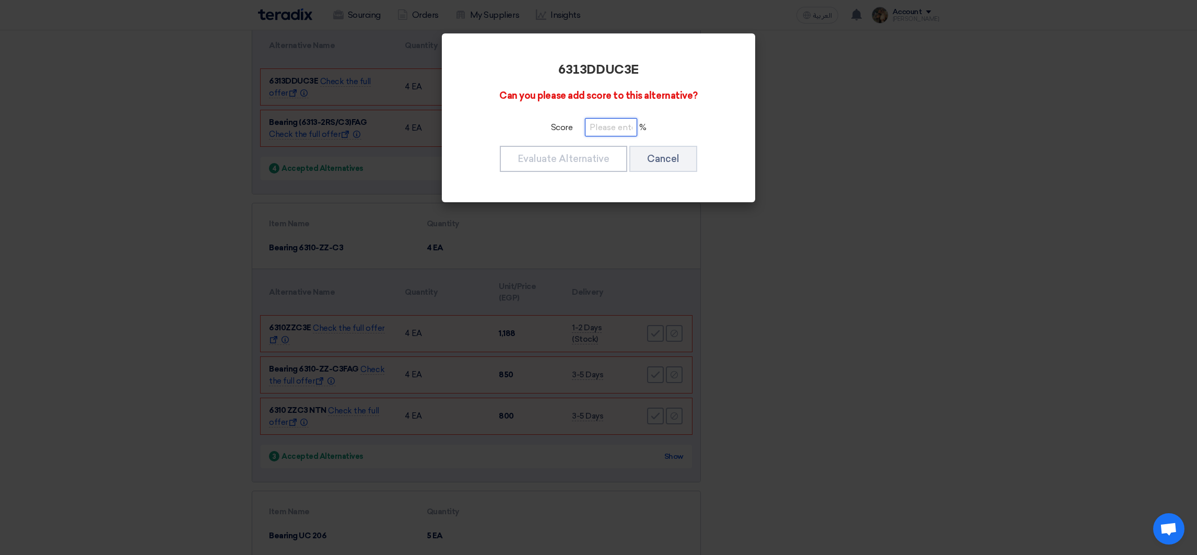
click at [600, 122] on input "number" at bounding box center [611, 127] width 52 height 18
paste input "100"
type input "100"
click at [599, 158] on button "Evaluate Alternative" at bounding box center [563, 159] width 127 height 26
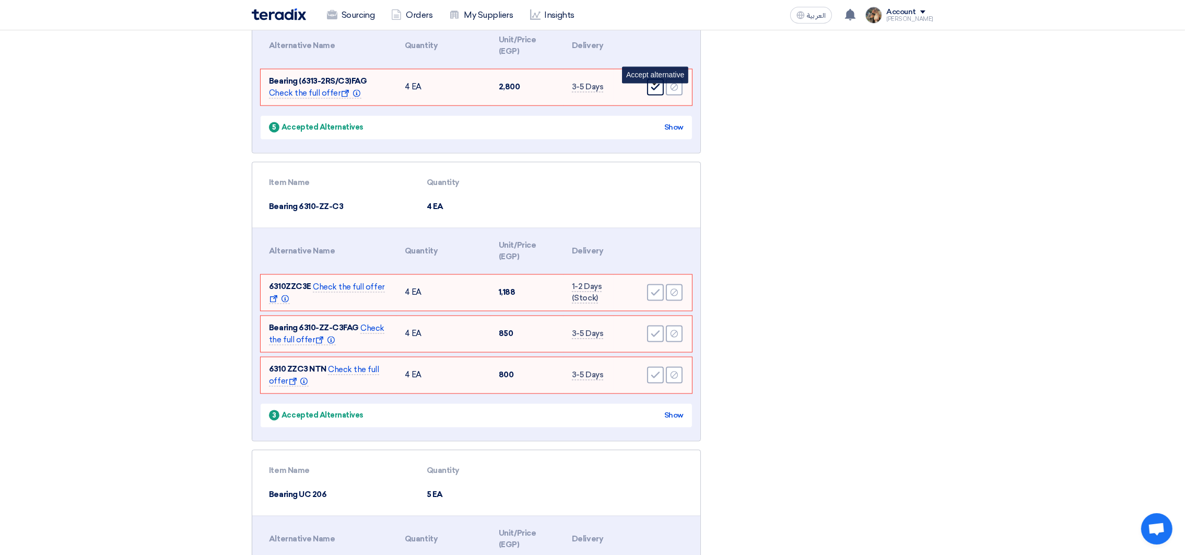
click at [650, 95] on div "Accept" at bounding box center [655, 86] width 17 height 17
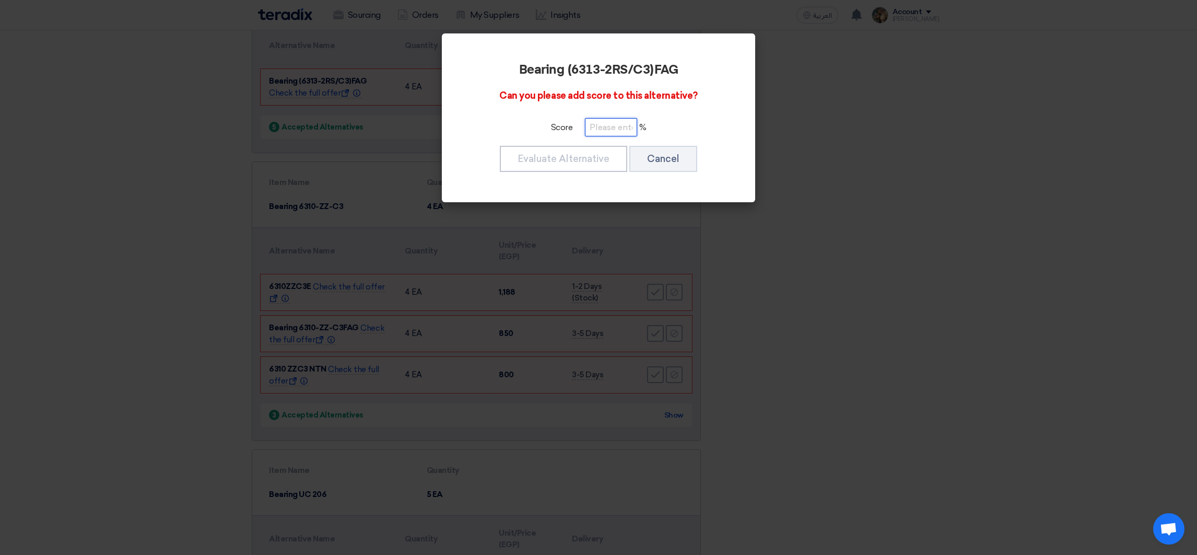
click at [603, 123] on input "number" at bounding box center [611, 127] width 52 height 18
paste input "100"
type input "100"
click at [608, 157] on button "Evaluate Alternative" at bounding box center [563, 159] width 127 height 26
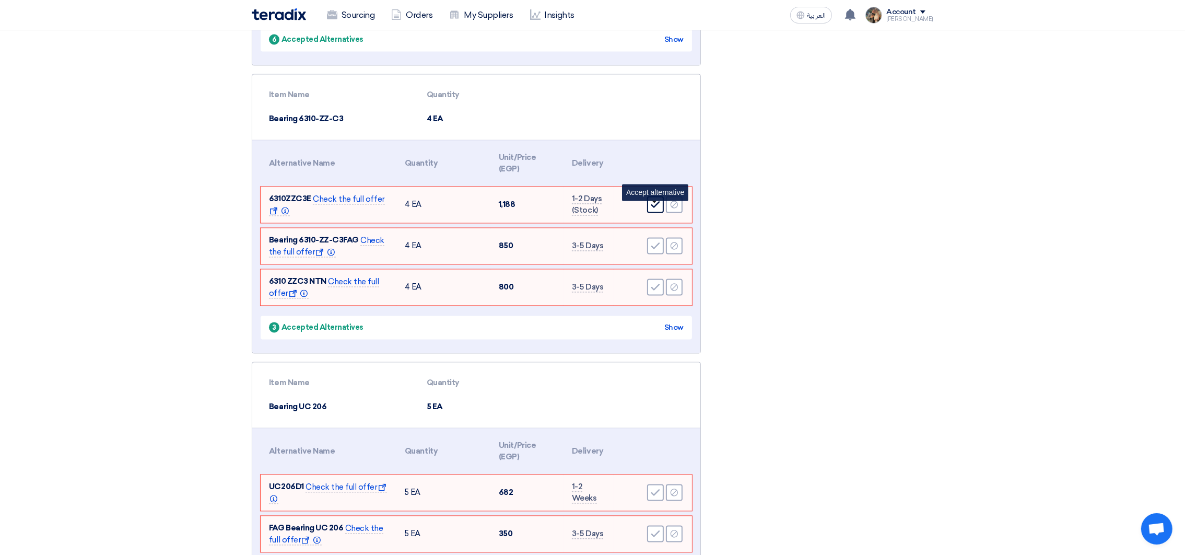
click at [656, 208] on use at bounding box center [655, 204] width 9 height 7
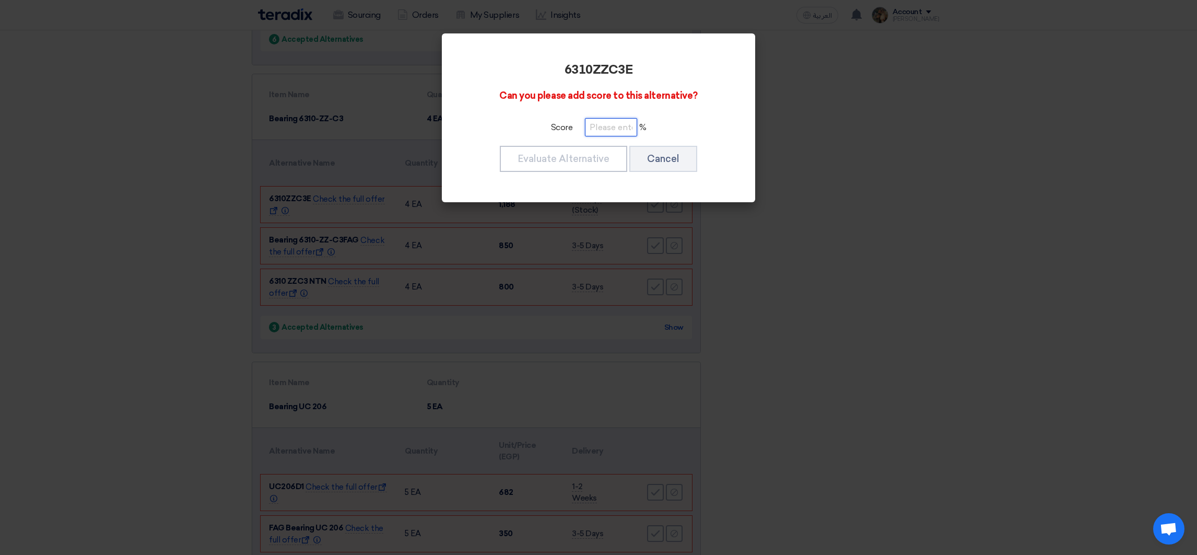
click at [621, 120] on input "number" at bounding box center [611, 127] width 52 height 18
paste input "100"
type input "100"
click at [600, 146] on button "Evaluate Alternative" at bounding box center [563, 159] width 127 height 26
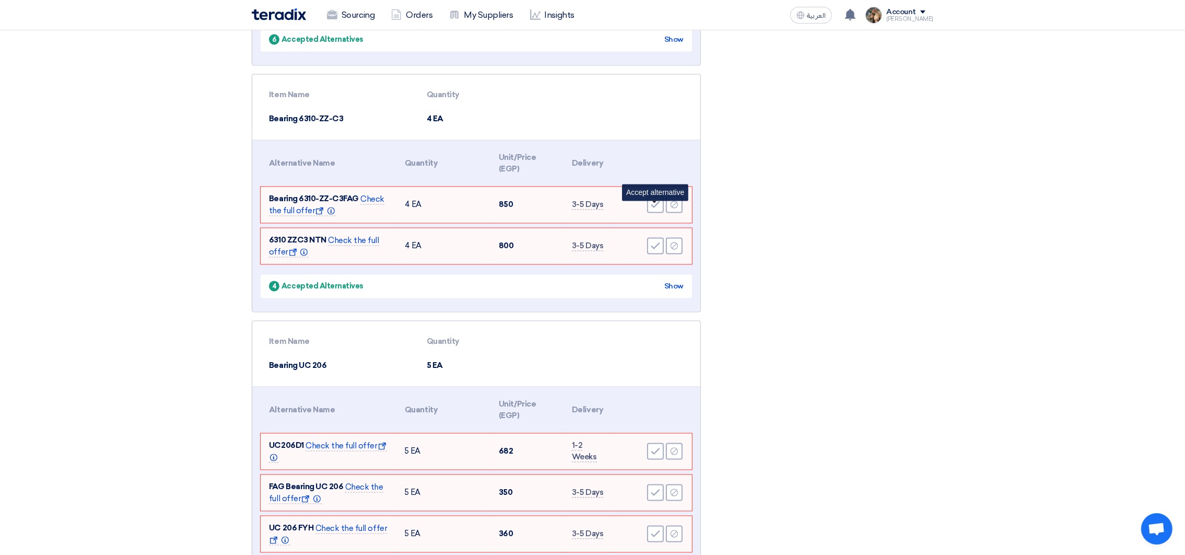
click at [653, 206] on icon "Accept" at bounding box center [655, 204] width 9 height 9
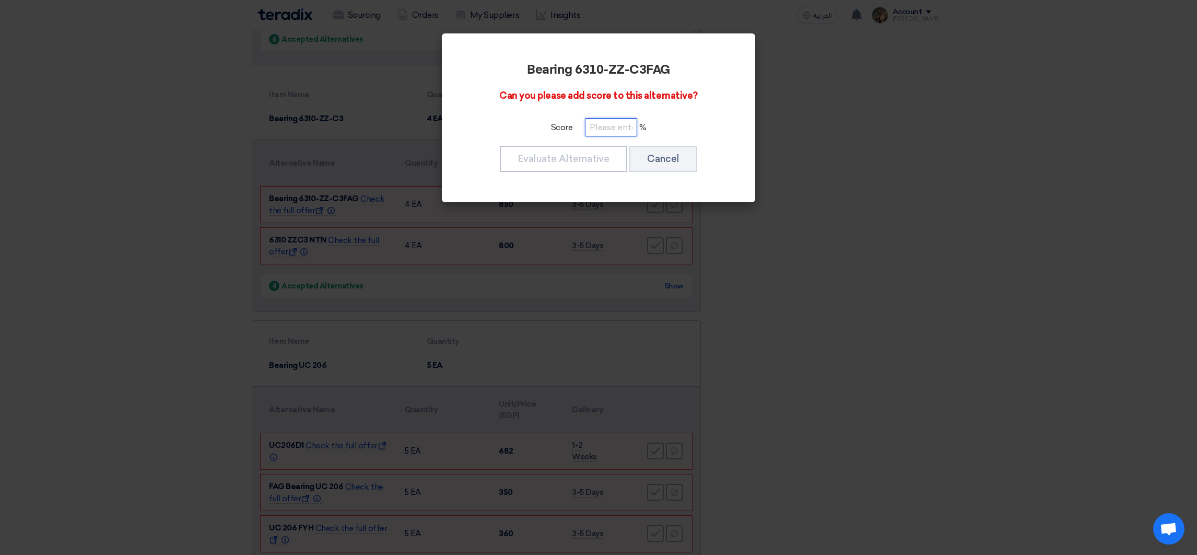
click at [610, 126] on input "number" at bounding box center [611, 127] width 52 height 18
paste input "100"
type input "100"
click at [609, 165] on button "Evaluate Alternative" at bounding box center [563, 159] width 127 height 26
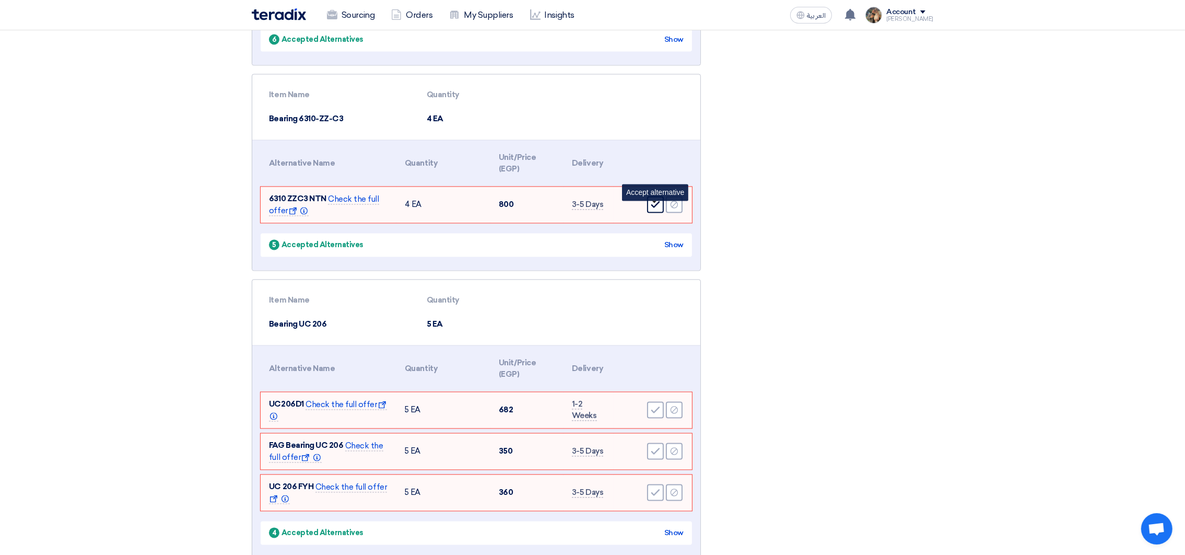
click at [654, 208] on icon "Accept" at bounding box center [655, 204] width 9 height 9
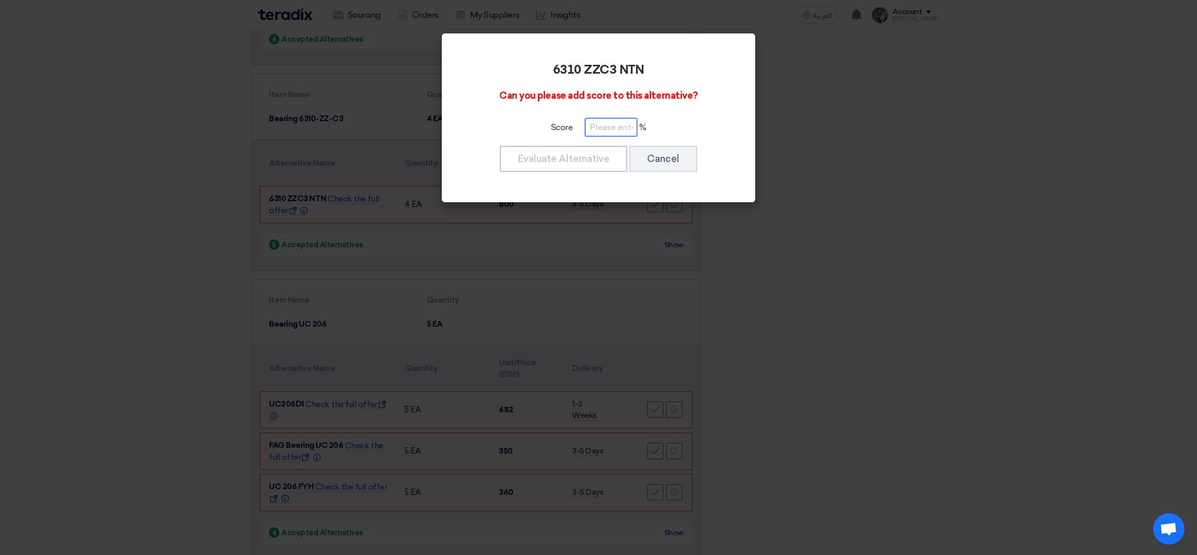
click at [615, 131] on input "number" at bounding box center [611, 127] width 52 height 18
paste input "100"
type input "100"
click at [610, 158] on button "Evaluate Alternative" at bounding box center [563, 159] width 127 height 26
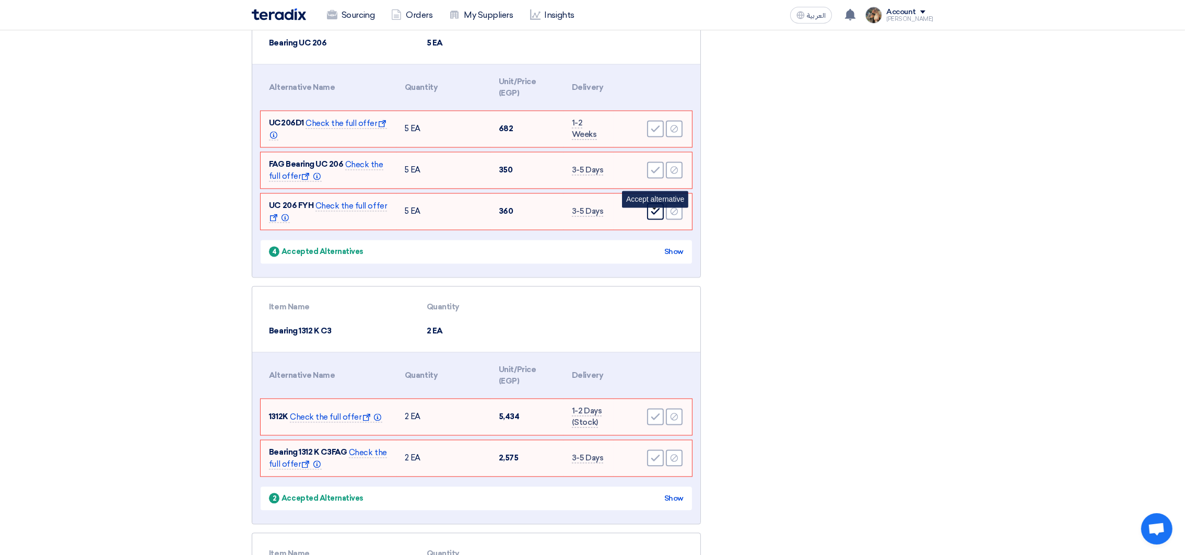
scroll to position [3290, 0]
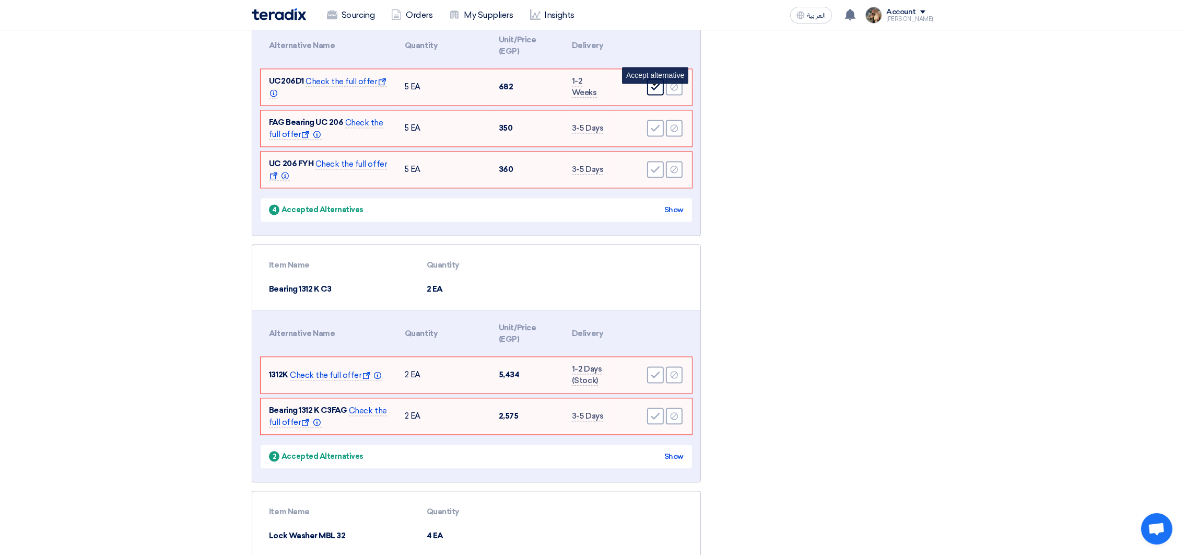
click at [649, 94] on div "Accept" at bounding box center [655, 86] width 17 height 17
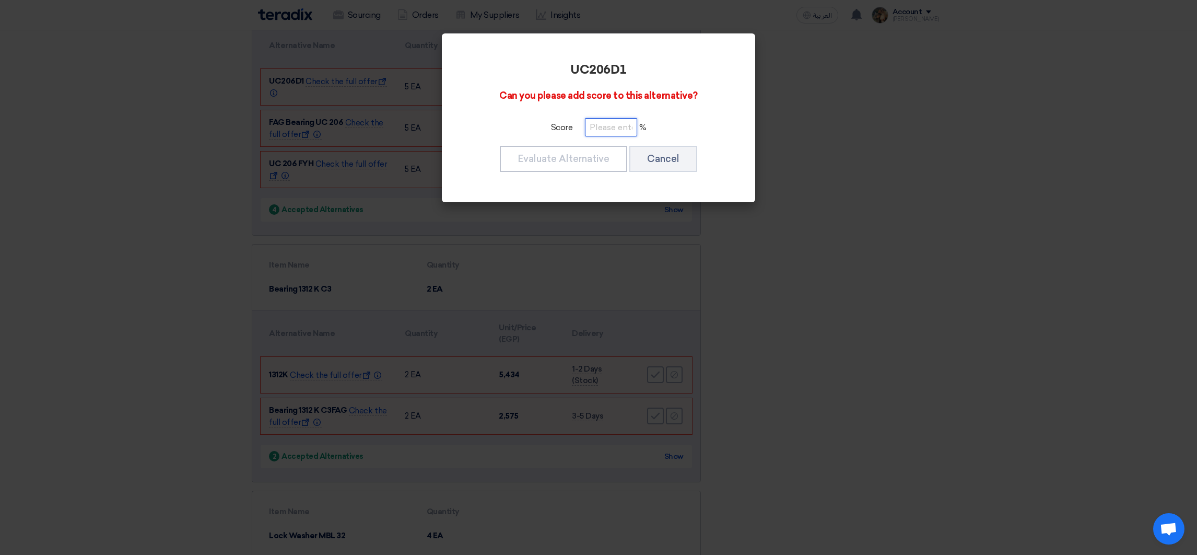
click at [603, 131] on input "number" at bounding box center [611, 127] width 52 height 18
click at [603, 132] on input "number" at bounding box center [611, 127] width 52 height 18
paste input "100"
type input "100"
click at [591, 155] on button "Evaluate Alternative" at bounding box center [563, 159] width 127 height 26
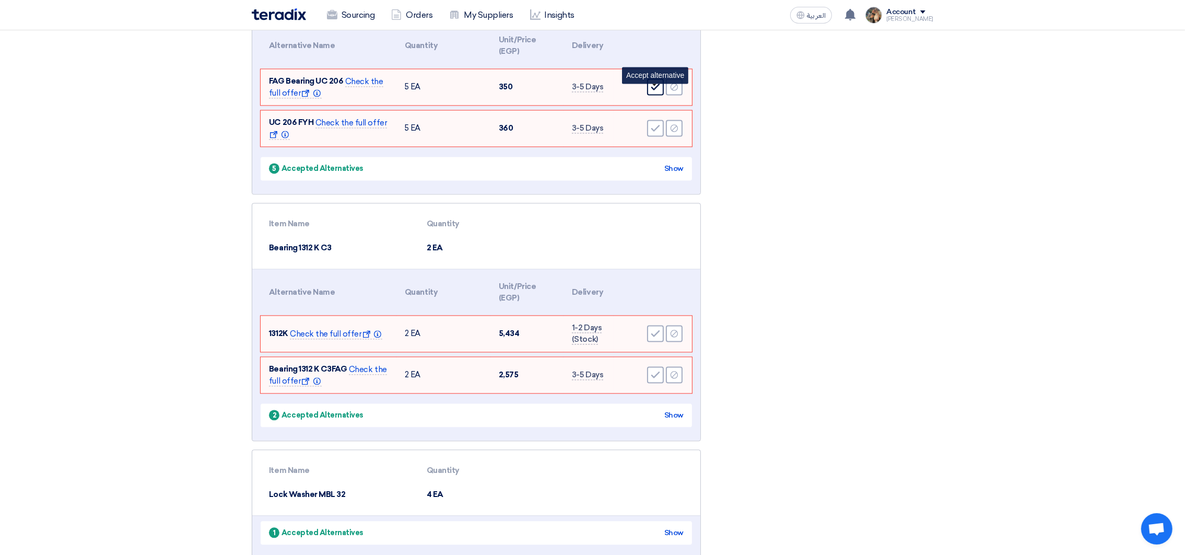
click at [650, 93] on div "Accept" at bounding box center [655, 86] width 17 height 17
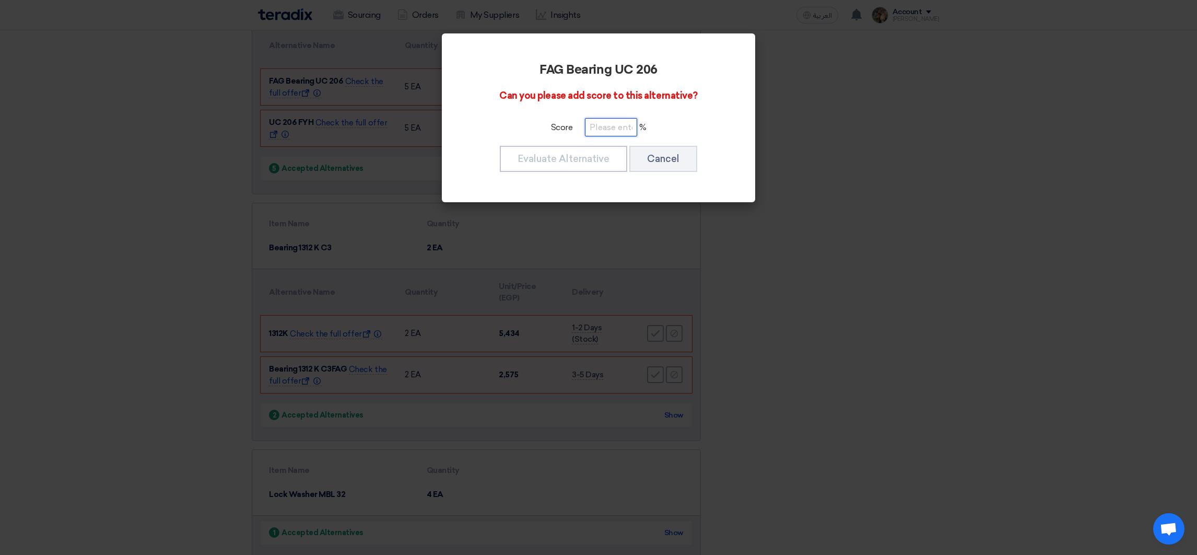
click at [613, 126] on input "number" at bounding box center [611, 127] width 52 height 18
paste input "100"
type input "100"
click at [603, 151] on button "Evaluate Alternative" at bounding box center [563, 159] width 127 height 26
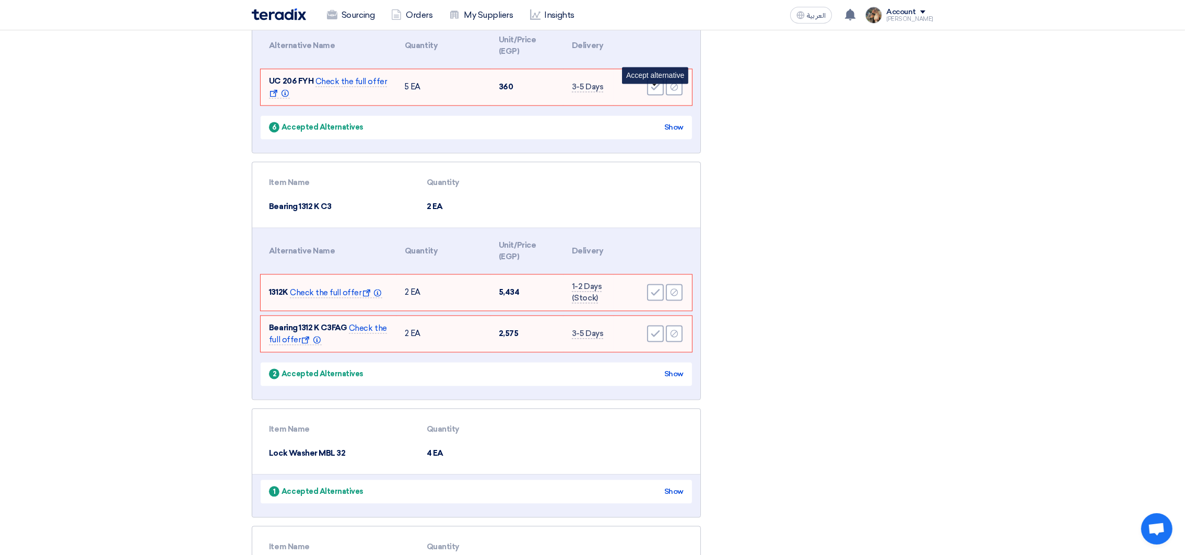
click at [650, 95] on div "Accept" at bounding box center [655, 86] width 17 height 17
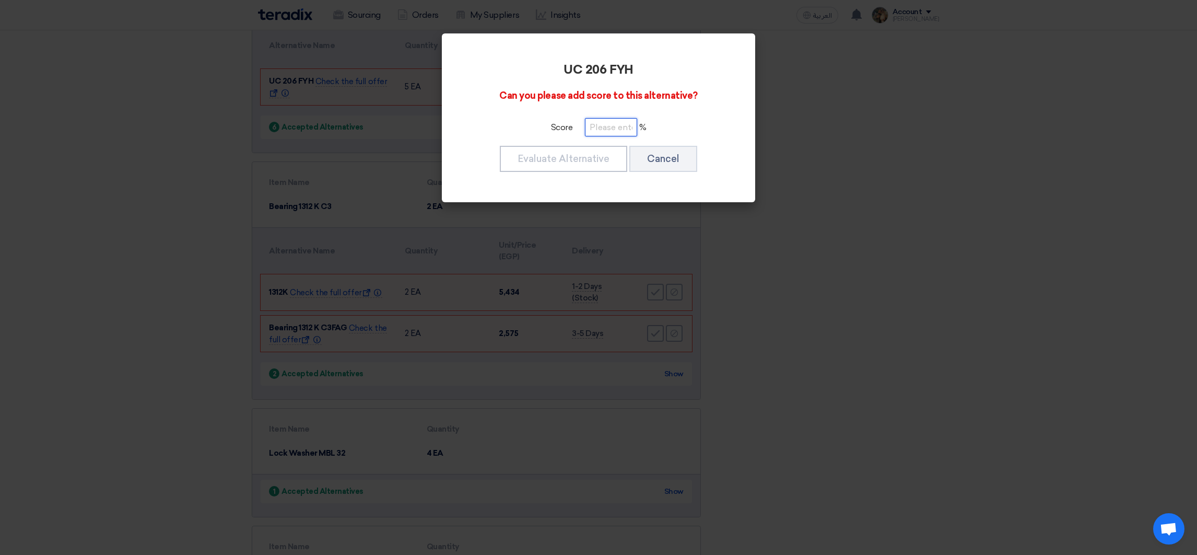
click at [605, 126] on input "number" at bounding box center [611, 127] width 52 height 18
paste input "100"
type input "100"
click at [601, 147] on button "Evaluate Alternative" at bounding box center [563, 159] width 127 height 26
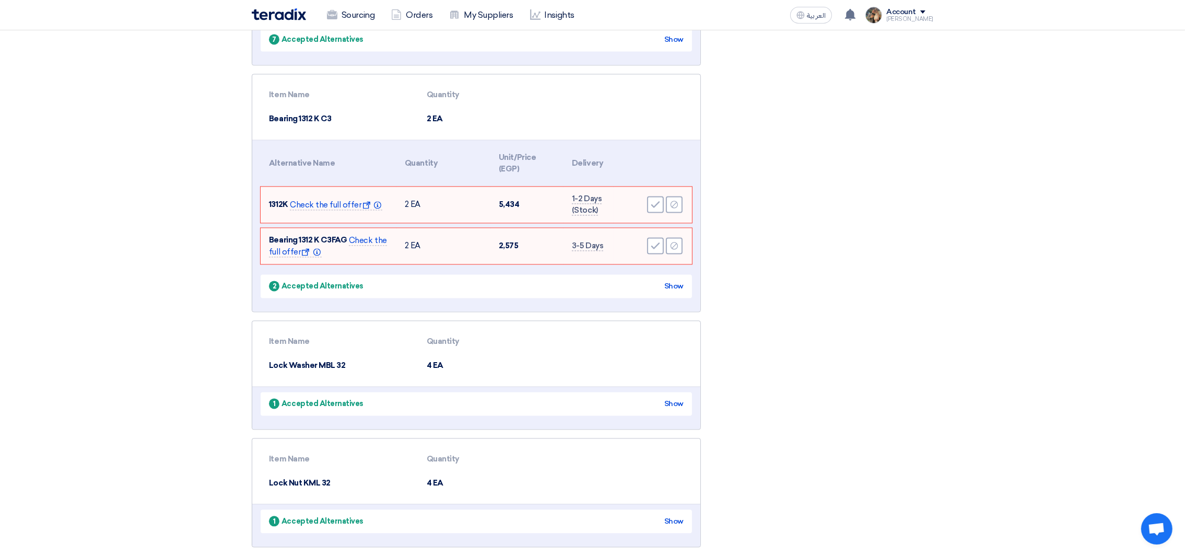
click at [657, 200] on div "Accept Reject" at bounding box center [653, 204] width 62 height 19
click at [657, 208] on use at bounding box center [655, 204] width 9 height 7
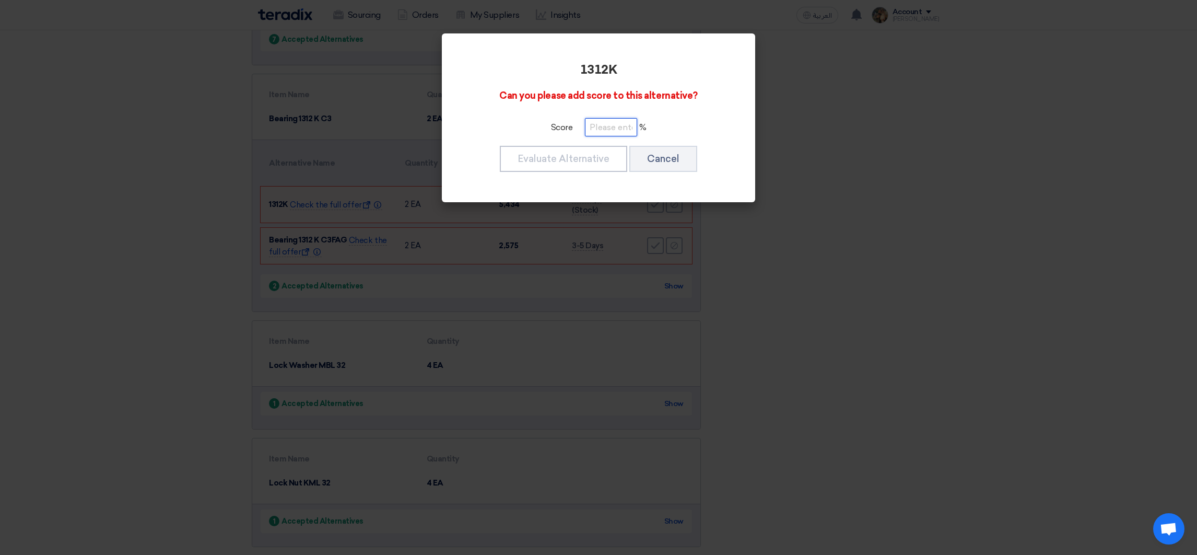
click at [617, 133] on input "number" at bounding box center [611, 127] width 52 height 18
paste input "100"
type input "100"
click at [595, 161] on button "Evaluate Alternative" at bounding box center [563, 159] width 127 height 26
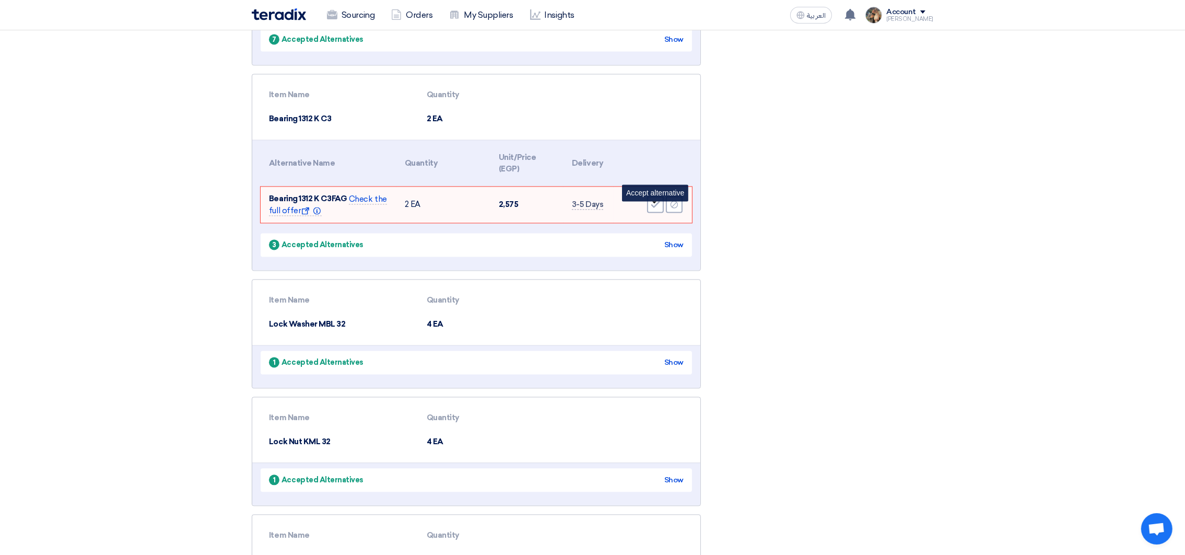
click at [659, 209] on icon "Accept" at bounding box center [655, 204] width 9 height 9
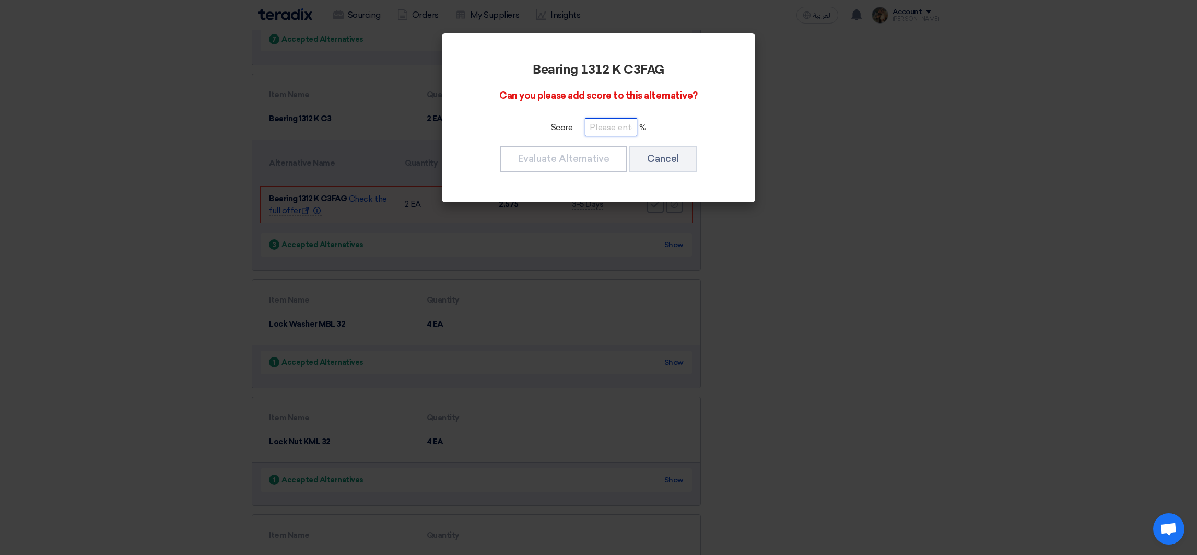
click at [627, 123] on input "number" at bounding box center [611, 127] width 52 height 18
paste input "100"
type input "100"
click at [605, 155] on button "Evaluate Alternative" at bounding box center [563, 159] width 127 height 26
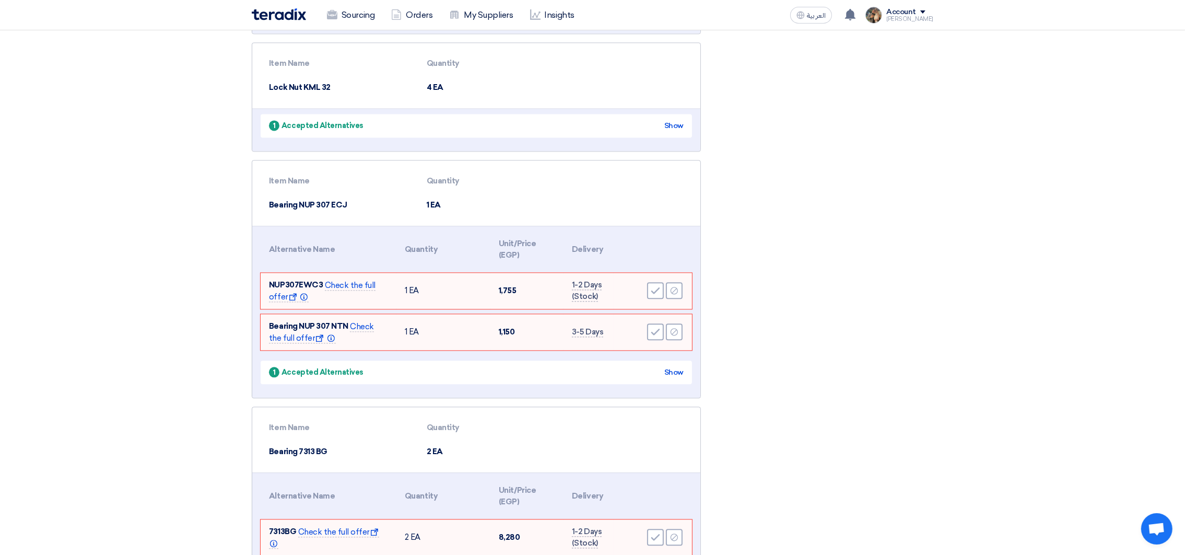
scroll to position [3792, 0]
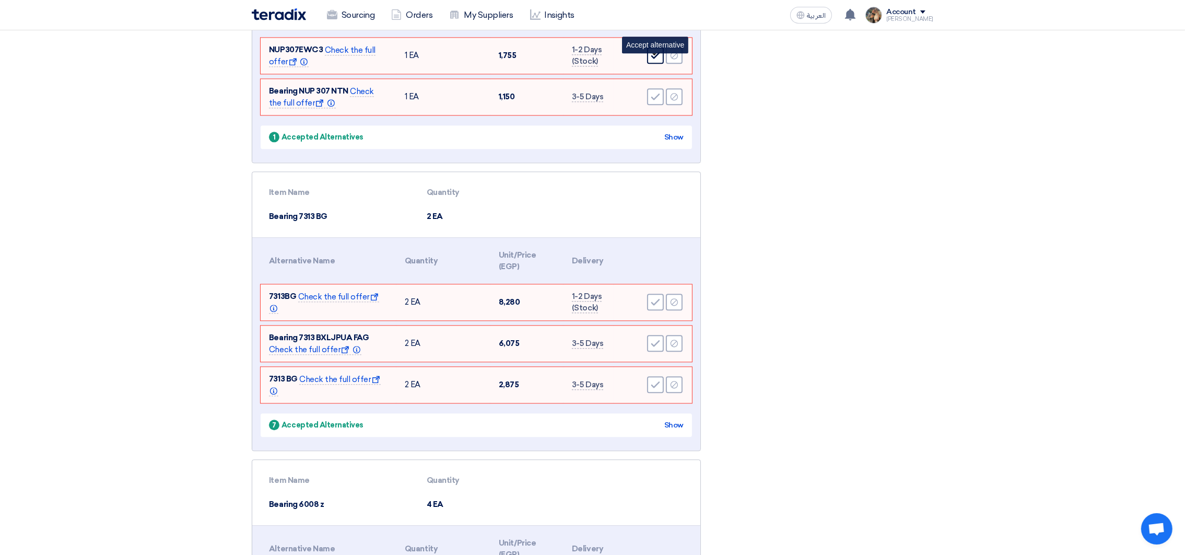
click at [647, 59] on div "Accept" at bounding box center [655, 55] width 17 height 17
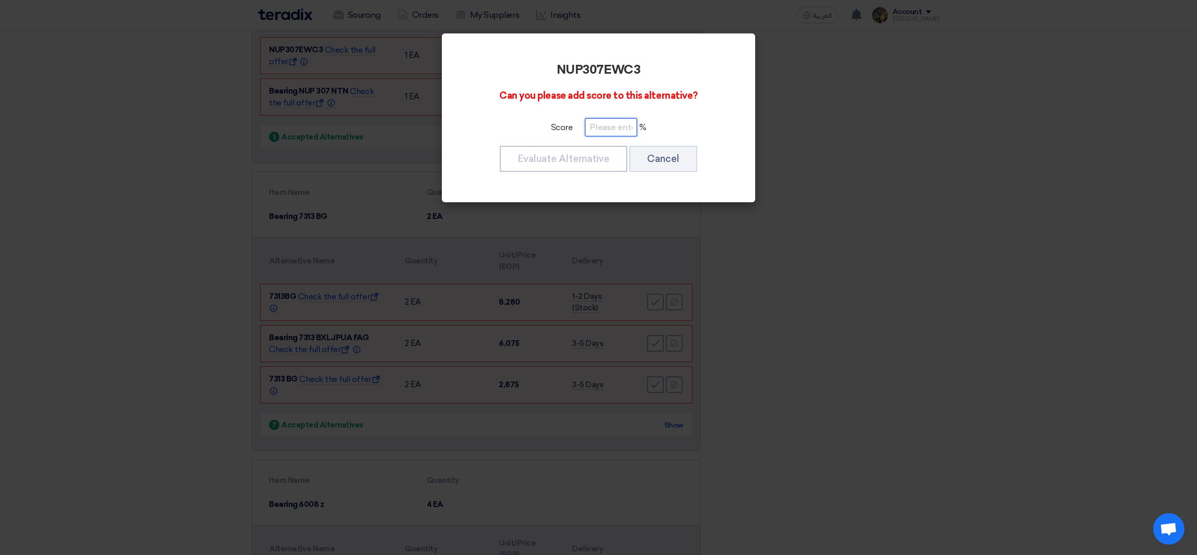
click at [617, 125] on input "number" at bounding box center [611, 127] width 52 height 18
paste input "100"
type input "100"
click at [605, 149] on button "Evaluate Alternative" at bounding box center [563, 159] width 127 height 26
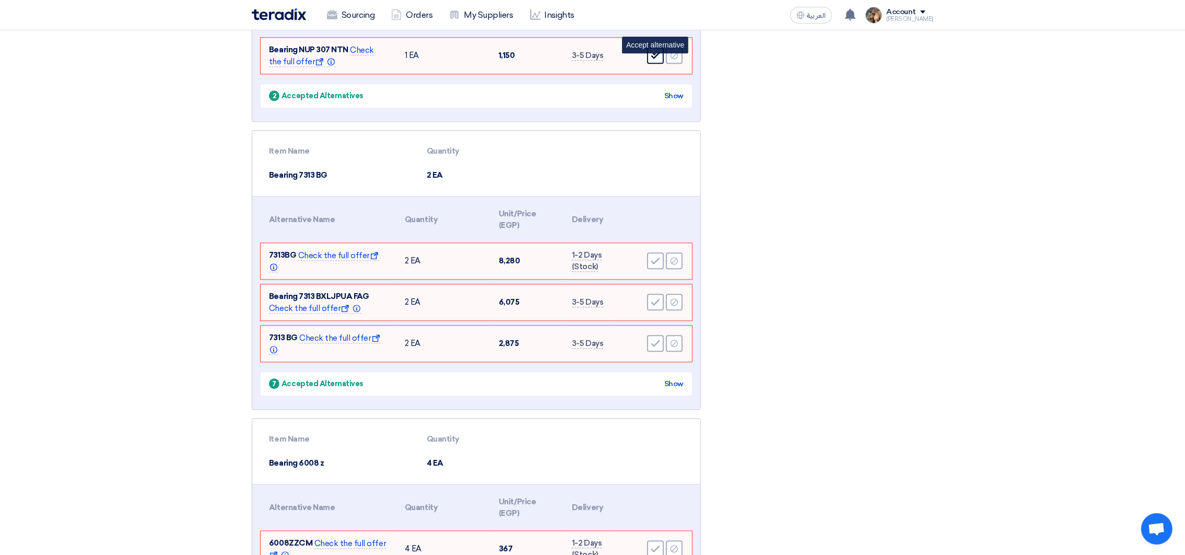
click at [652, 64] on div "Accept" at bounding box center [655, 55] width 17 height 17
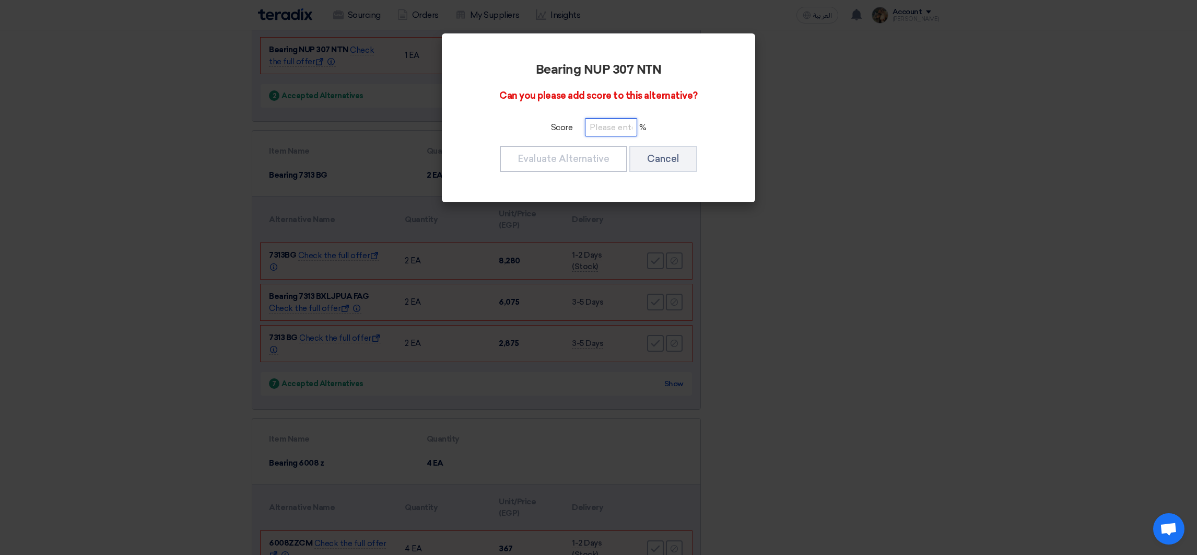
click at [616, 126] on input "number" at bounding box center [611, 127] width 52 height 18
paste input "100"
type input "100"
click at [601, 156] on button "Evaluate Alternative" at bounding box center [563, 159] width 127 height 26
click at [617, 127] on input "number" at bounding box center [611, 127] width 52 height 18
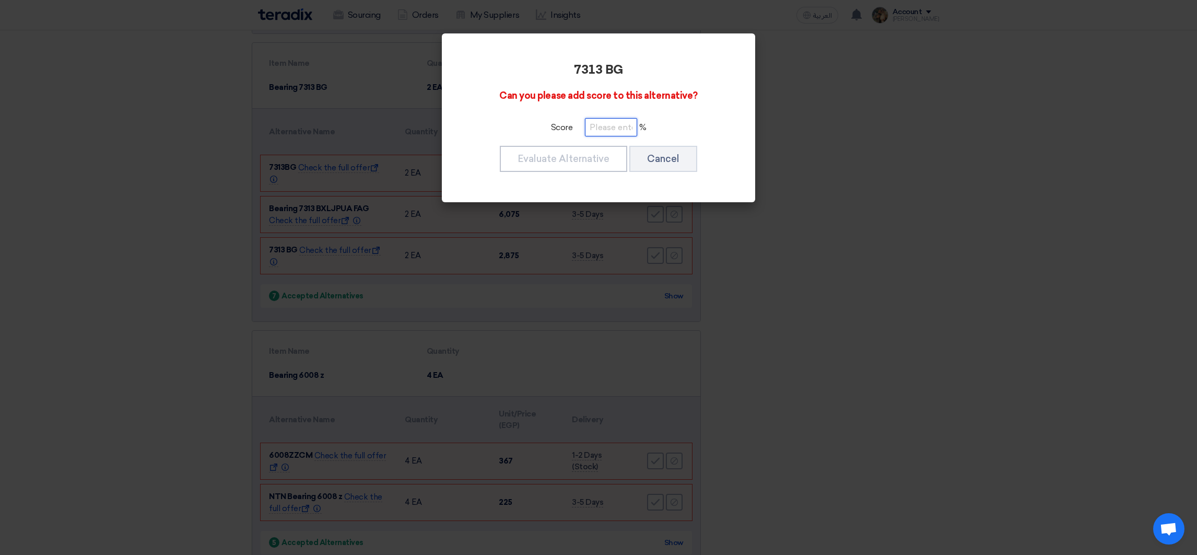
paste input "100"
type input "100"
click at [593, 162] on button "Evaluate Alternative" at bounding box center [563, 159] width 127 height 26
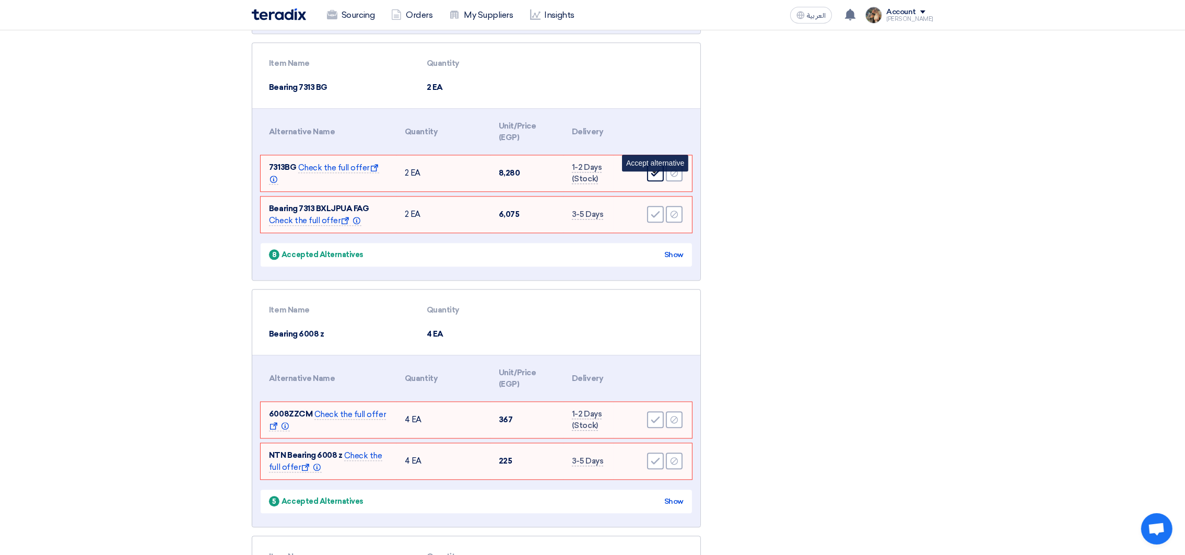
click at [653, 172] on div "Accept" at bounding box center [655, 173] width 17 height 17
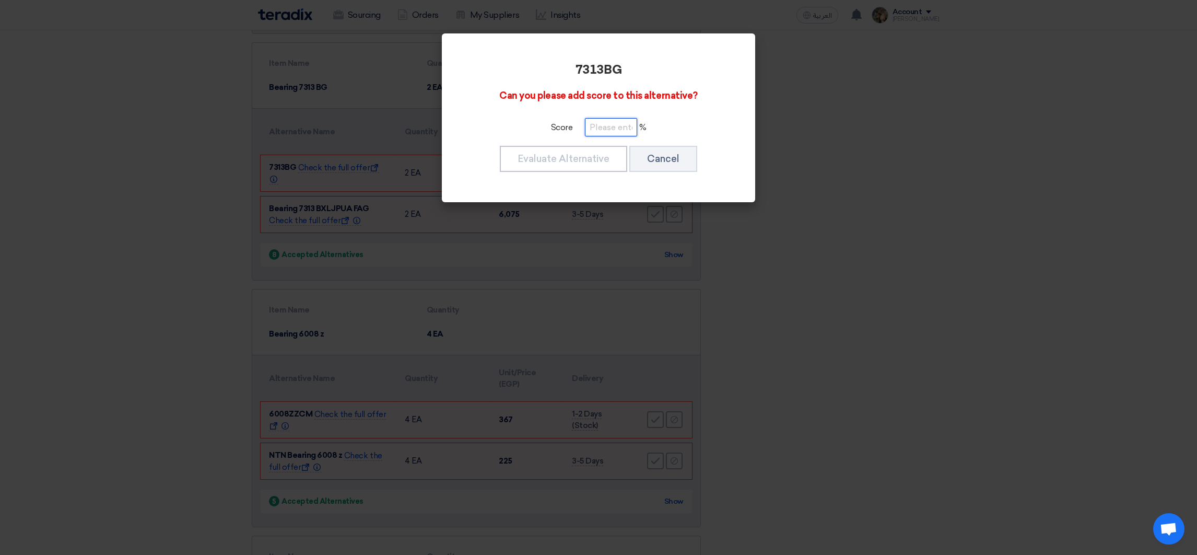
click at [631, 124] on input "number" at bounding box center [611, 127] width 52 height 18
paste input "100"
type input "100"
click at [606, 147] on button "Evaluate Alternative" at bounding box center [563, 159] width 127 height 26
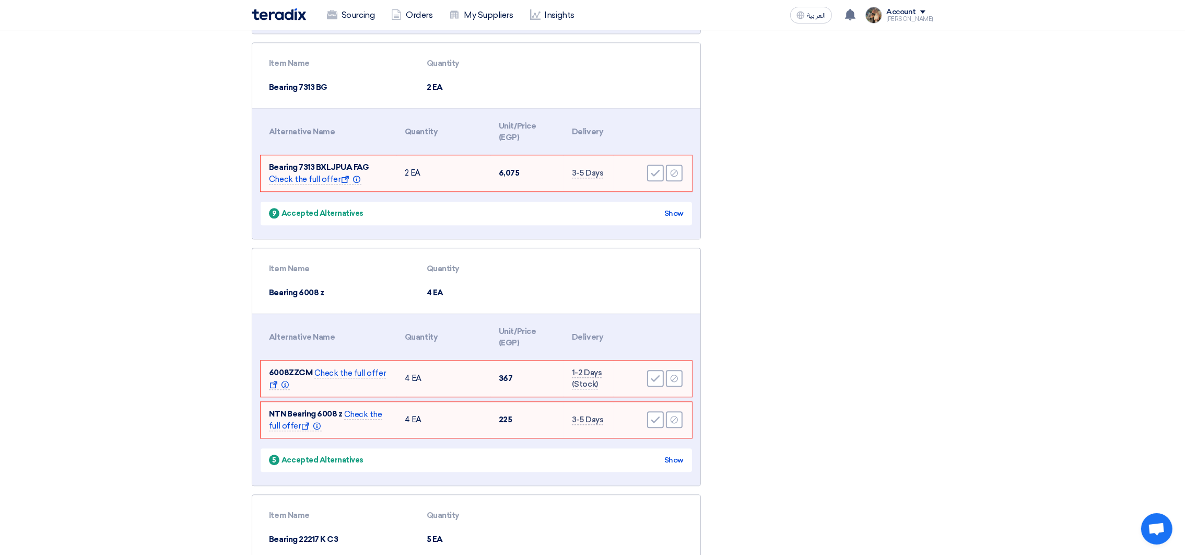
click at [653, 173] on div "Accept" at bounding box center [655, 173] width 17 height 17
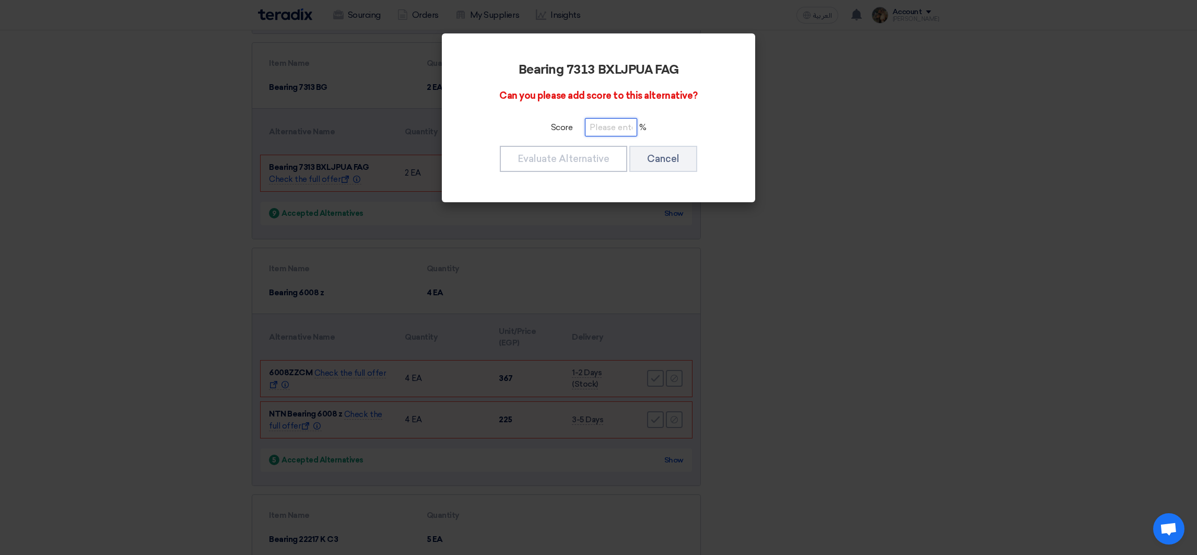
click at [621, 124] on input "number" at bounding box center [611, 127] width 52 height 18
paste input "100"
type input "100"
click at [607, 151] on button "Evaluate Alternative" at bounding box center [563, 159] width 127 height 26
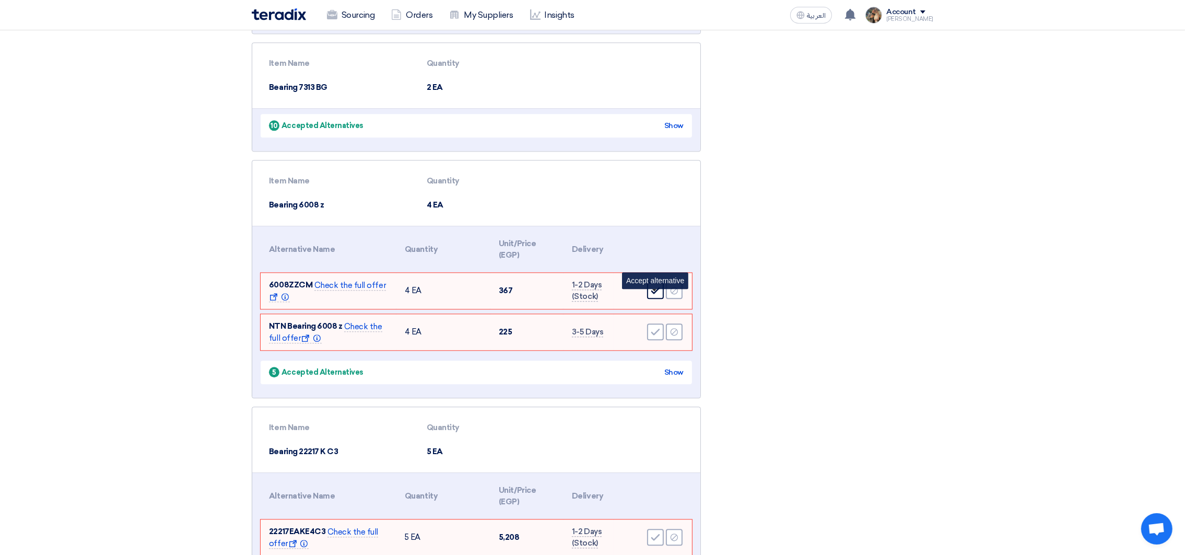
click at [653, 292] on div "Accept" at bounding box center [655, 290] width 17 height 17
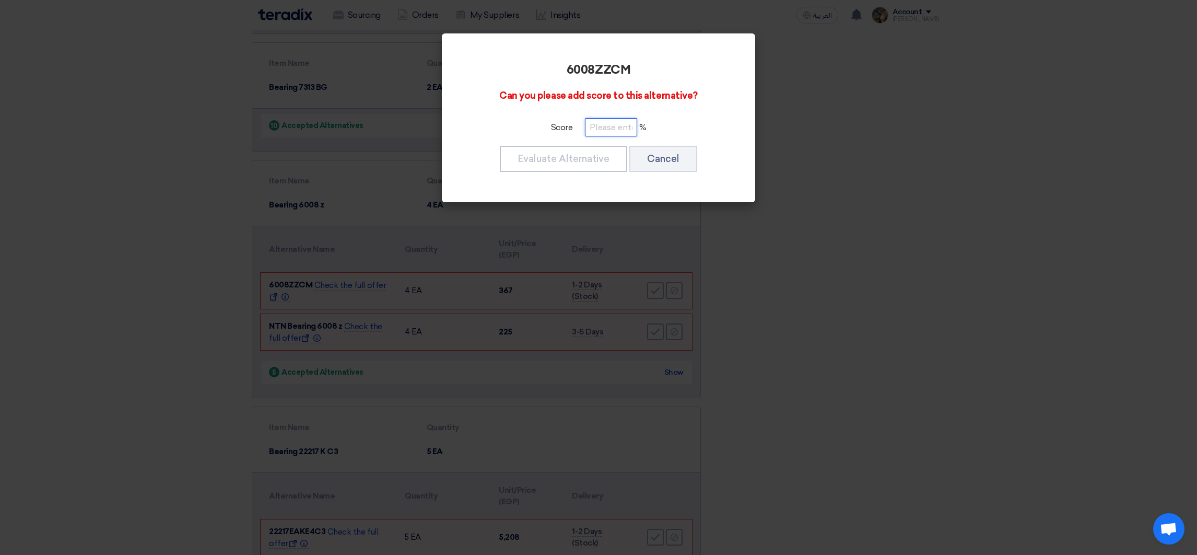
click at [606, 134] on input "number" at bounding box center [611, 127] width 52 height 18
paste input "100"
type input "100"
click at [601, 157] on button "Evaluate Alternative" at bounding box center [563, 159] width 127 height 26
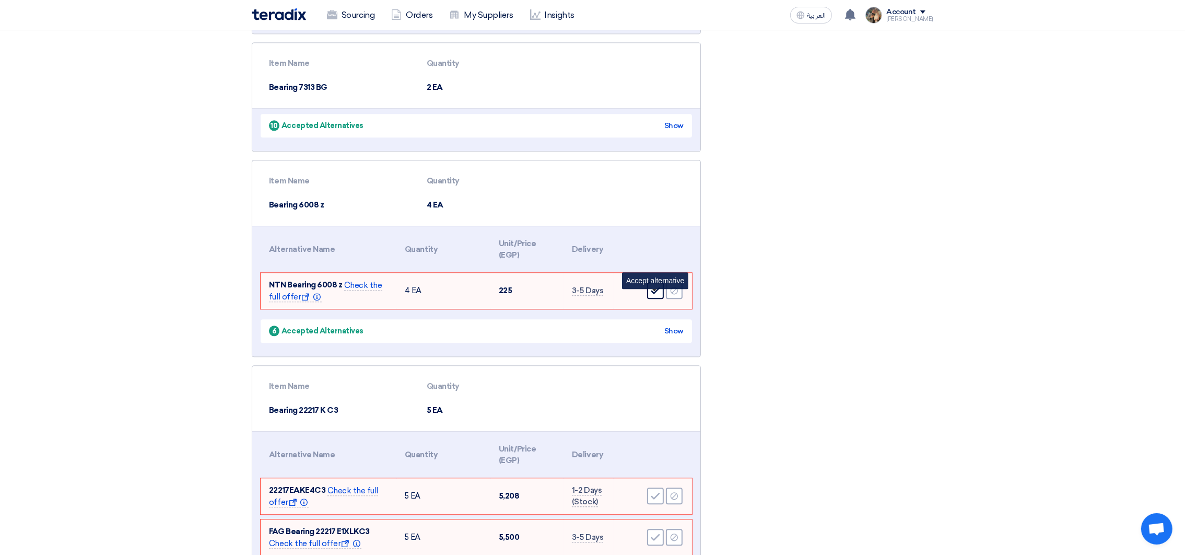
click at [651, 295] on icon "Accept" at bounding box center [655, 290] width 9 height 9
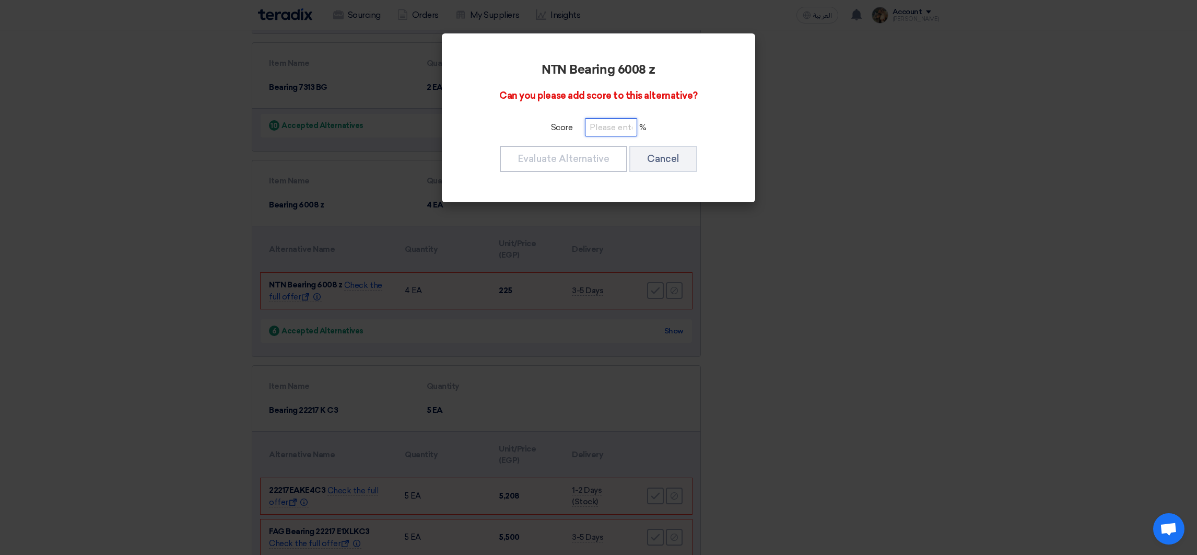
click at [594, 134] on input "number" at bounding box center [611, 127] width 52 height 18
paste input "100"
type input "100"
click at [594, 160] on button "Evaluate Alternative" at bounding box center [563, 159] width 127 height 26
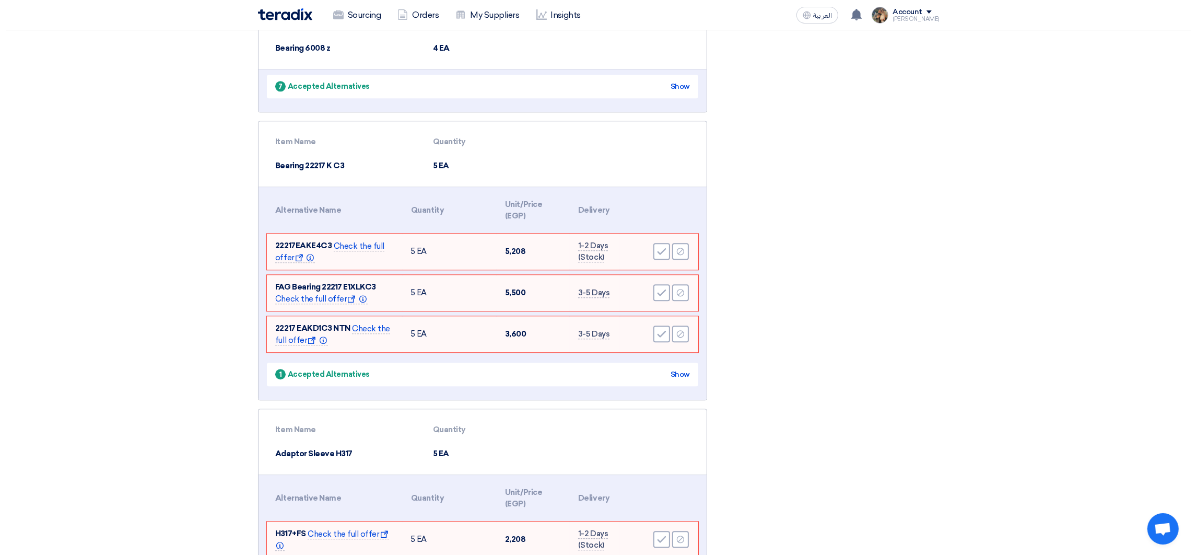
scroll to position [4027, 0]
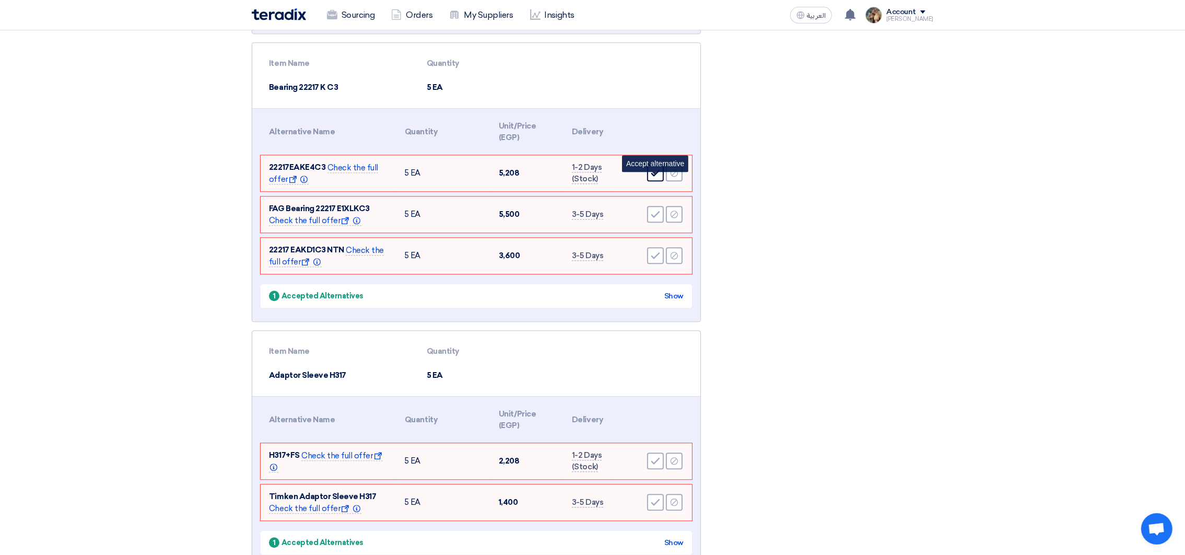
click at [651, 178] on icon "Accept" at bounding box center [655, 172] width 9 height 9
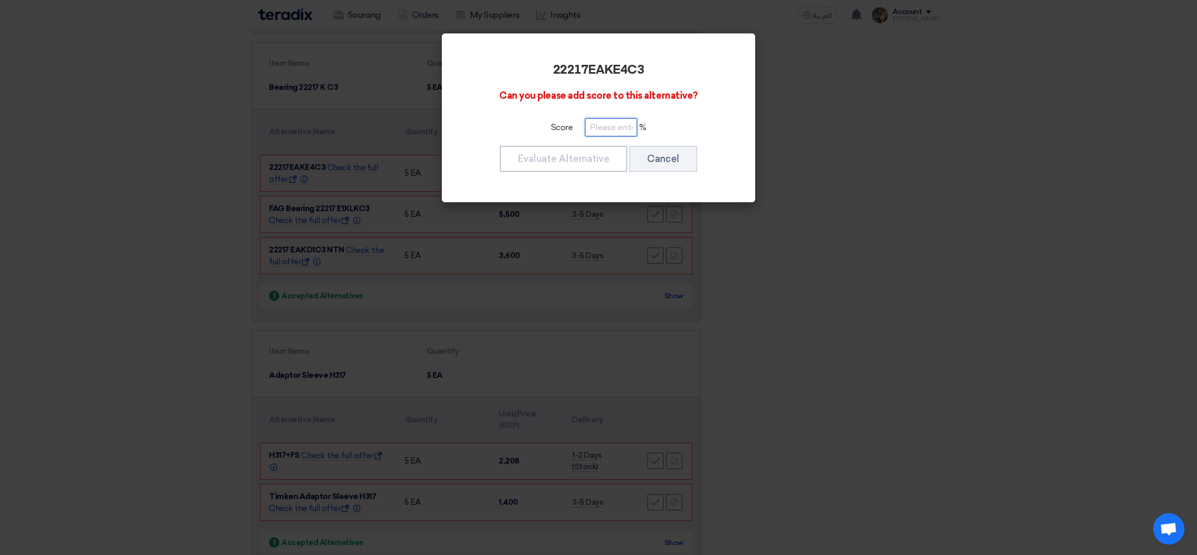
click at [604, 134] on input "number" at bounding box center [611, 127] width 52 height 18
paste input "100"
type input "100"
click at [598, 162] on button "Evaluate Alternative" at bounding box center [563, 159] width 127 height 26
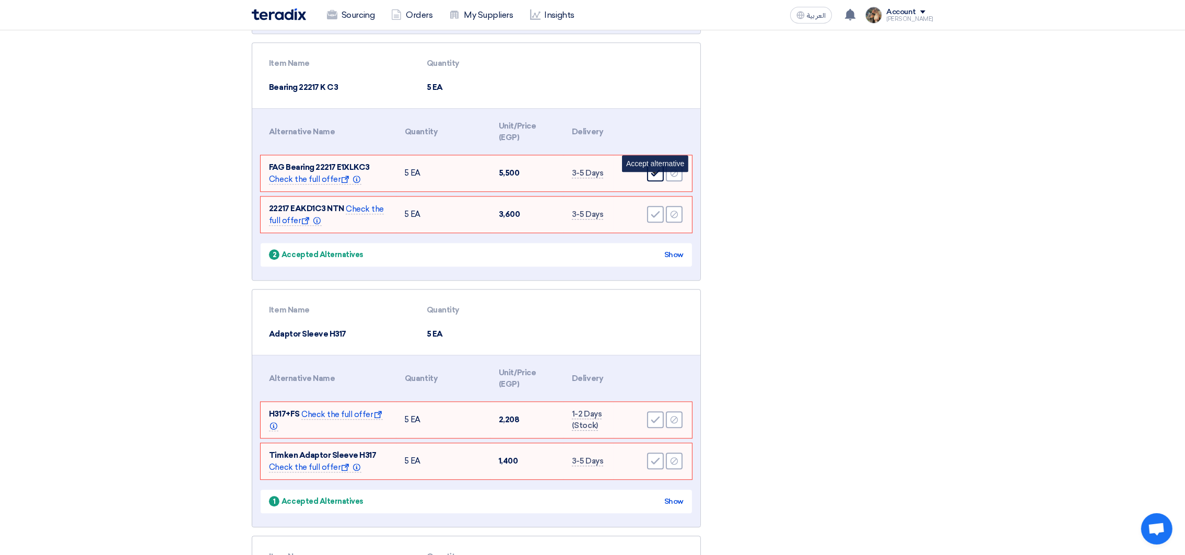
click at [656, 178] on icon "Accept" at bounding box center [655, 172] width 9 height 9
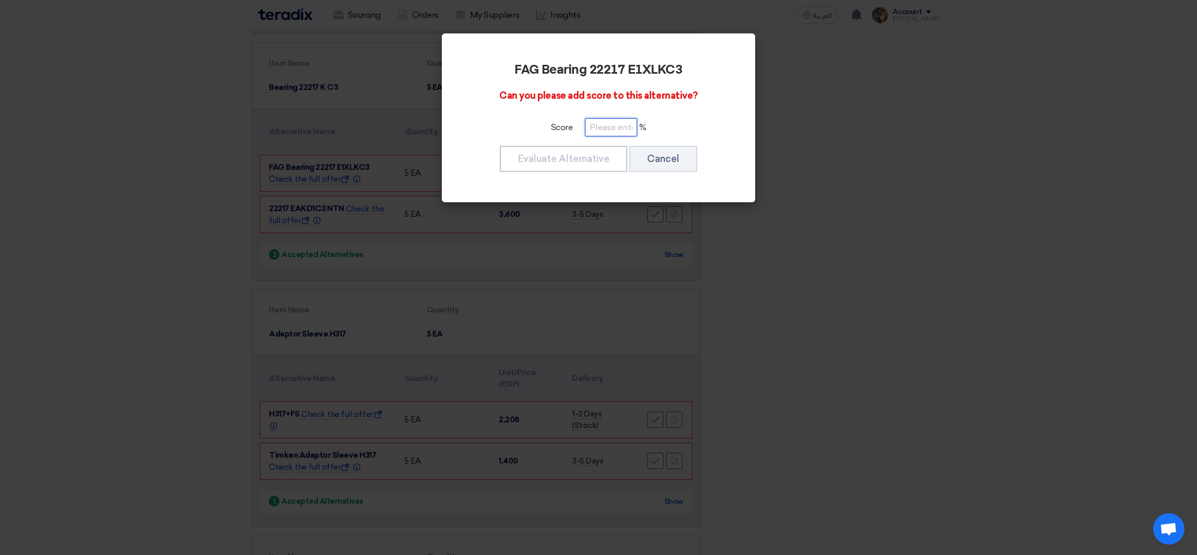
click at [622, 130] on input "number" at bounding box center [611, 127] width 52 height 18
paste input "100"
type input "100"
click at [587, 158] on button "Evaluate Alternative" at bounding box center [563, 159] width 127 height 26
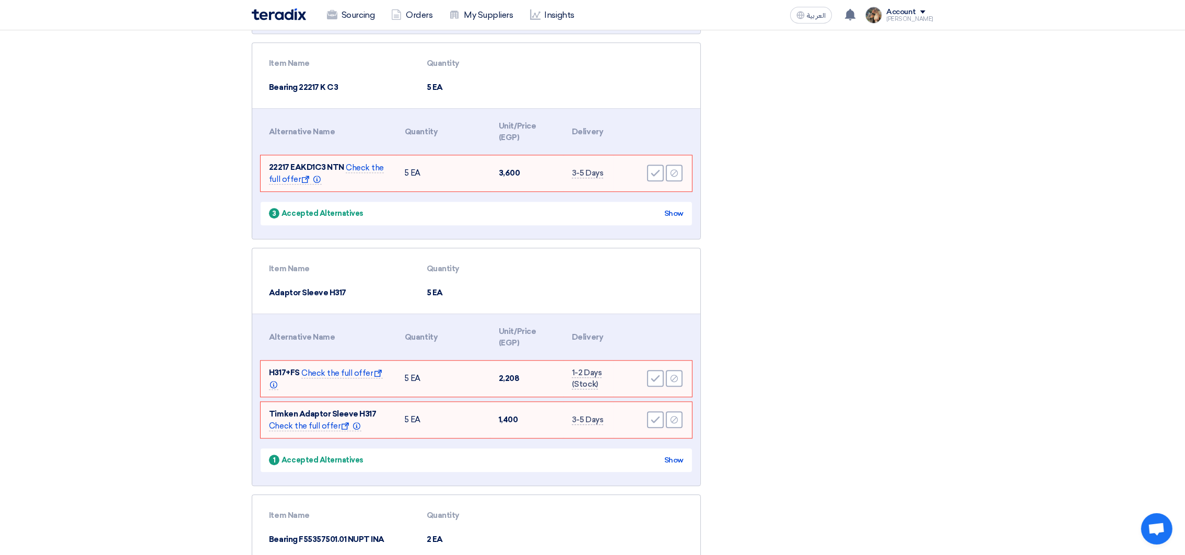
click at [646, 178] on div "Accept Reject" at bounding box center [653, 173] width 62 height 19
click at [648, 179] on div "Accept" at bounding box center [655, 173] width 17 height 17
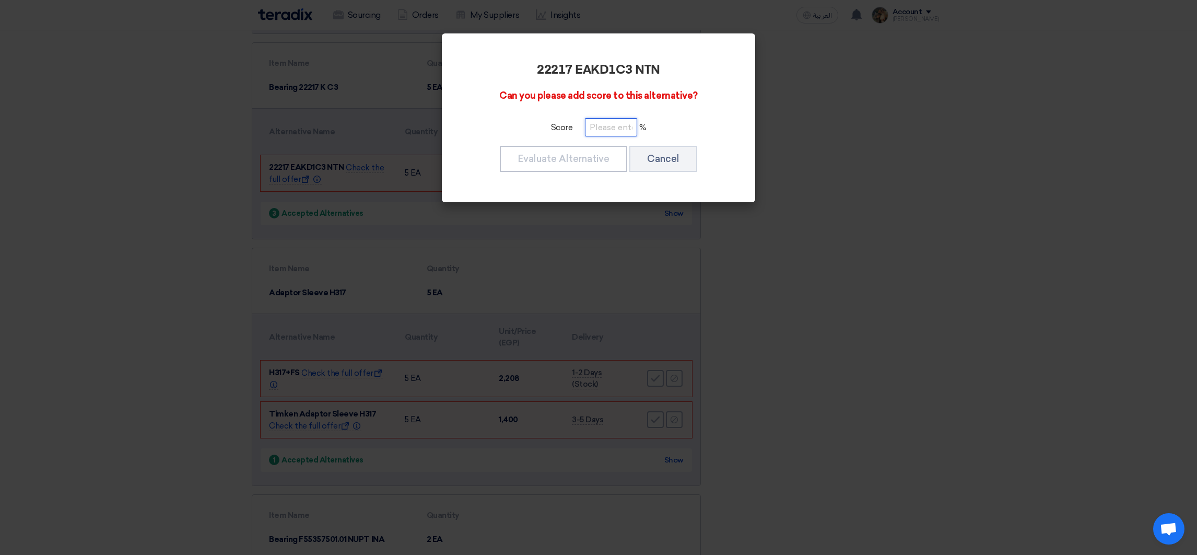
click at [605, 120] on input "number" at bounding box center [611, 127] width 52 height 18
paste input "100"
type input "100"
click at [598, 152] on button "Evaluate Alternative" at bounding box center [563, 159] width 127 height 26
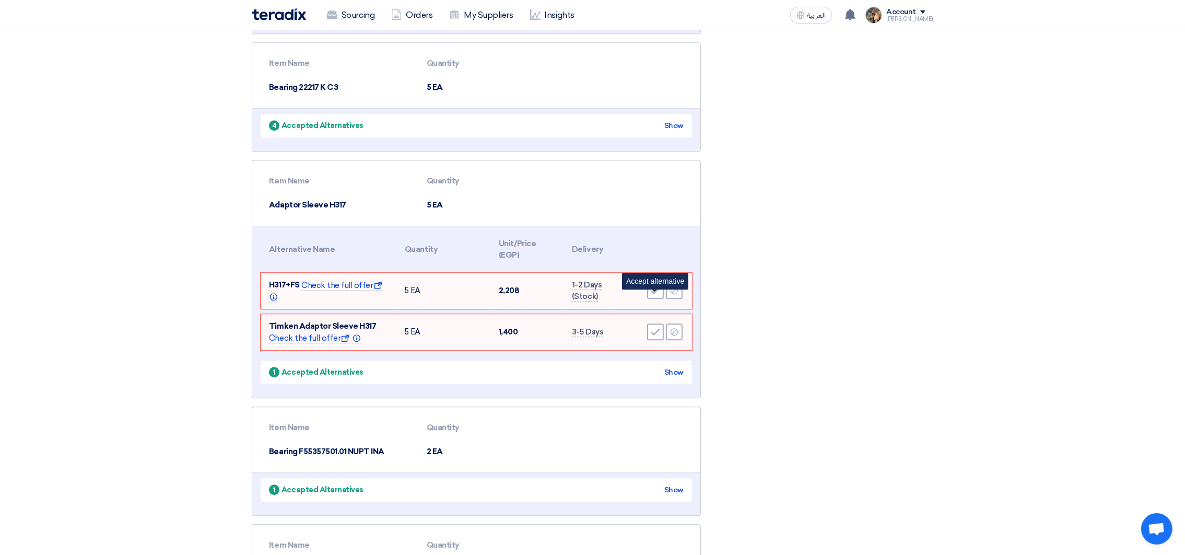
click at [656, 294] on use at bounding box center [655, 290] width 9 height 7
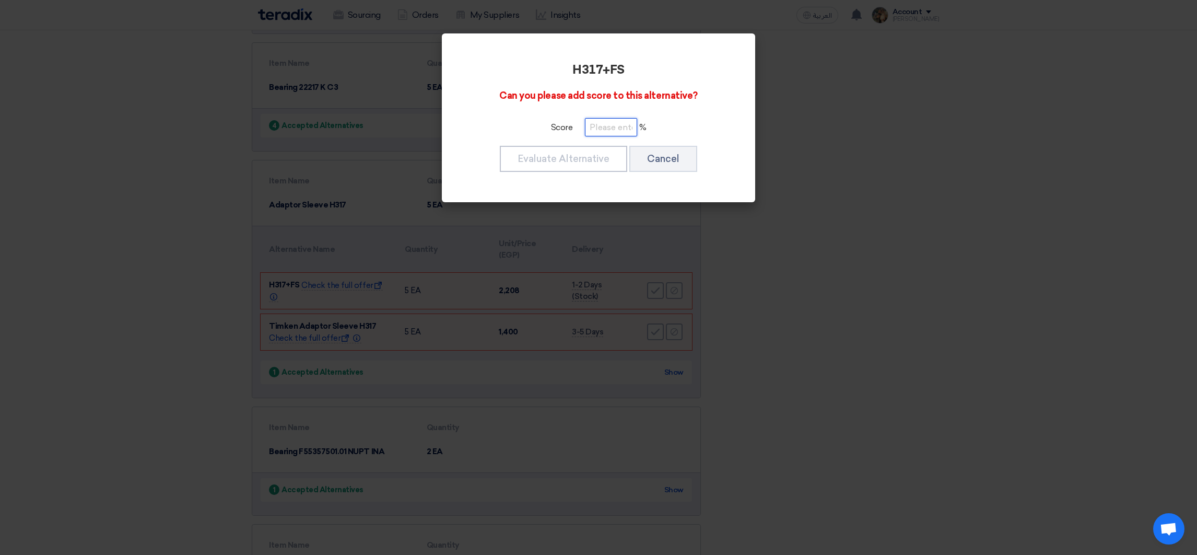
click at [601, 131] on input "number" at bounding box center [611, 127] width 52 height 18
paste input "100"
type input "100"
click at [602, 159] on button "Evaluate Alternative" at bounding box center [563, 159] width 127 height 26
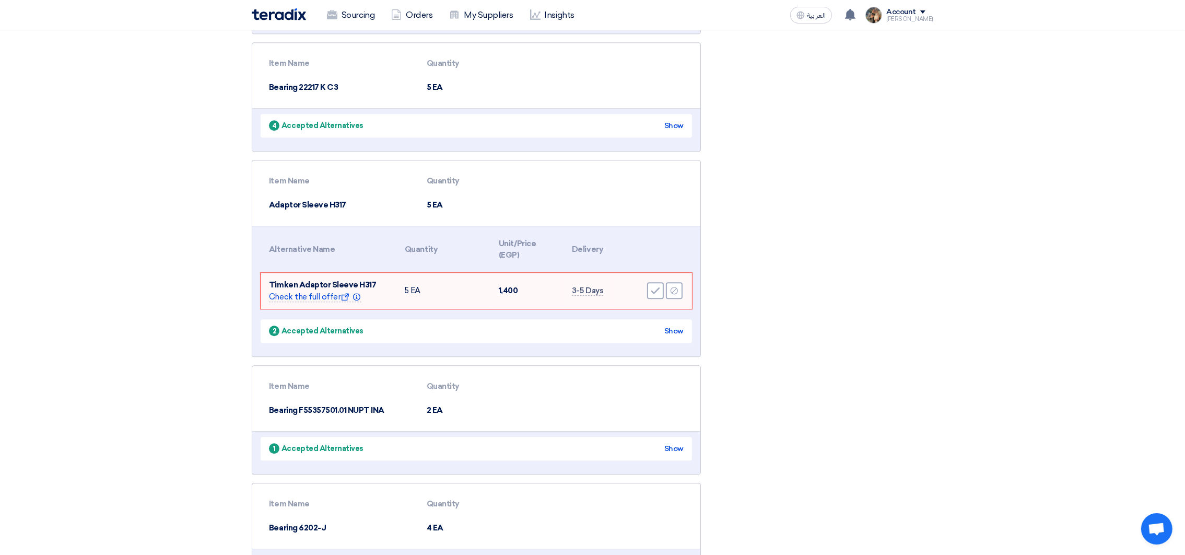
click at [651, 285] on td "Accept Reject" at bounding box center [653, 291] width 78 height 36
click at [652, 295] on icon "Accept" at bounding box center [655, 290] width 9 height 9
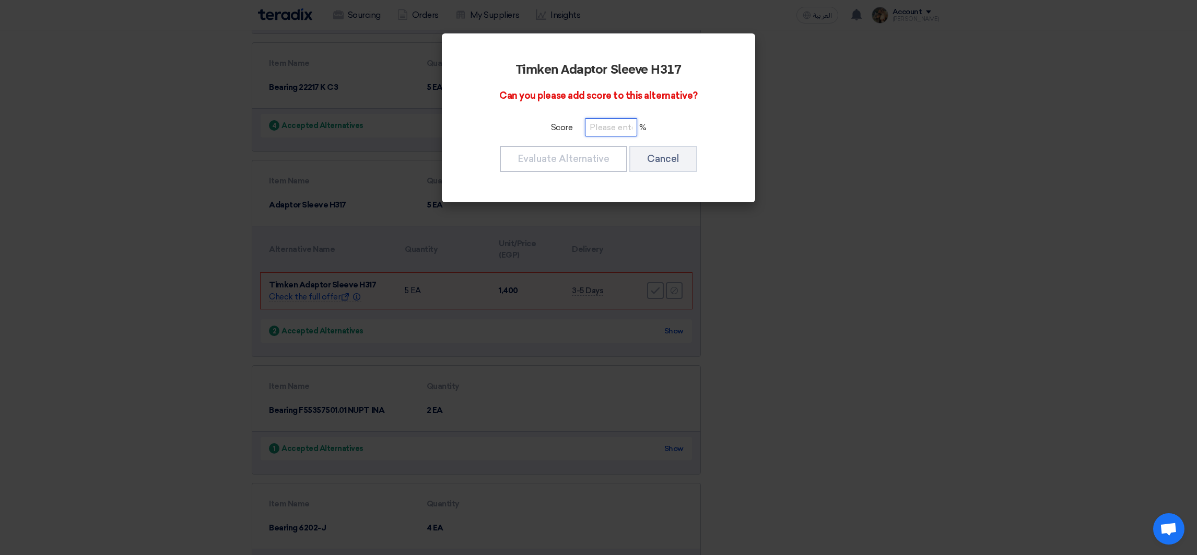
click at [608, 130] on input "number" at bounding box center [611, 127] width 52 height 18
paste input "100"
type input "100"
click at [606, 155] on button "Evaluate Alternative" at bounding box center [563, 159] width 127 height 26
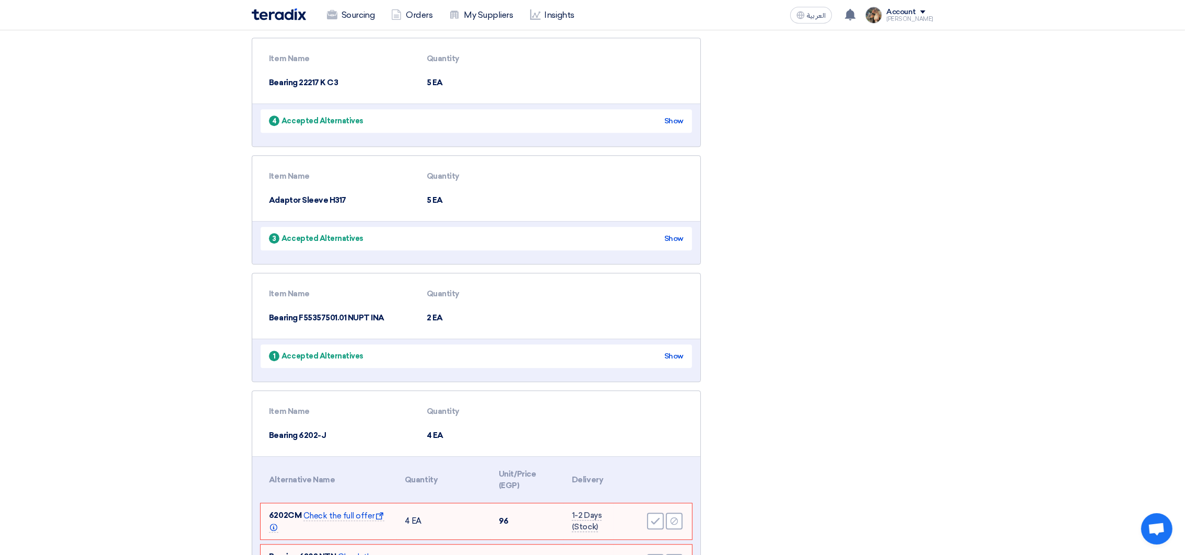
scroll to position [4419, 0]
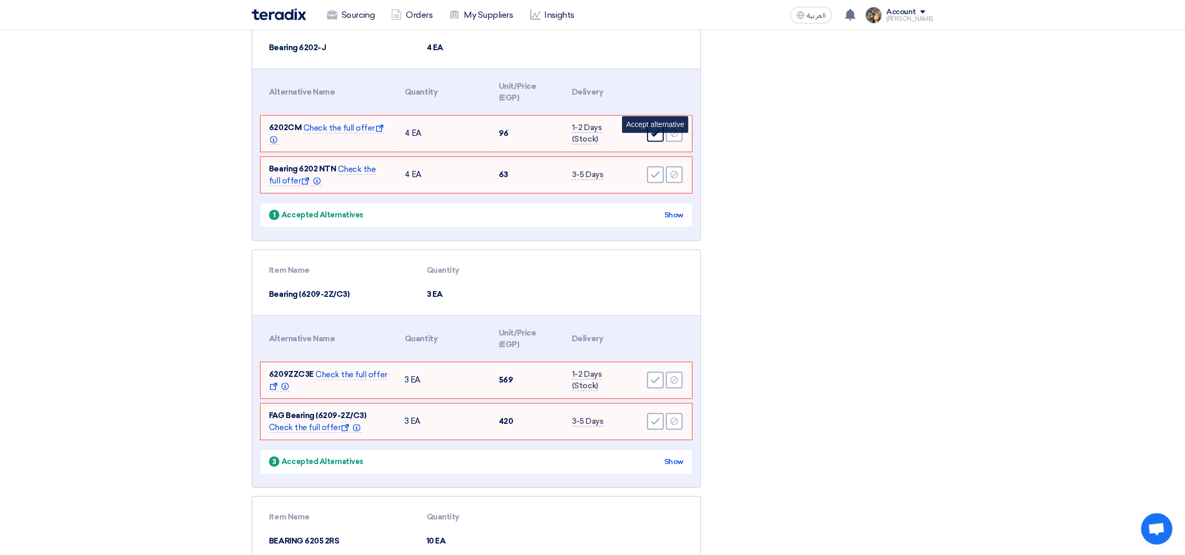
click at [656, 138] on icon "Accept" at bounding box center [655, 133] width 9 height 9
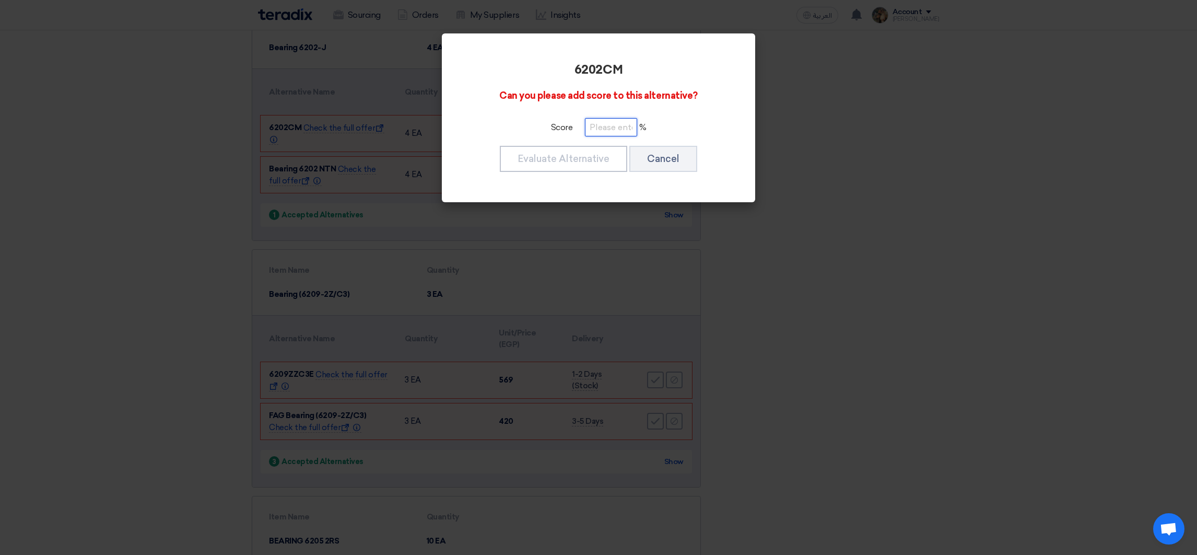
click at [622, 134] on input "number" at bounding box center [611, 127] width 52 height 18
paste input "100"
type input "100"
click at [594, 152] on button "Evaluate Alternative" at bounding box center [563, 159] width 127 height 26
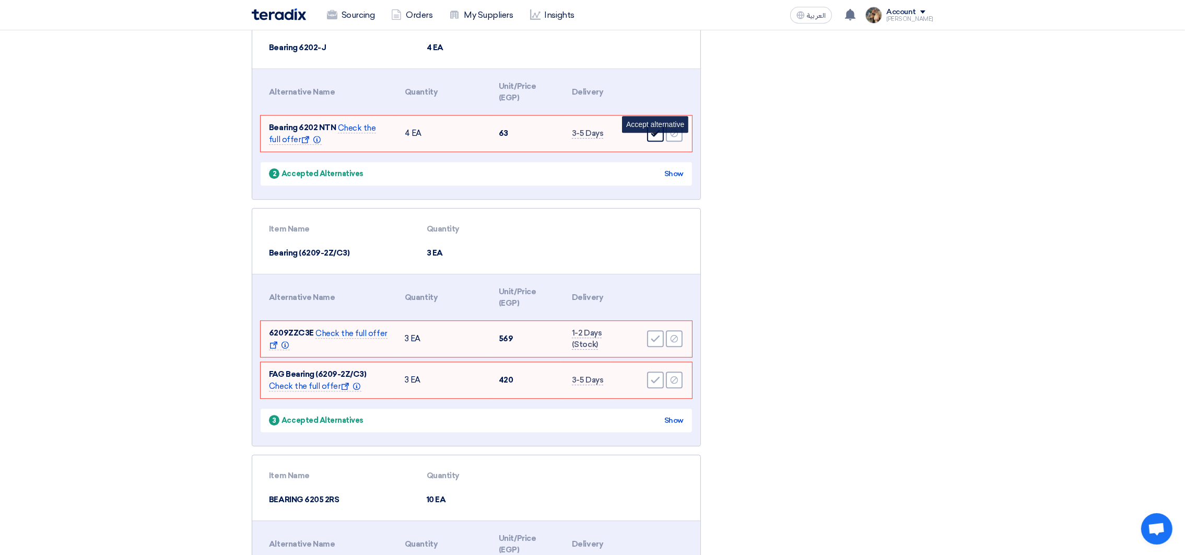
click at [653, 137] on use at bounding box center [655, 133] width 9 height 7
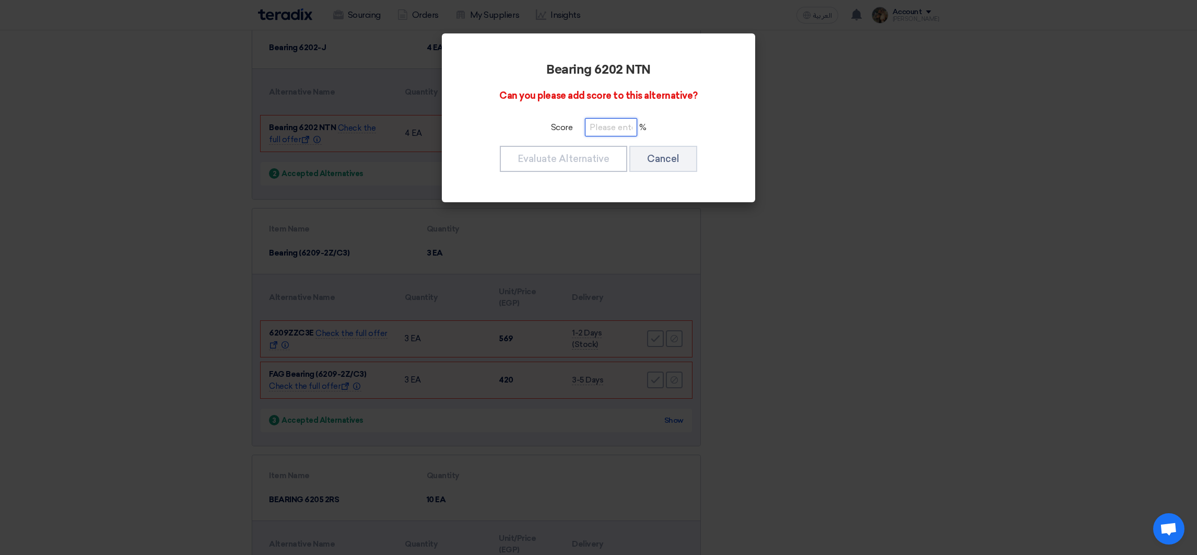
click at [623, 130] on input "number" at bounding box center [611, 127] width 52 height 18
paste input "100"
type input "100"
click at [613, 158] on button "Evaluate Alternative" at bounding box center [563, 159] width 127 height 26
click at [616, 135] on input "number" at bounding box center [611, 127] width 52 height 18
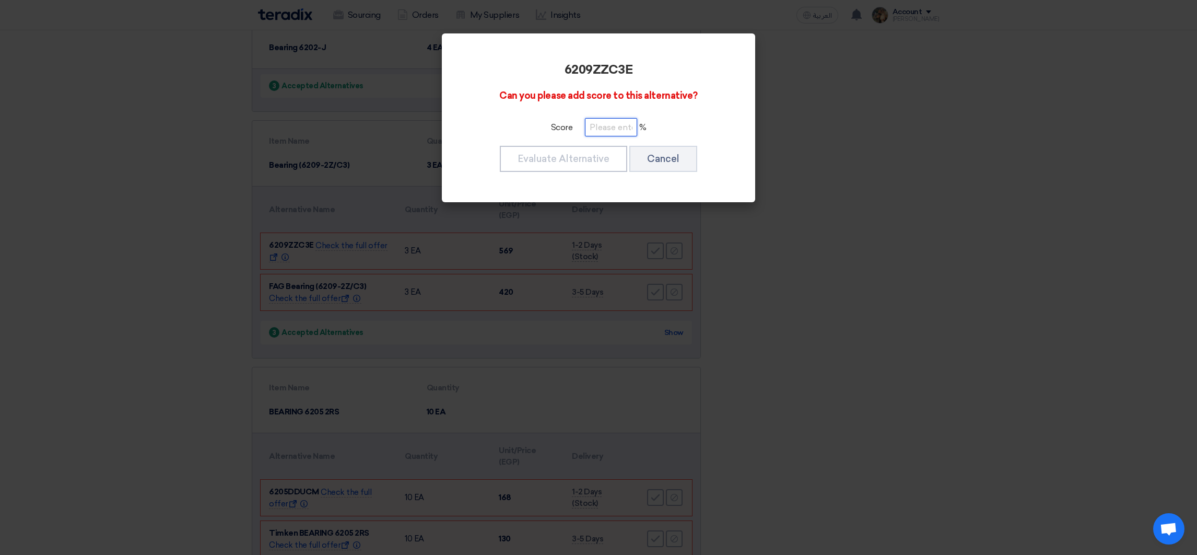
paste input "100"
type input "100"
click at [605, 164] on button "Evaluate Alternative" at bounding box center [563, 159] width 127 height 26
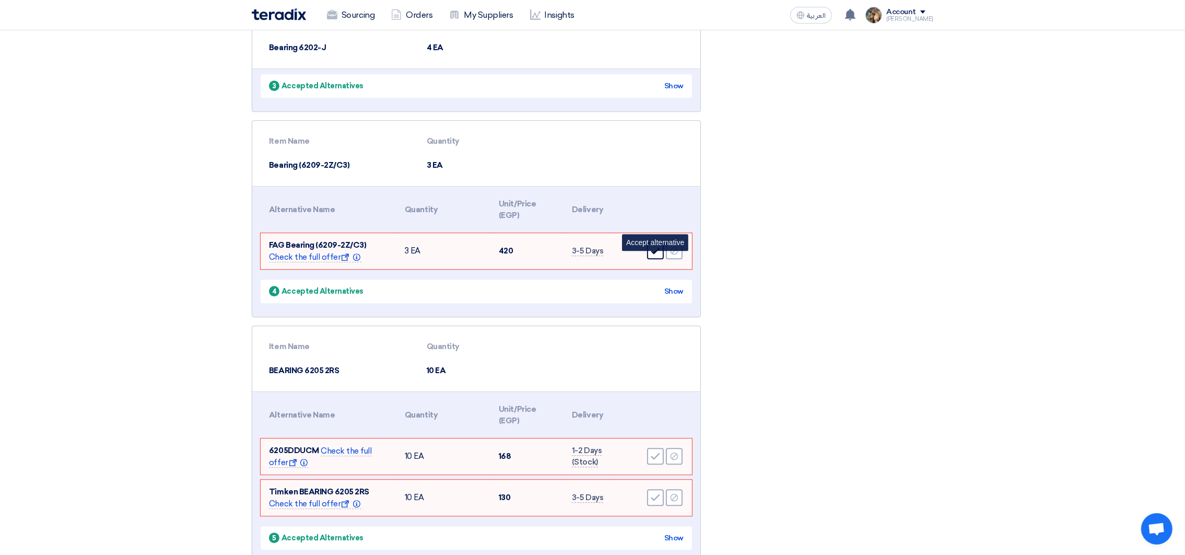
click at [651, 254] on use at bounding box center [655, 251] width 9 height 7
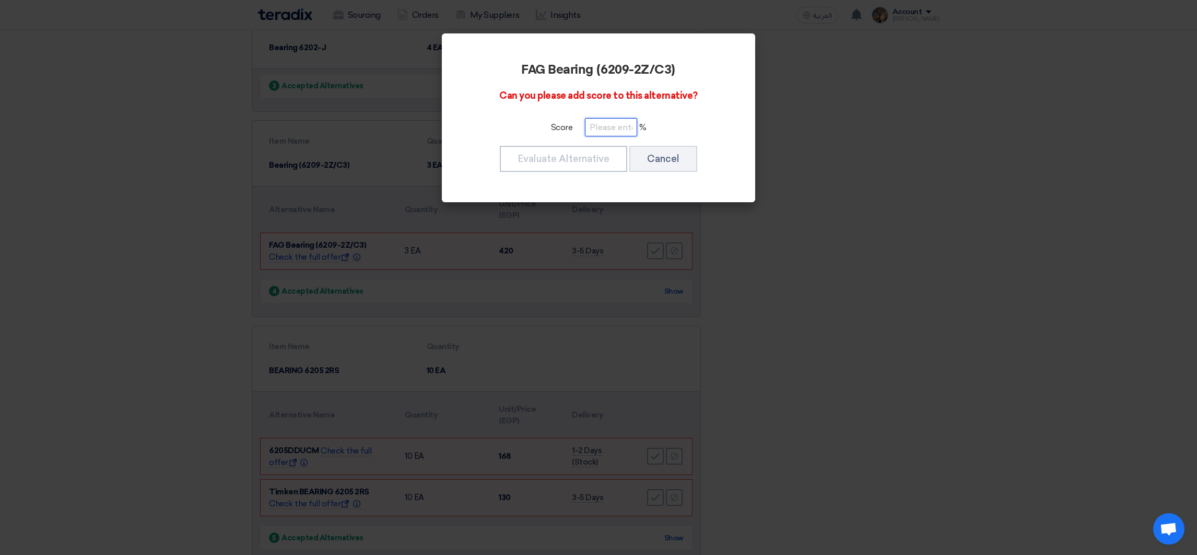
click at [592, 131] on input "number" at bounding box center [611, 127] width 52 height 18
paste input "100"
type input "100"
click at [597, 155] on button "Evaluate Alternative" at bounding box center [563, 159] width 127 height 26
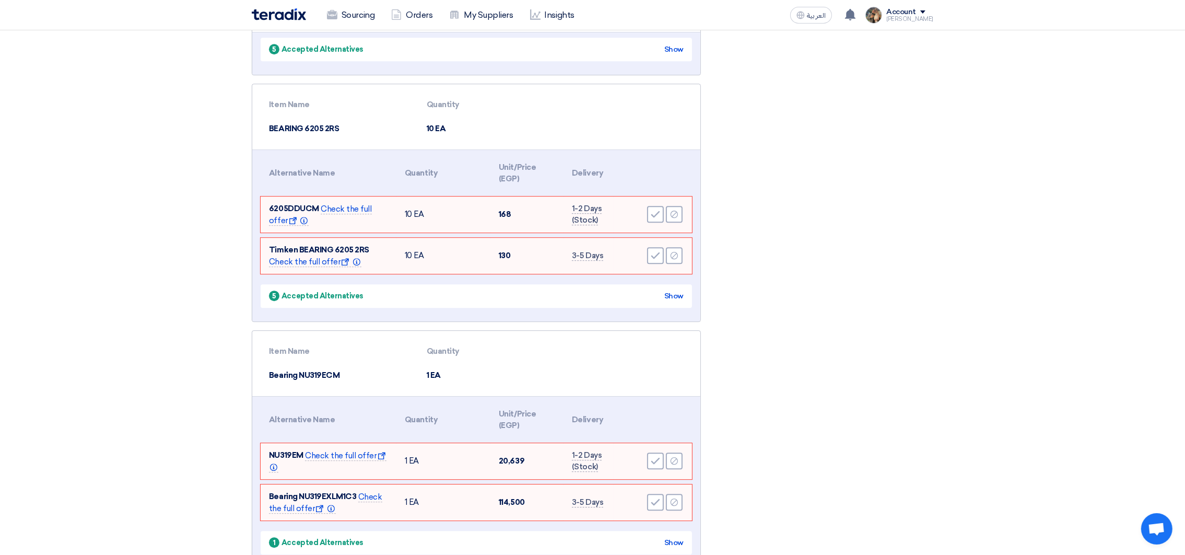
scroll to position [4576, 0]
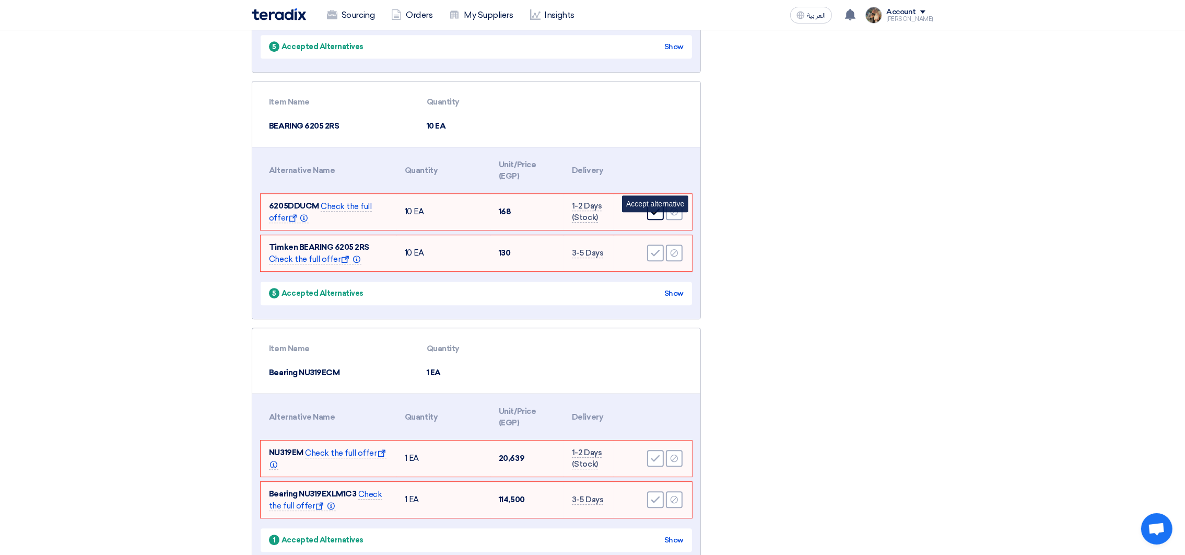
click at [648, 220] on div "Accept" at bounding box center [655, 211] width 17 height 17
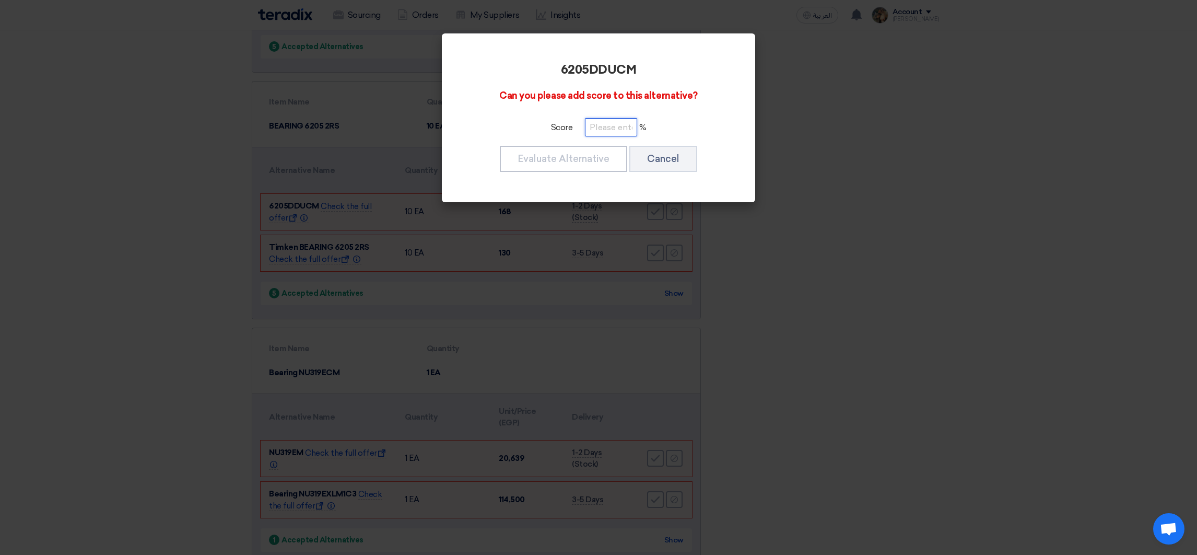
click at [612, 124] on input "number" at bounding box center [611, 127] width 52 height 18
paste input "100"
type input "100"
click at [596, 161] on button "Evaluate Alternative" at bounding box center [563, 159] width 127 height 26
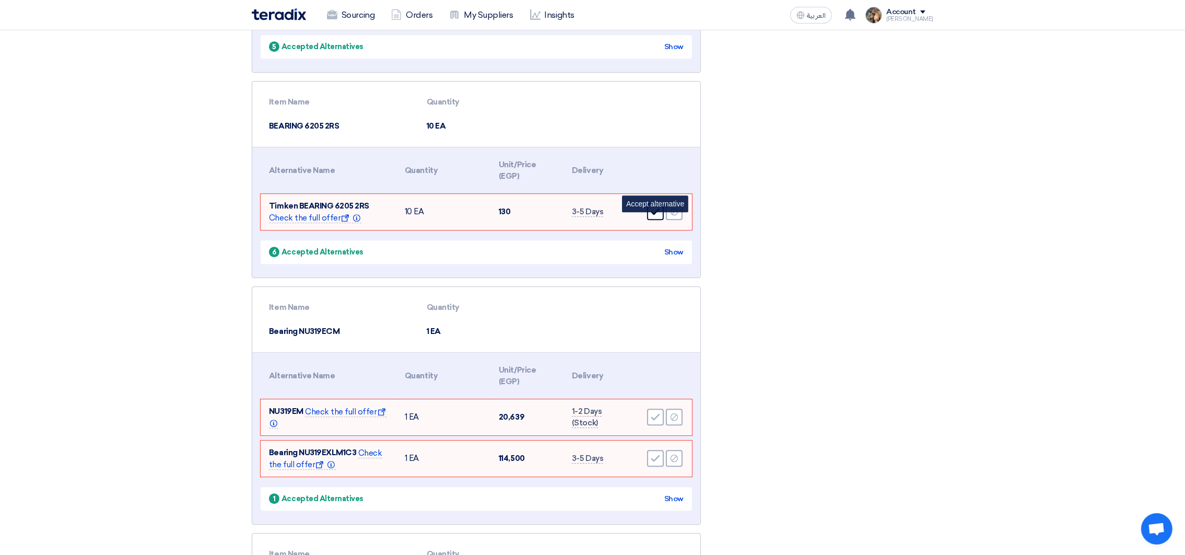
click at [656, 216] on icon "Accept" at bounding box center [655, 211] width 9 height 9
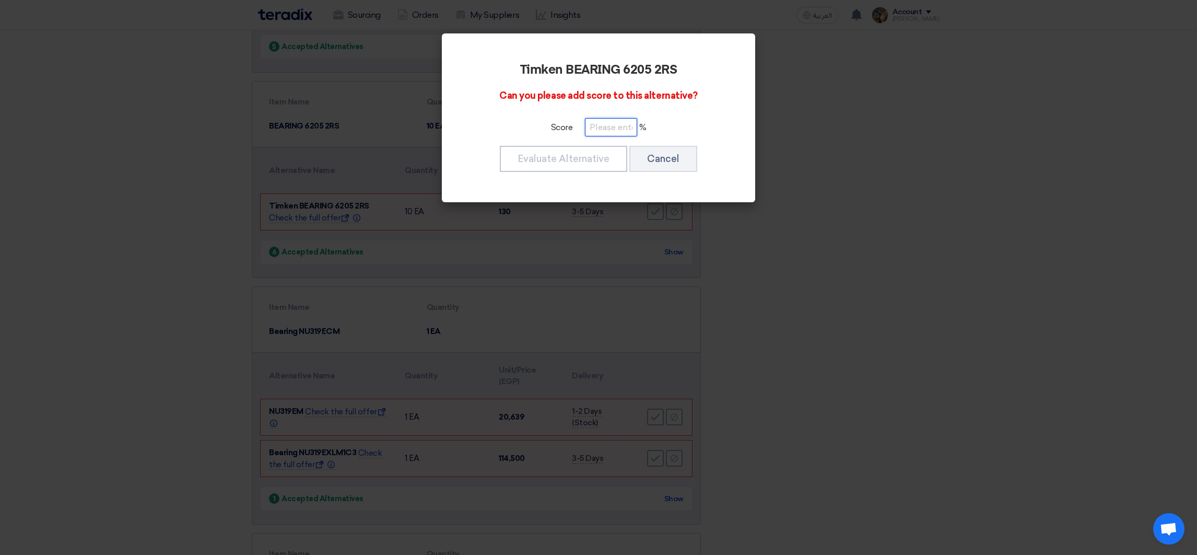
click at [606, 130] on input "number" at bounding box center [611, 127] width 52 height 18
paste input "100"
type input "100"
click at [606, 153] on button "Evaluate Alternative" at bounding box center [563, 159] width 127 height 26
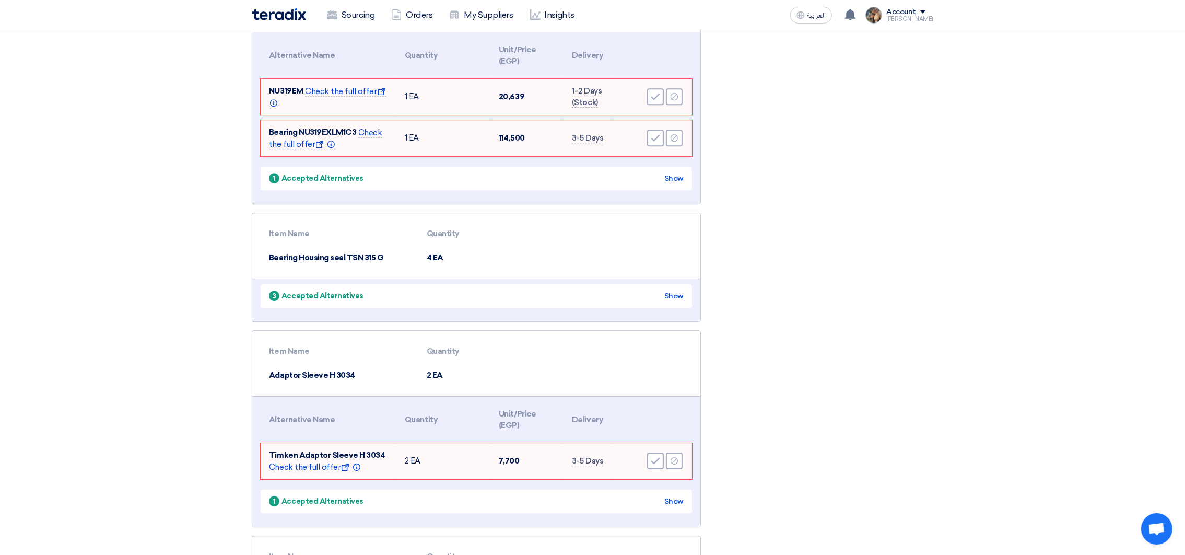
scroll to position [4811, 0]
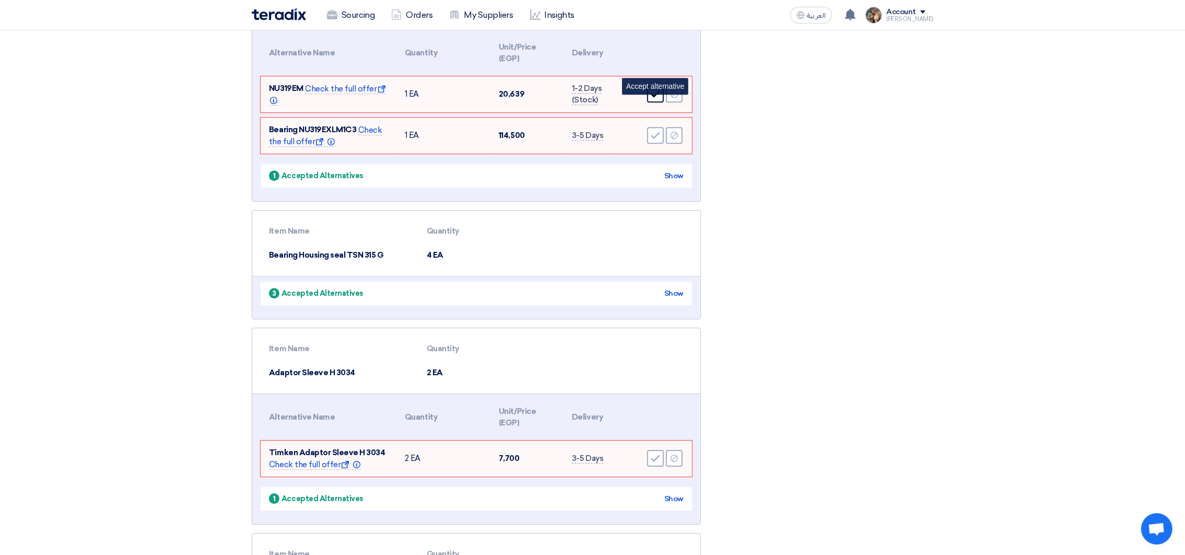
click at [658, 99] on icon "Accept" at bounding box center [655, 93] width 9 height 9
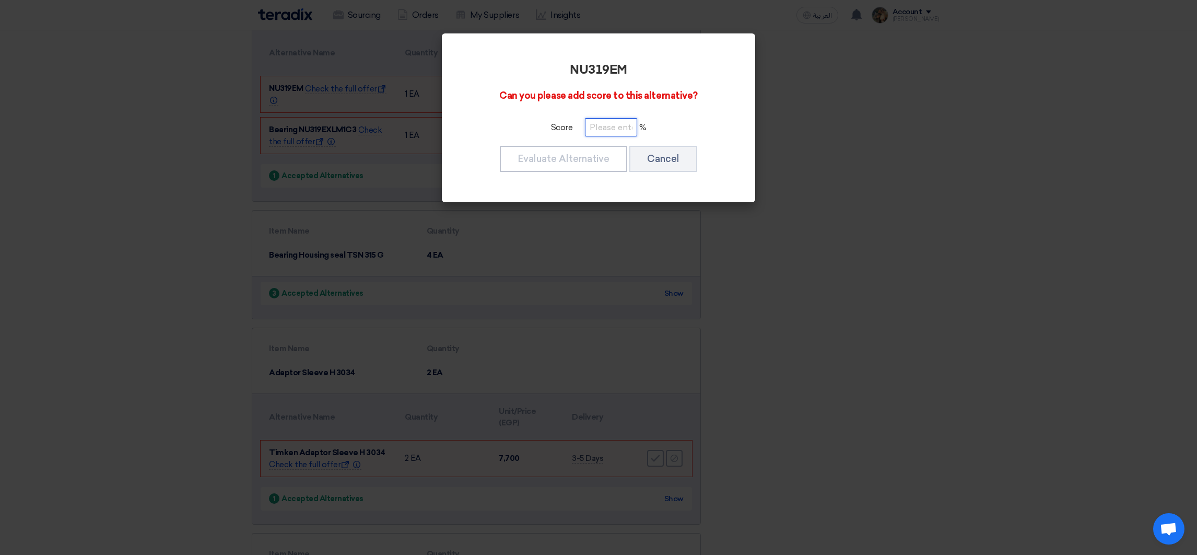
click at [620, 123] on input "number" at bounding box center [611, 127] width 52 height 18
paste input "100"
type input "100"
click at [585, 152] on button "Evaluate Alternative" at bounding box center [563, 159] width 127 height 26
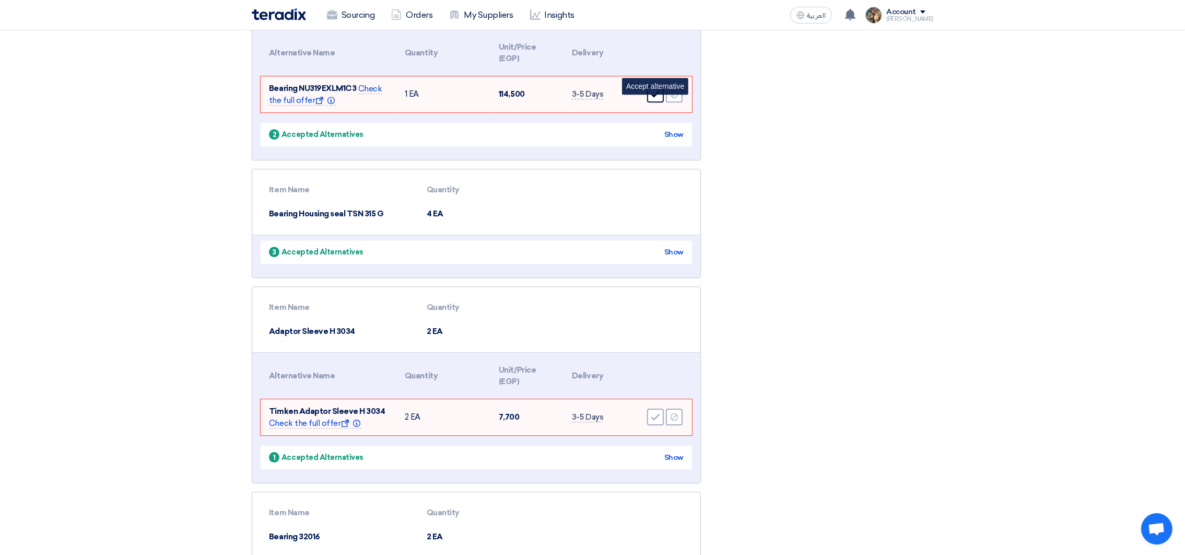
click at [653, 98] on use at bounding box center [655, 94] width 9 height 7
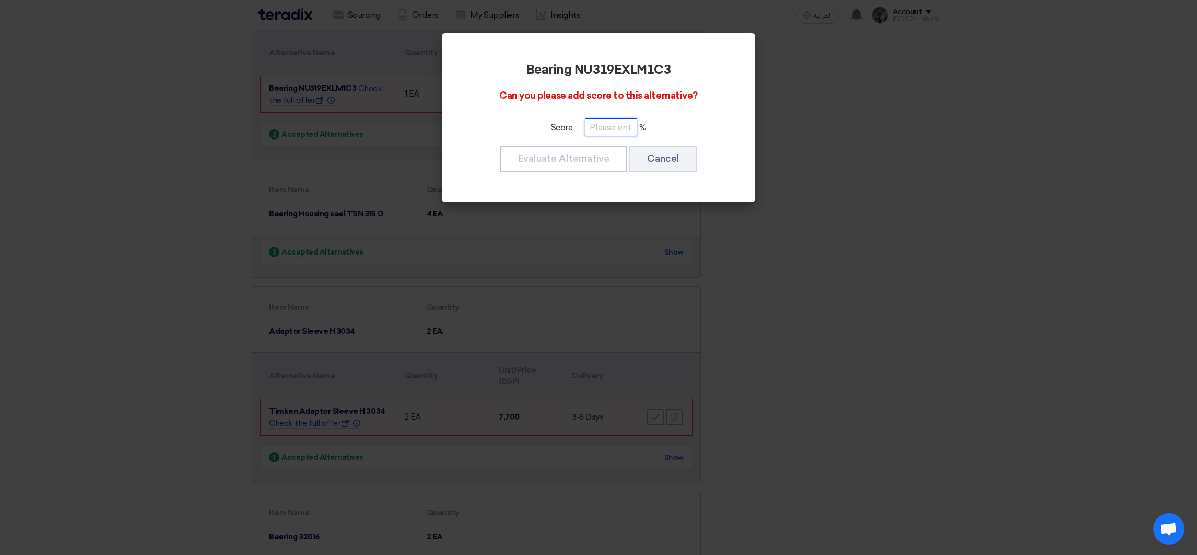
click at [597, 131] on input "number" at bounding box center [611, 127] width 52 height 18
paste input "100"
type input "100"
click at [588, 156] on button "Evaluate Alternative" at bounding box center [563, 159] width 127 height 26
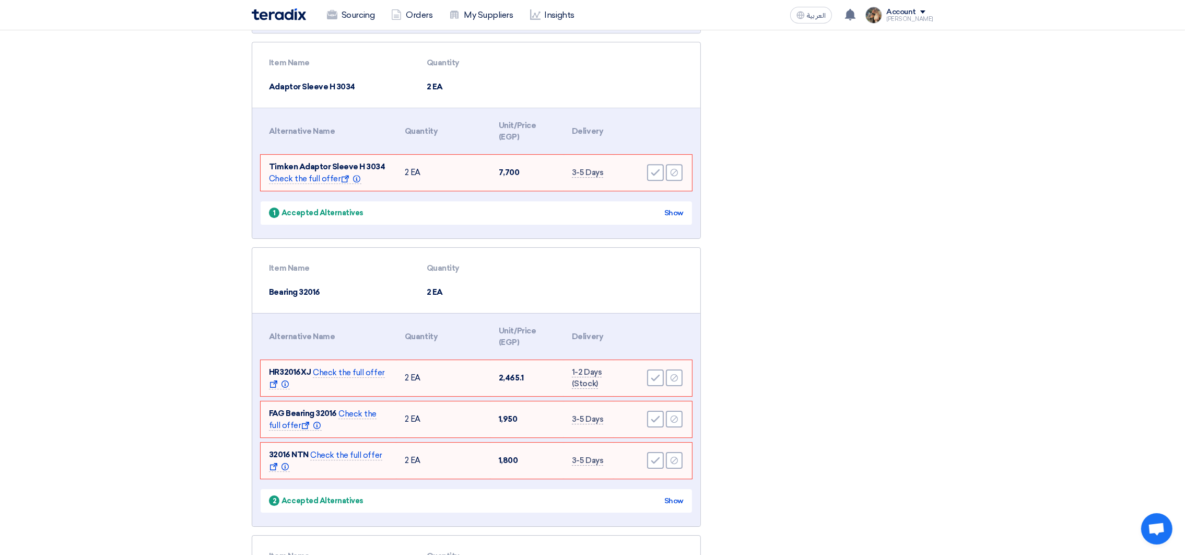
scroll to position [5046, 0]
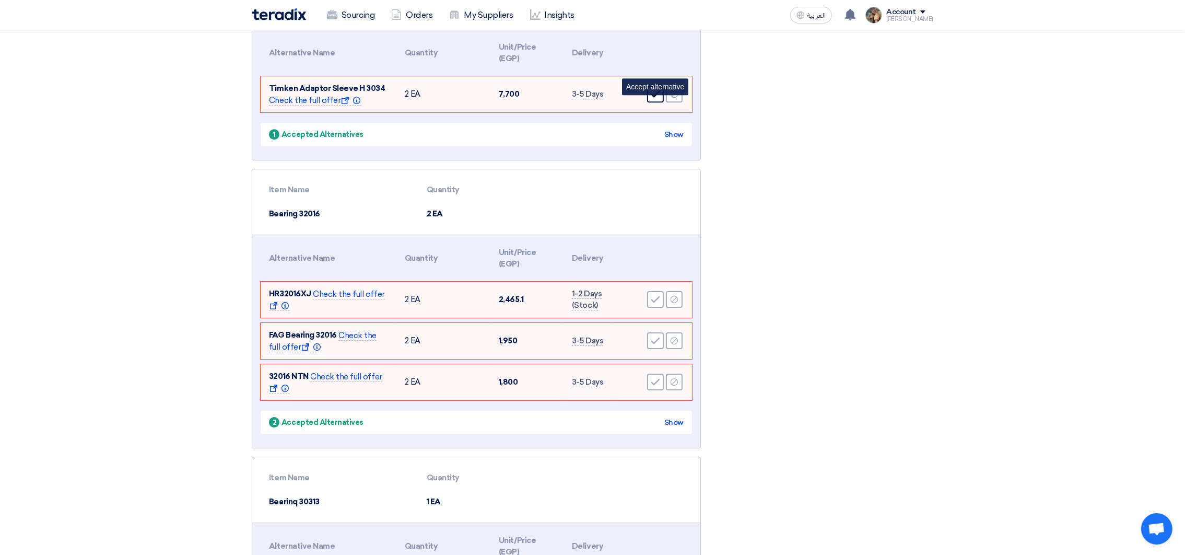
click at [648, 102] on div "Accept" at bounding box center [655, 94] width 17 height 17
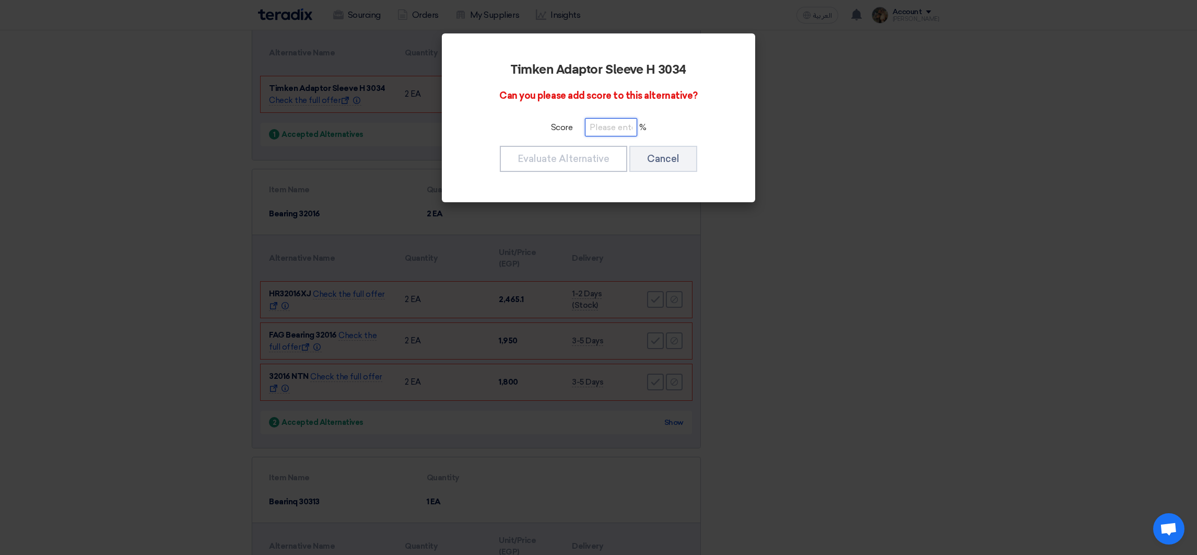
click at [600, 130] on input "number" at bounding box center [611, 127] width 52 height 18
paste input "100"
type input "100"
click at [600, 156] on button "Evaluate Alternative" at bounding box center [563, 159] width 127 height 26
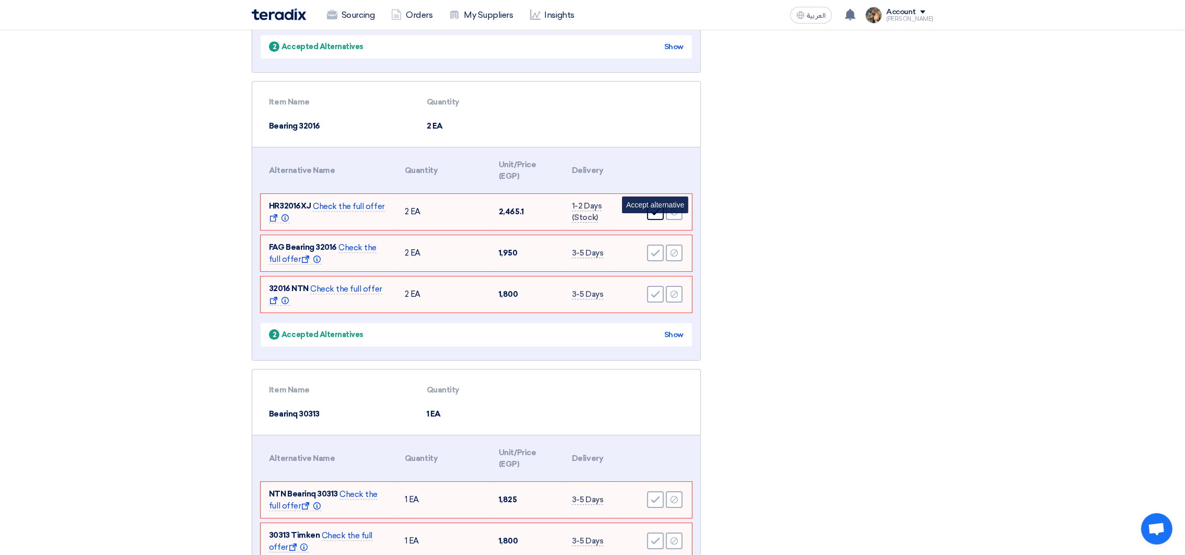
click at [661, 220] on div "Accept" at bounding box center [655, 211] width 17 height 17
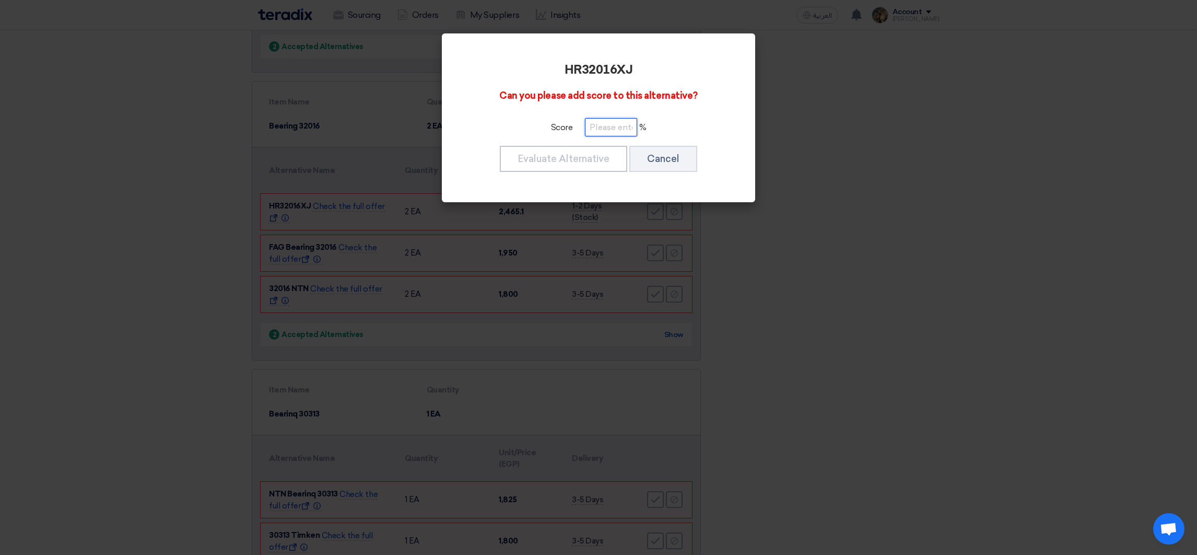
click at [600, 128] on input "number" at bounding box center [611, 127] width 52 height 18
paste input "100"
type input "100"
click at [600, 156] on button "Evaluate Alternative" at bounding box center [563, 159] width 127 height 26
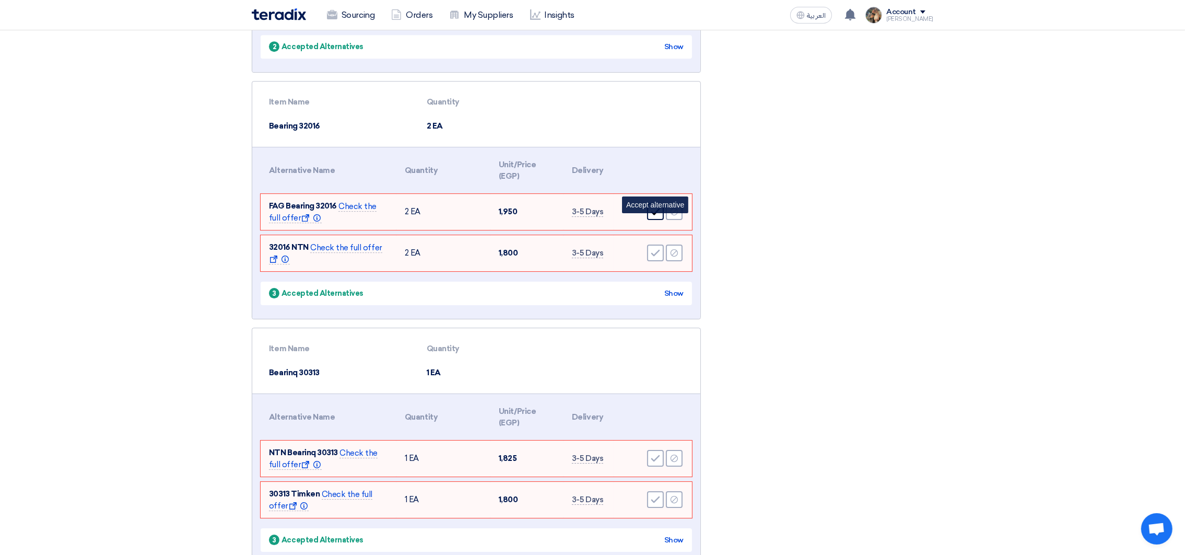
click at [657, 216] on icon "Accept" at bounding box center [655, 211] width 9 height 9
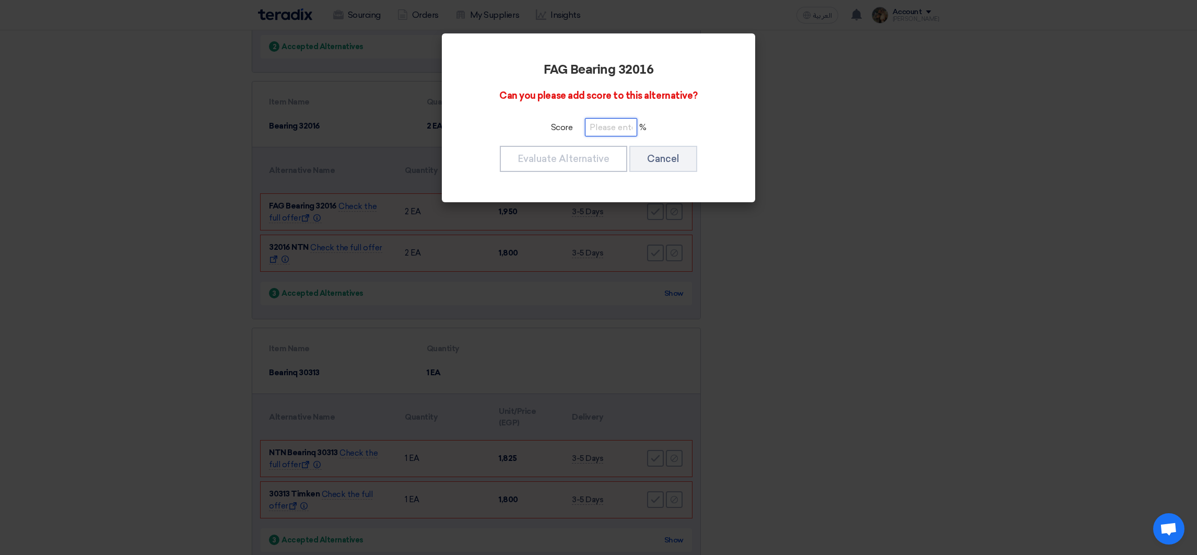
click at [594, 127] on input "number" at bounding box center [611, 127] width 52 height 18
paste input "100"
type input "100"
click at [594, 155] on button "Evaluate Alternative" at bounding box center [563, 159] width 127 height 26
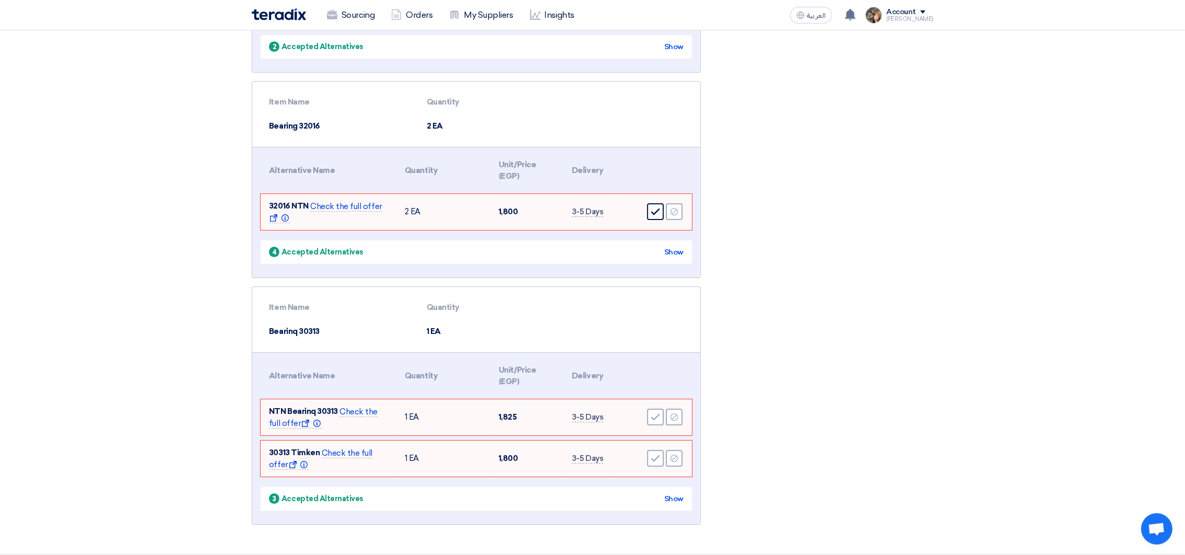
click at [656, 216] on icon "Accept" at bounding box center [655, 211] width 9 height 9
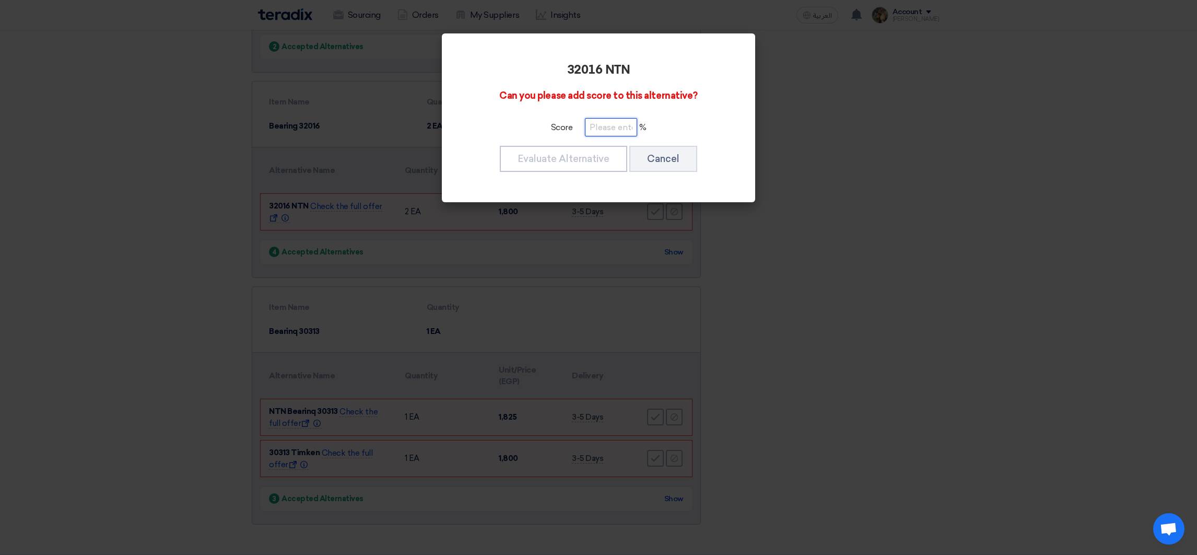
click at [606, 133] on input "number" at bounding box center [611, 127] width 52 height 18
paste input "100"
type input "100"
click at [596, 162] on button "Evaluate Alternative" at bounding box center [563, 159] width 127 height 26
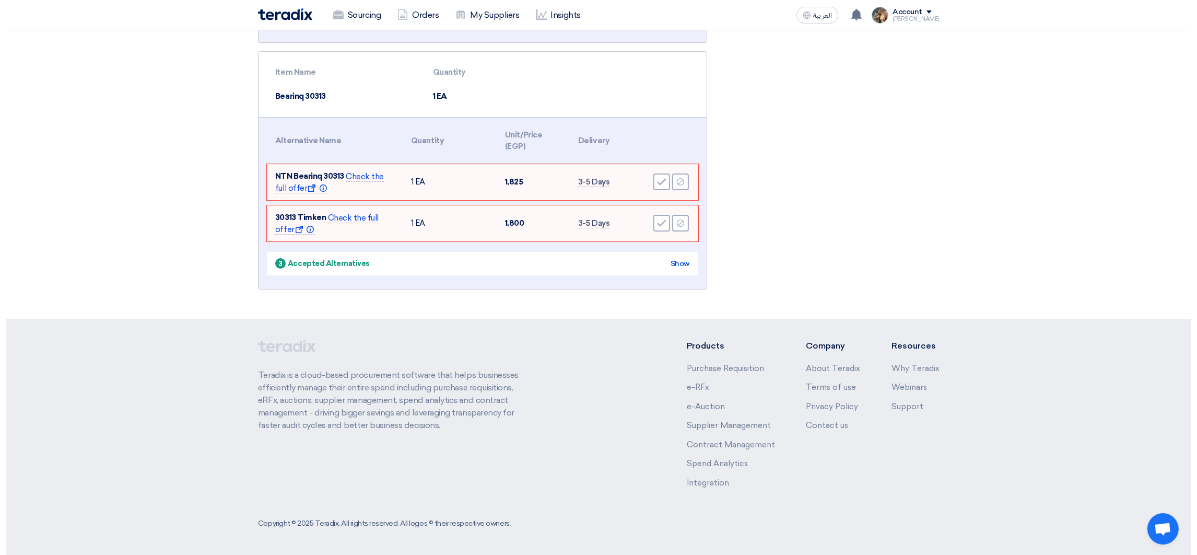
scroll to position [5204, 0]
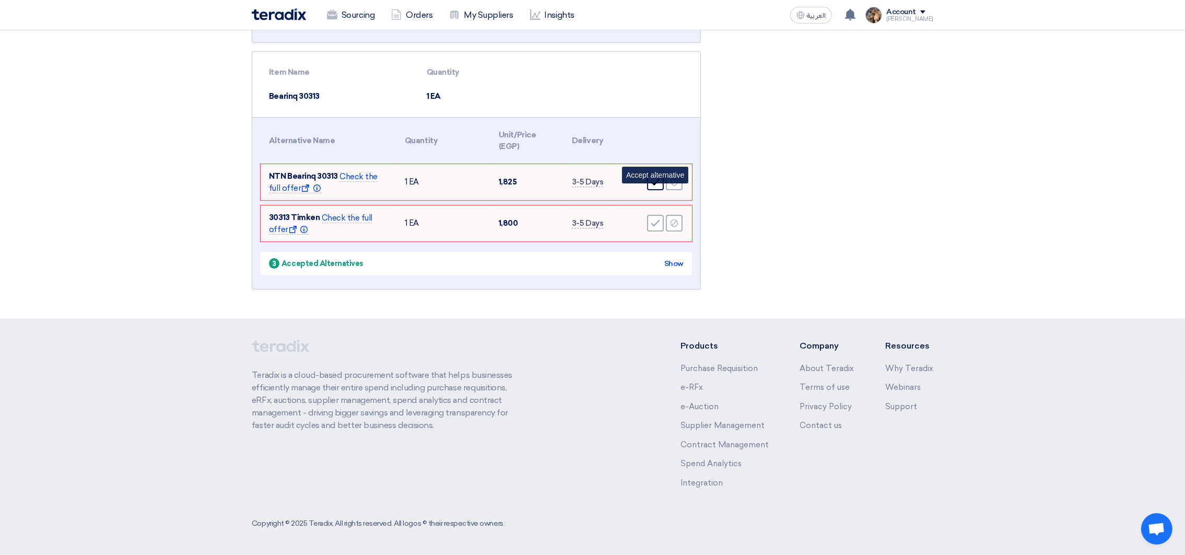
click at [649, 178] on div "Accept" at bounding box center [655, 181] width 17 height 17
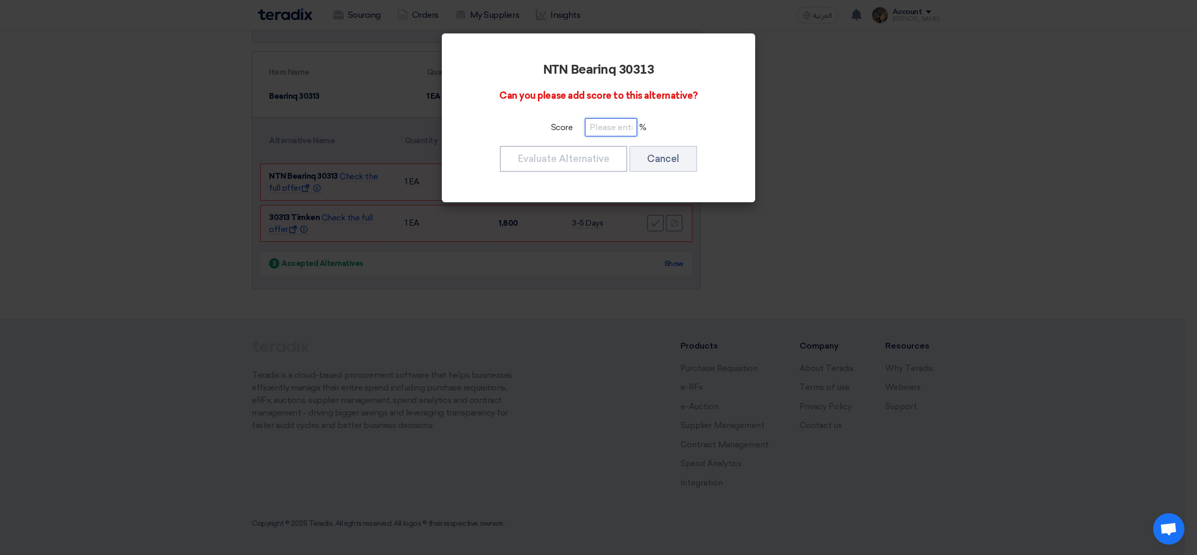
click at [617, 130] on input "number" at bounding box center [611, 127] width 52 height 18
paste input "100"
type input "100"
click at [604, 148] on button "Evaluate Alternative" at bounding box center [563, 159] width 127 height 26
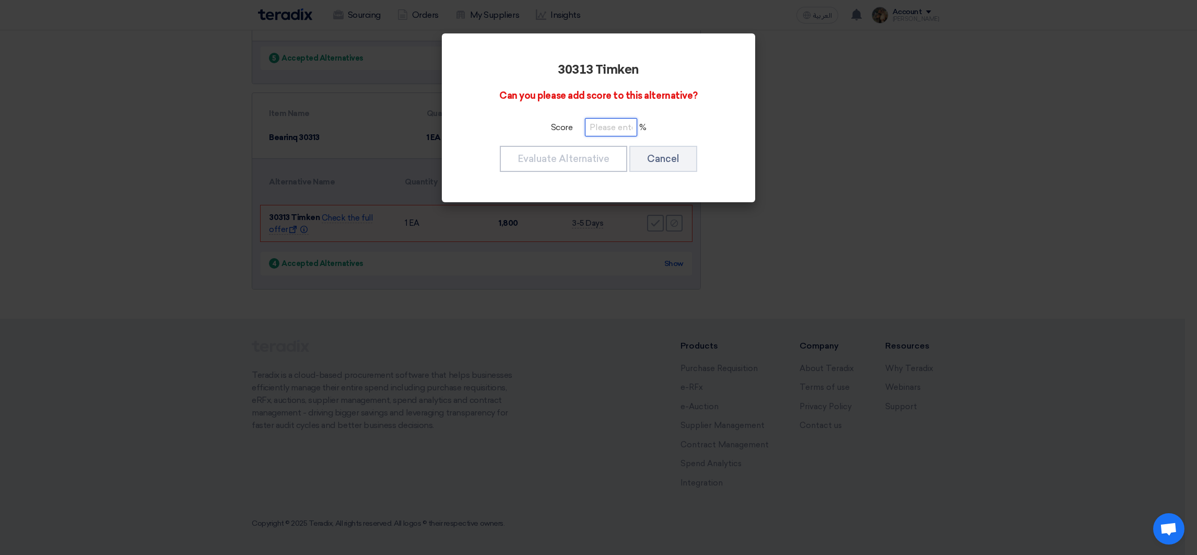
click at [596, 134] on input "number" at bounding box center [611, 127] width 52 height 18
paste input "100"
type input "100"
click at [598, 158] on button "Evaluate Alternative" at bounding box center [563, 159] width 127 height 26
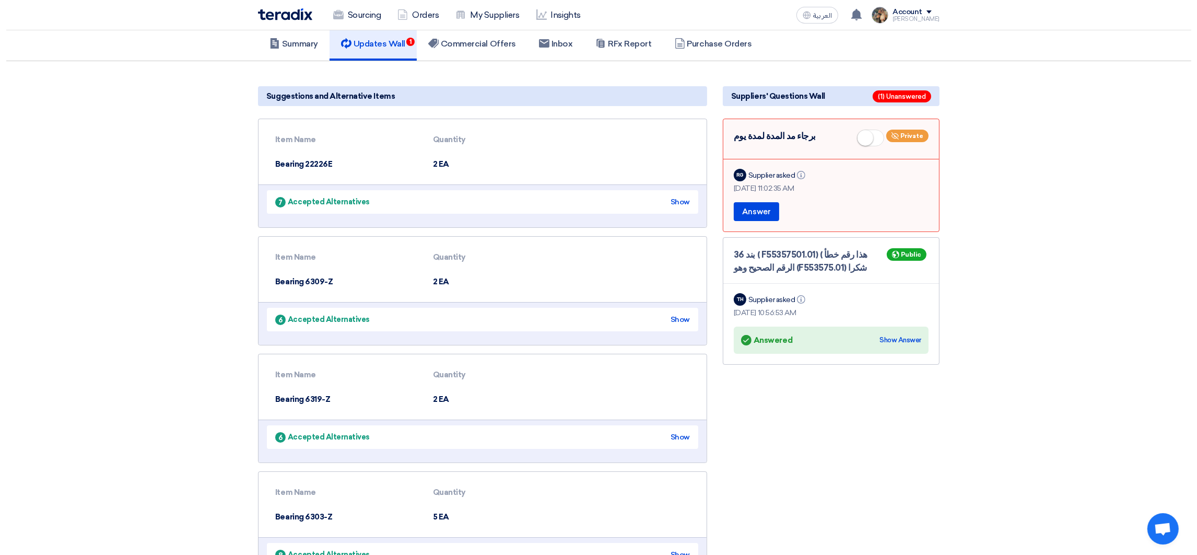
scroll to position [0, 0]
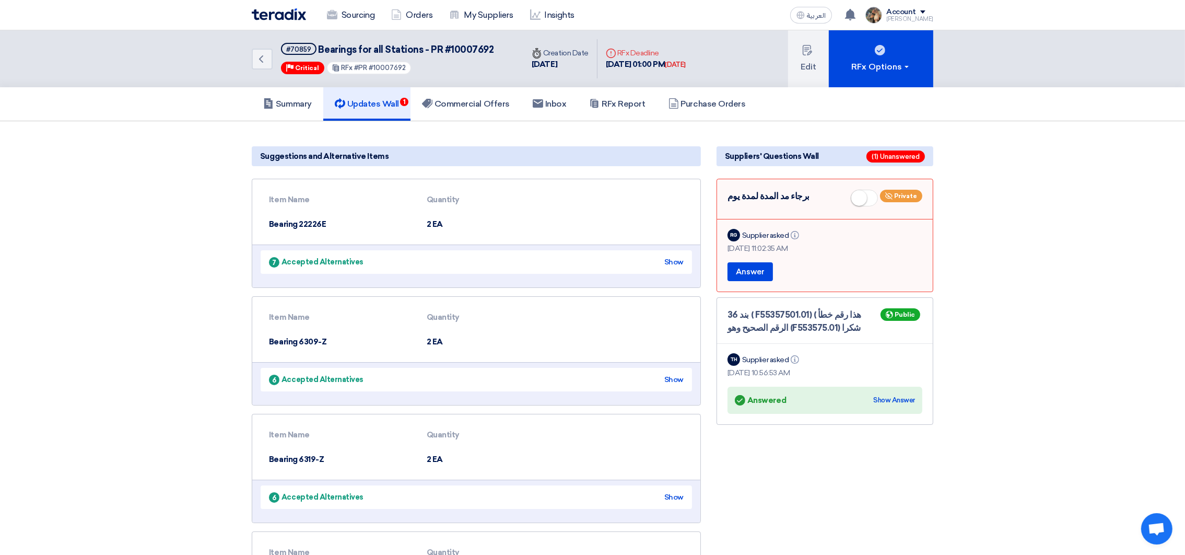
click at [384, 109] on link "Updates Wall 1" at bounding box center [366, 103] width 87 height 33
click at [462, 108] on link "Commercial Offers" at bounding box center [466, 103] width 111 height 33
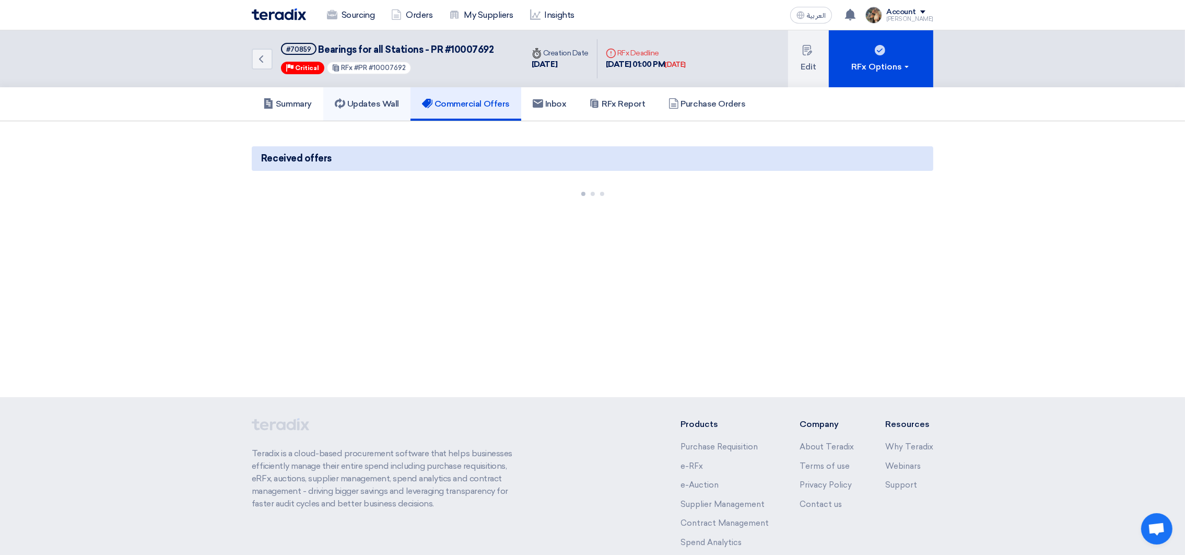
click at [399, 105] on h5 "Updates Wall" at bounding box center [367, 104] width 64 height 10
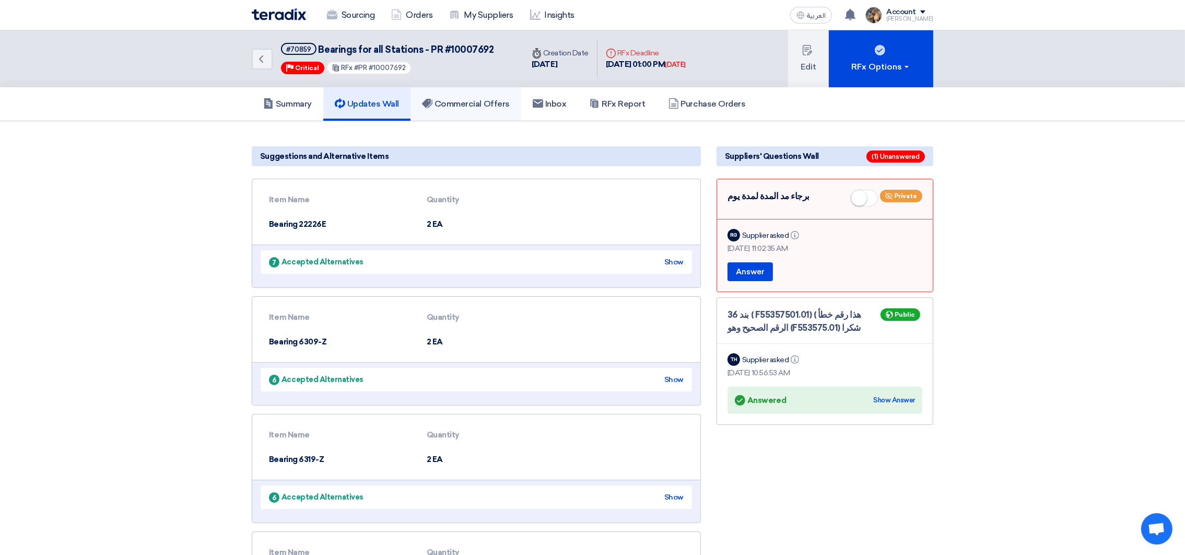
click at [468, 102] on h5 "Commercial Offers" at bounding box center [466, 104] width 88 height 10
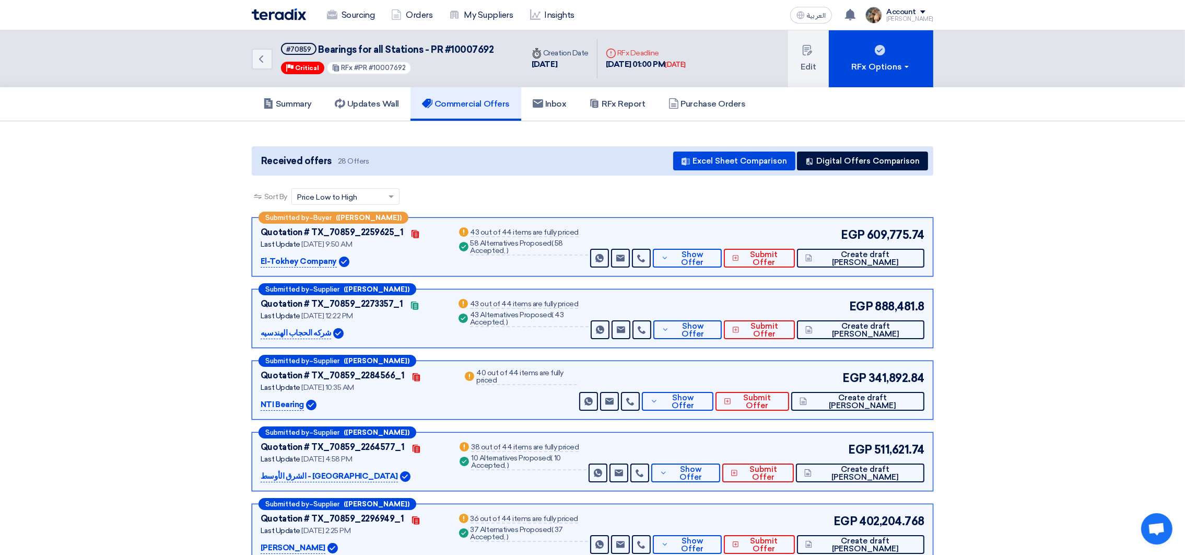
click at [411, 87] on link "Commercial Offers" at bounding box center [466, 103] width 111 height 33
click at [854, 155] on button "Digital Offers Comparison" at bounding box center [862, 160] width 131 height 19
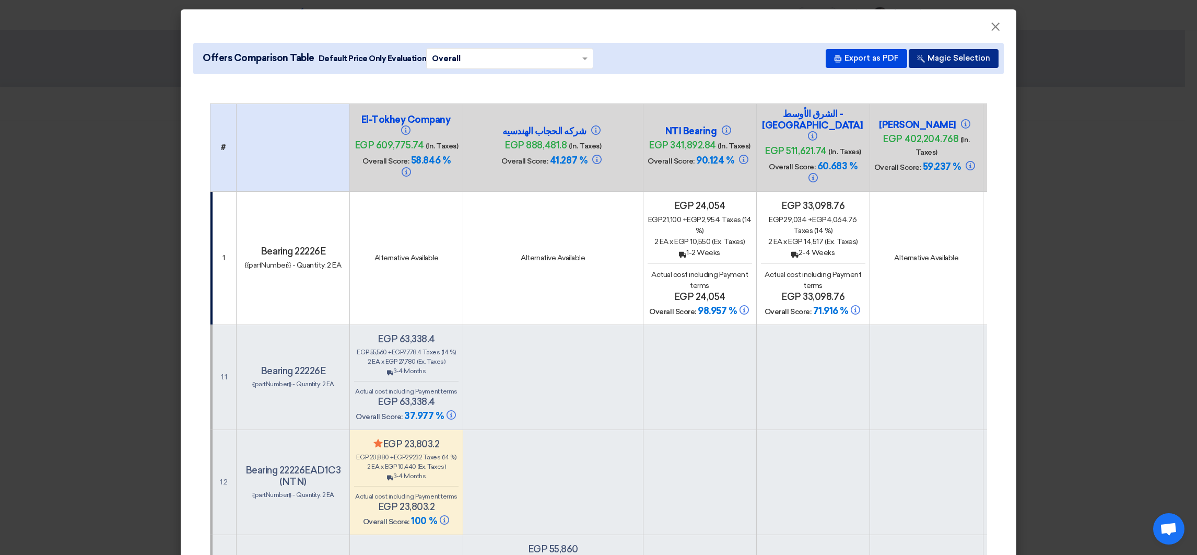
click at [948, 61] on button "Magic Selection" at bounding box center [954, 58] width 90 height 19
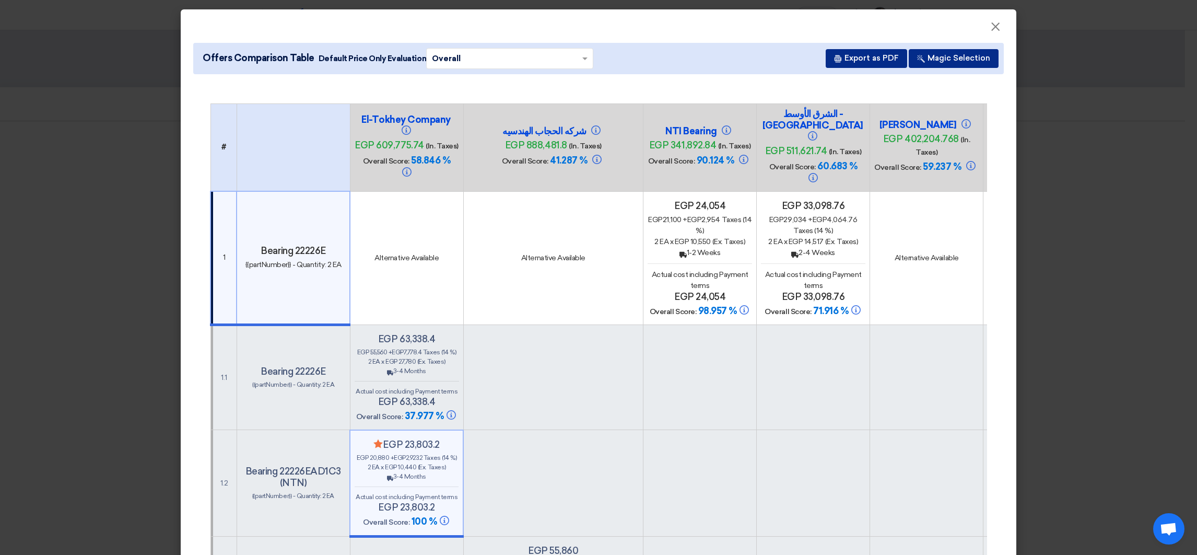
click at [881, 61] on button "Export as PDF" at bounding box center [866, 58] width 81 height 19
click at [120, 129] on modal-container "× Offers Comparison Table Default Price Only Evaluation × Overall × Export as P…" at bounding box center [598, 277] width 1197 height 555
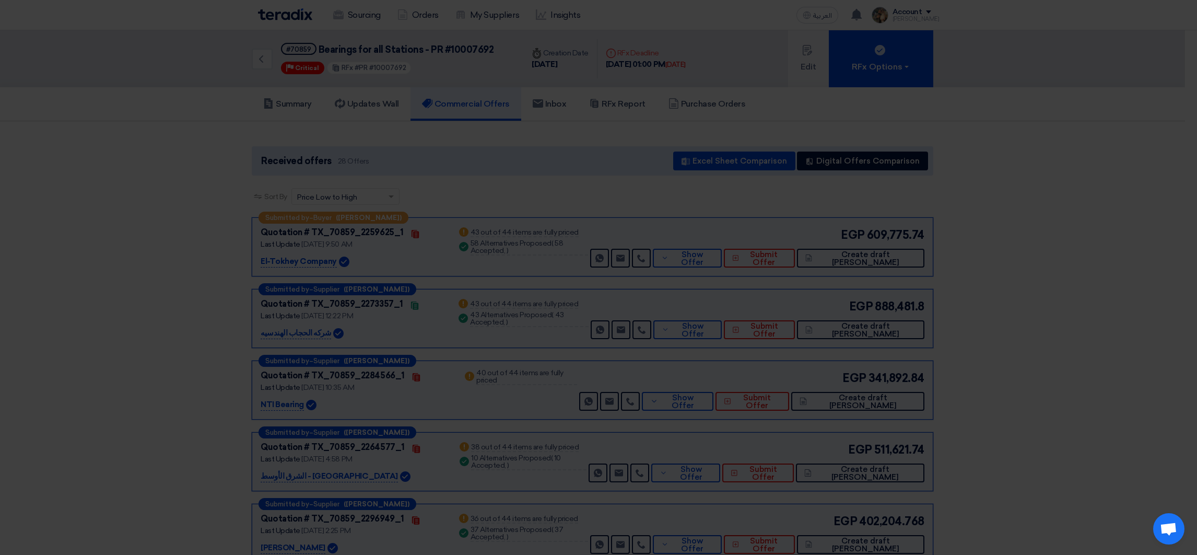
click at [990, 14] on span "×" at bounding box center [995, 3] width 10 height 21
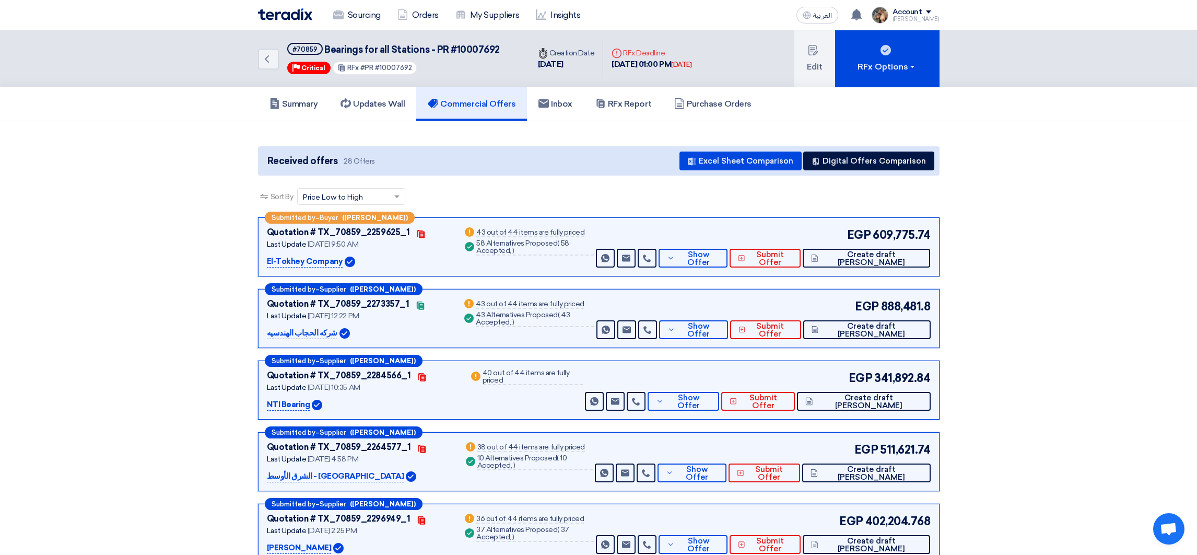
click at [449, 46] on div "Offers Comparison Table Default Price Only Evaluation × Overall × Export as PDF…" at bounding box center [598, 32] width 811 height 31
click at [329, 43] on div "Offers Comparison Table Default Price Only Evaluation × Overall × Export as PDF…" at bounding box center [598, 32] width 811 height 31
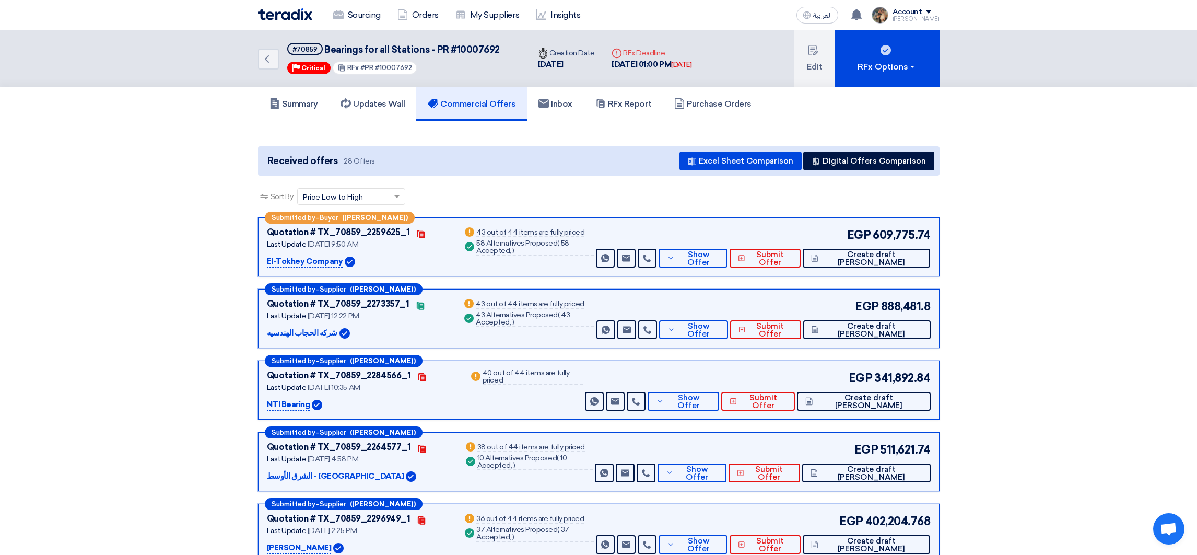
click at [330, 42] on div "Offers Comparison Table Default Price Only Evaluation × Overall × Export as PDF…" at bounding box center [598, 32] width 811 height 31
click at [345, 43] on div "Offers Comparison Table Default Price Only Evaluation × Overall × Export as PDF…" at bounding box center [598, 32] width 811 height 31
click at [346, 43] on div "Offers Comparison Table Default Price Only Evaluation × Overall × Export as PDF…" at bounding box center [598, 32] width 811 height 31
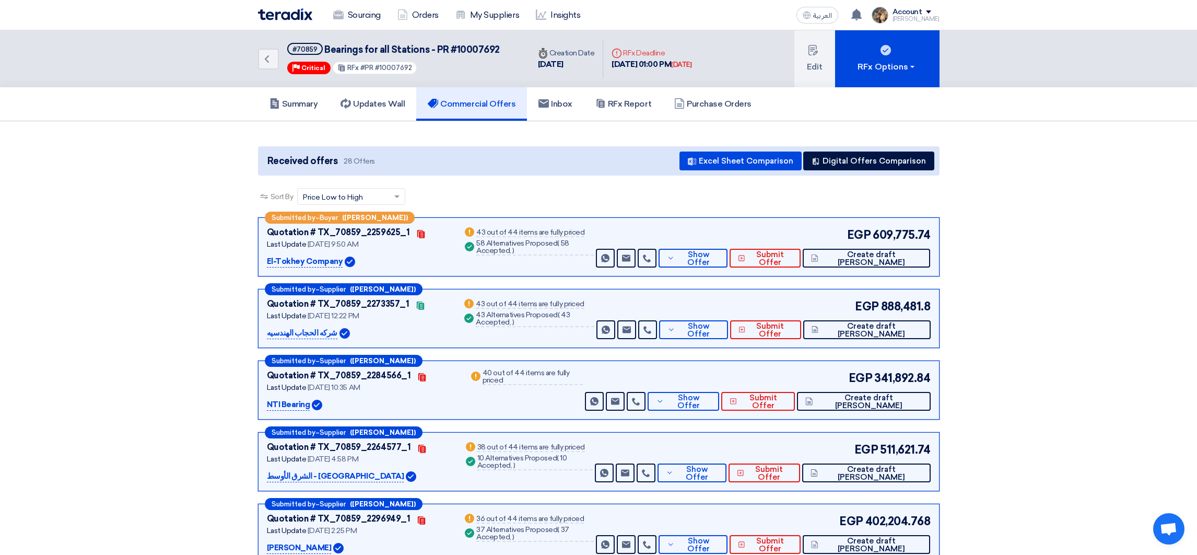
click at [456, 46] on div "Offers Comparison Table Default Price Only Evaluation × Overall × Export as PDF…" at bounding box center [598, 32] width 811 height 31
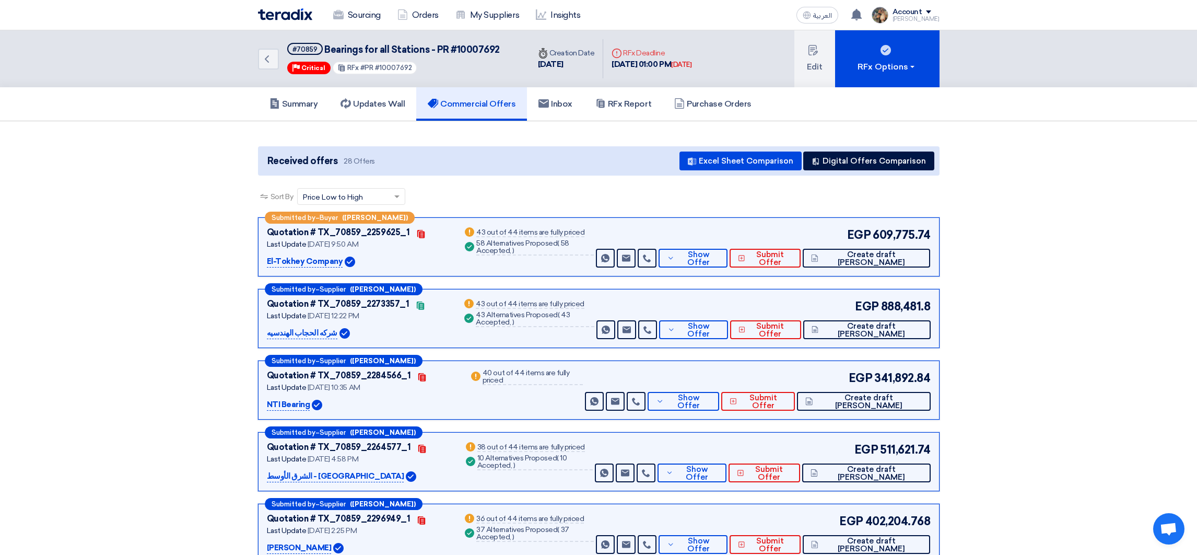
click at [413, 105] on div "El-Tokhey Company egp 609,775.74 (In. Taxes) Overall Score: 58.846 %" at bounding box center [407, 121] width 104 height 67
click at [375, 102] on h4 "El-Tokhey Company" at bounding box center [407, 99] width 104 height 23
click at [530, 131] on span "Overall Score:" at bounding box center [525, 135] width 46 height 9
click at [512, 183] on td "Alternative Available" at bounding box center [553, 231] width 180 height 133
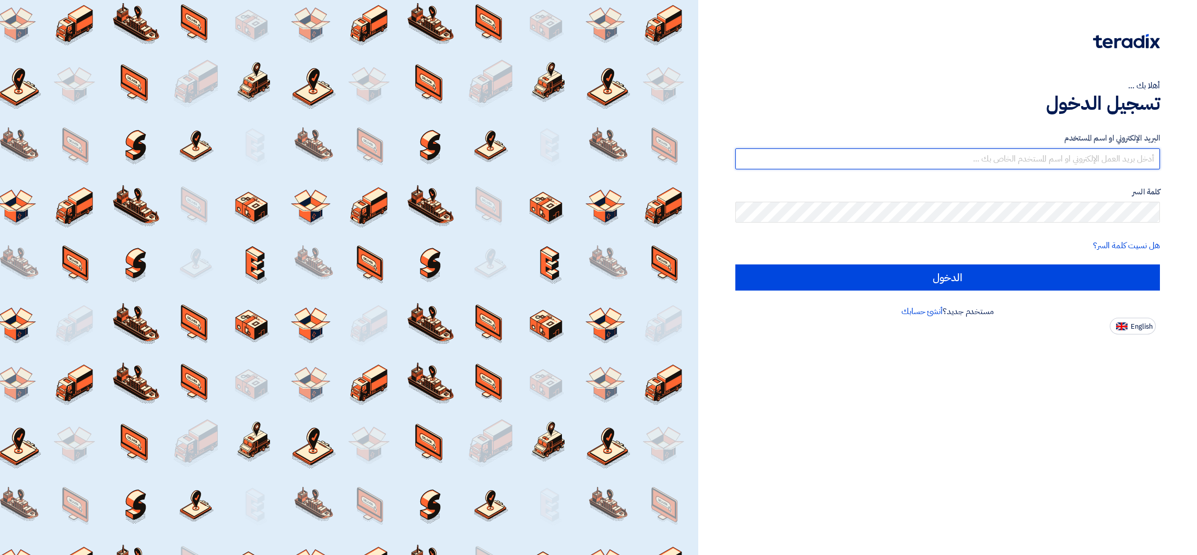
click at [989, 164] on input "text" at bounding box center [948, 158] width 425 height 21
drag, startPoint x: 1112, startPoint y: 156, endPoint x: 1199, endPoint y: 158, distance: 87.8
click at [1197, 158] on html "أهلا بك ... تسجيل الدخول البريد الإلكتروني او اسم [PERSON_NAME] [PERSON_NAME][E…" at bounding box center [598, 277] width 1197 height 555
type input "[EMAIL_ADDRESS][DOMAIN_NAME]"
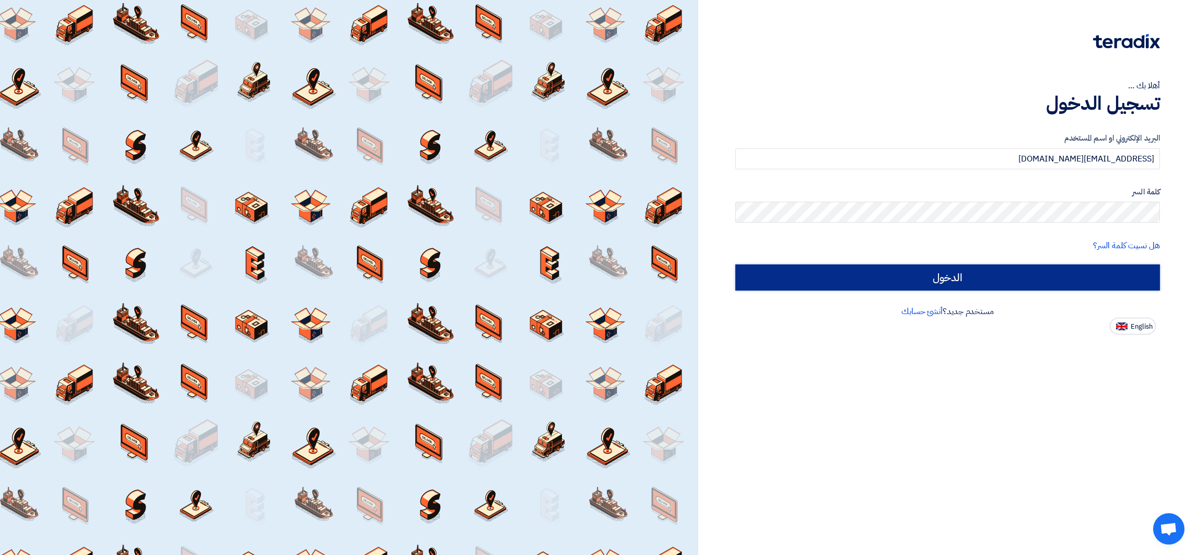
click at [900, 272] on input "الدخول" at bounding box center [948, 277] width 425 height 26
type input "Sign in"
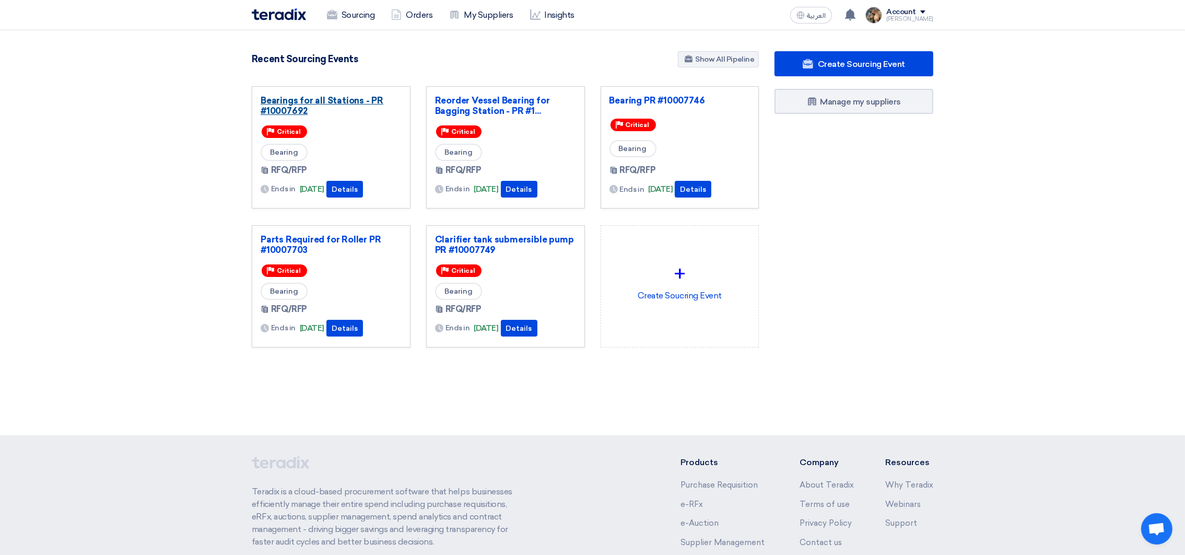
click at [333, 104] on link "Bearings for all Stations - PR #10007692" at bounding box center [331, 105] width 141 height 21
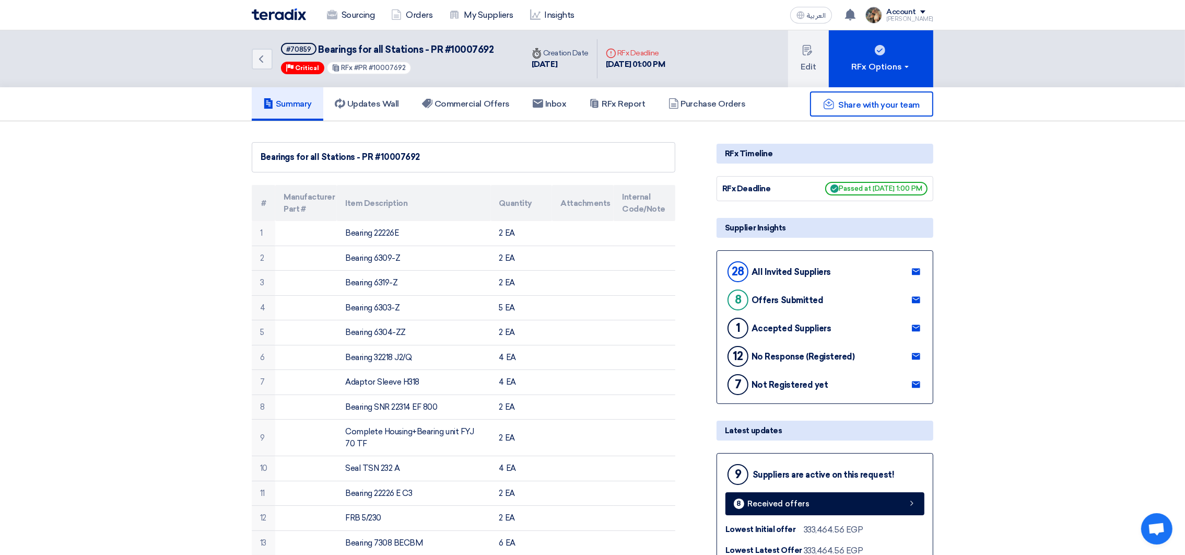
click at [343, 50] on span "Bearings for all Stations - PR #10007692" at bounding box center [407, 49] width 176 height 11
drag, startPoint x: 343, startPoint y: 50, endPoint x: 391, endPoint y: 49, distance: 48.1
click at [391, 49] on span "Bearings for all Stations - PR #10007692" at bounding box center [407, 49] width 176 height 11
copy div "Bearings for all Stations - PR #10007692"
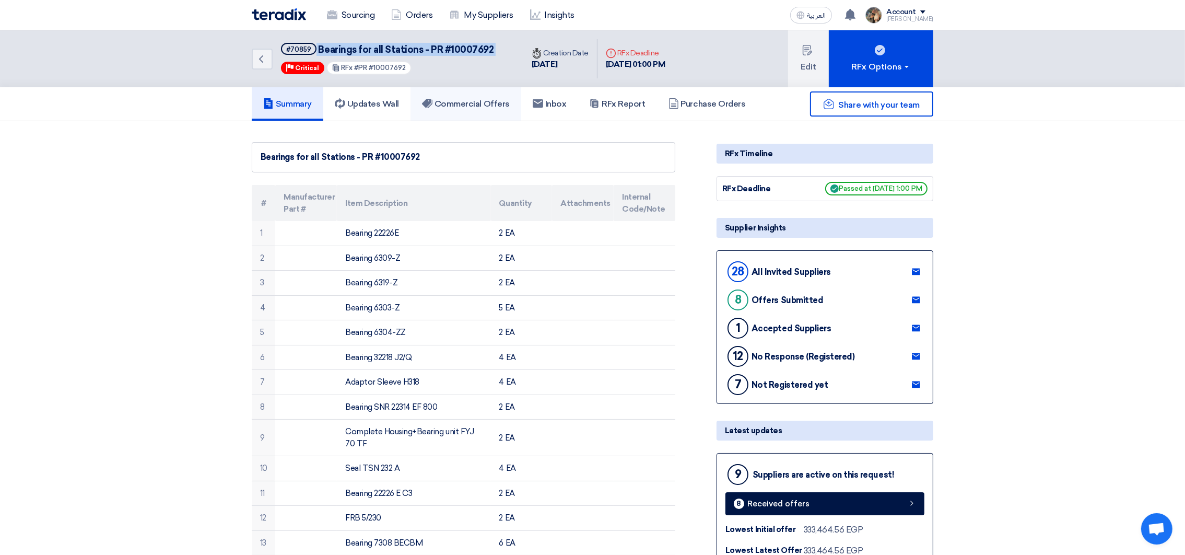
click at [491, 102] on h5 "Commercial Offers" at bounding box center [466, 104] width 88 height 10
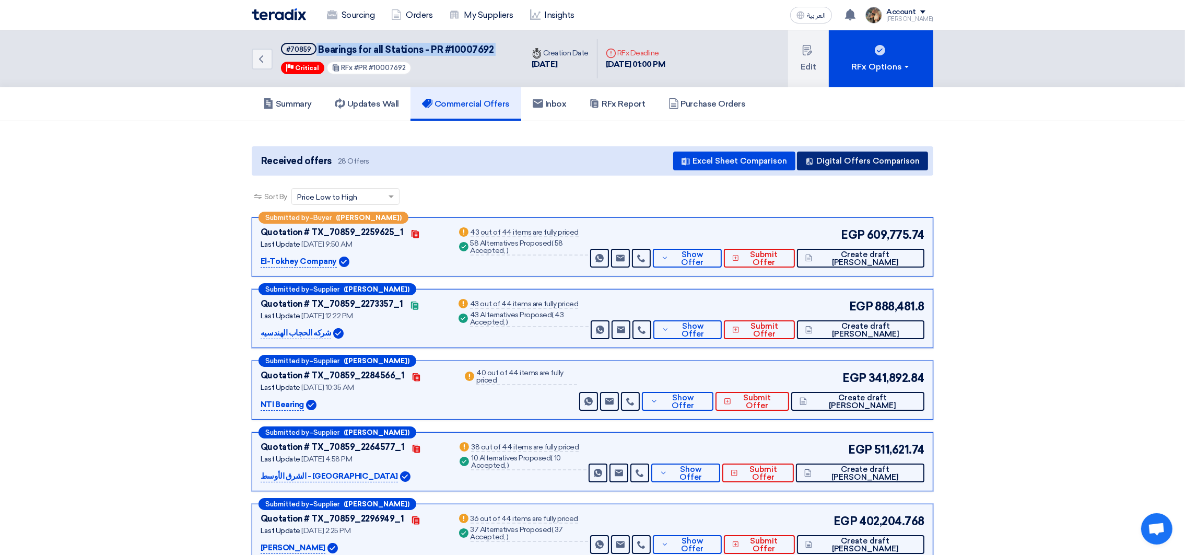
click at [854, 162] on button "Digital Offers Comparison" at bounding box center [862, 160] width 131 height 19
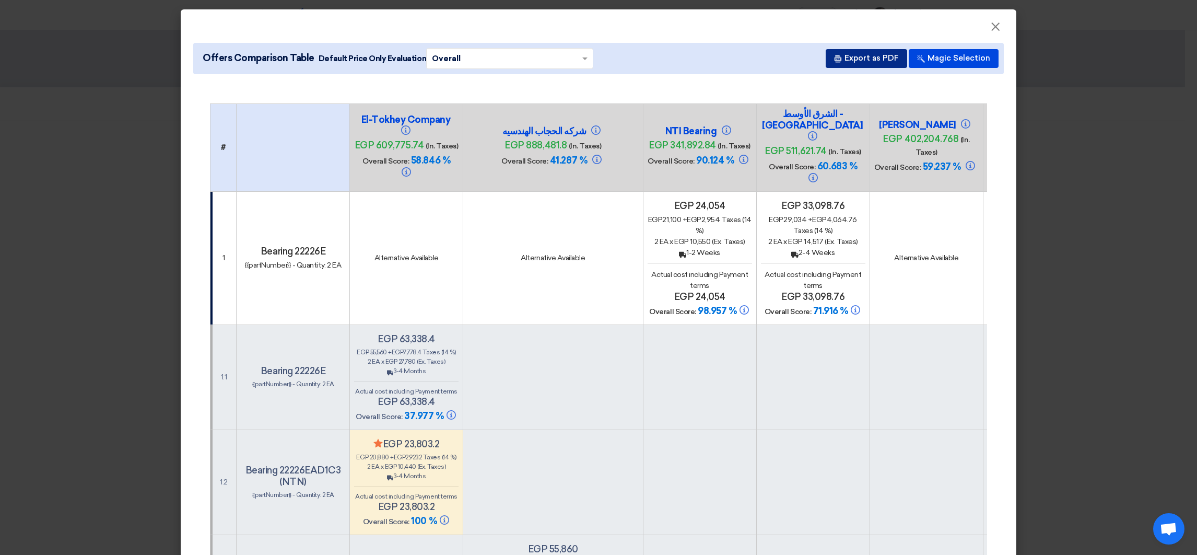
click at [874, 55] on button "Export as PDF" at bounding box center [866, 58] width 81 height 19
